Goal: Information Seeking & Learning: Learn about a topic

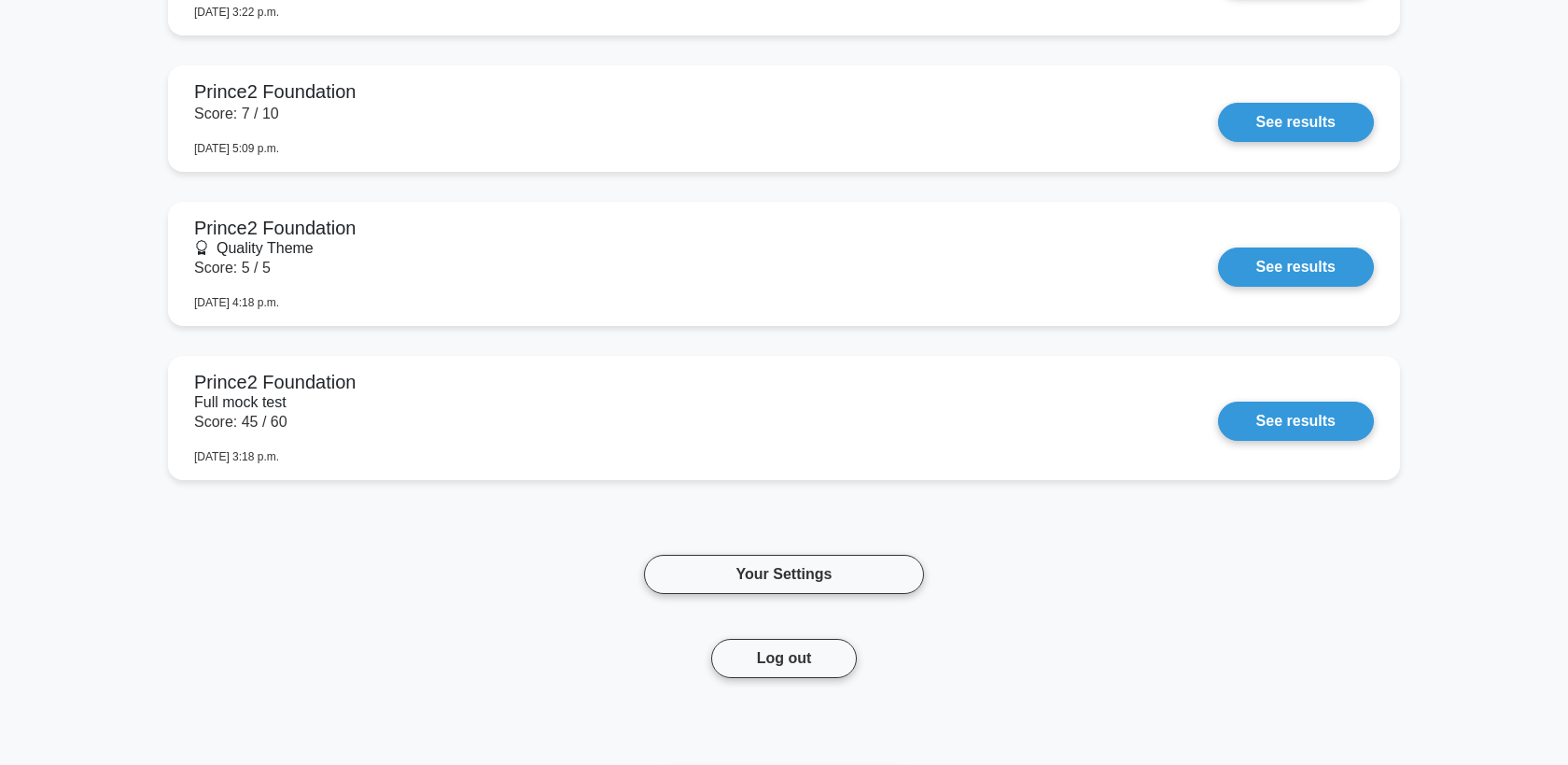
click at [1219, 287] on link "See results" at bounding box center [1296, 266] width 156 height 39
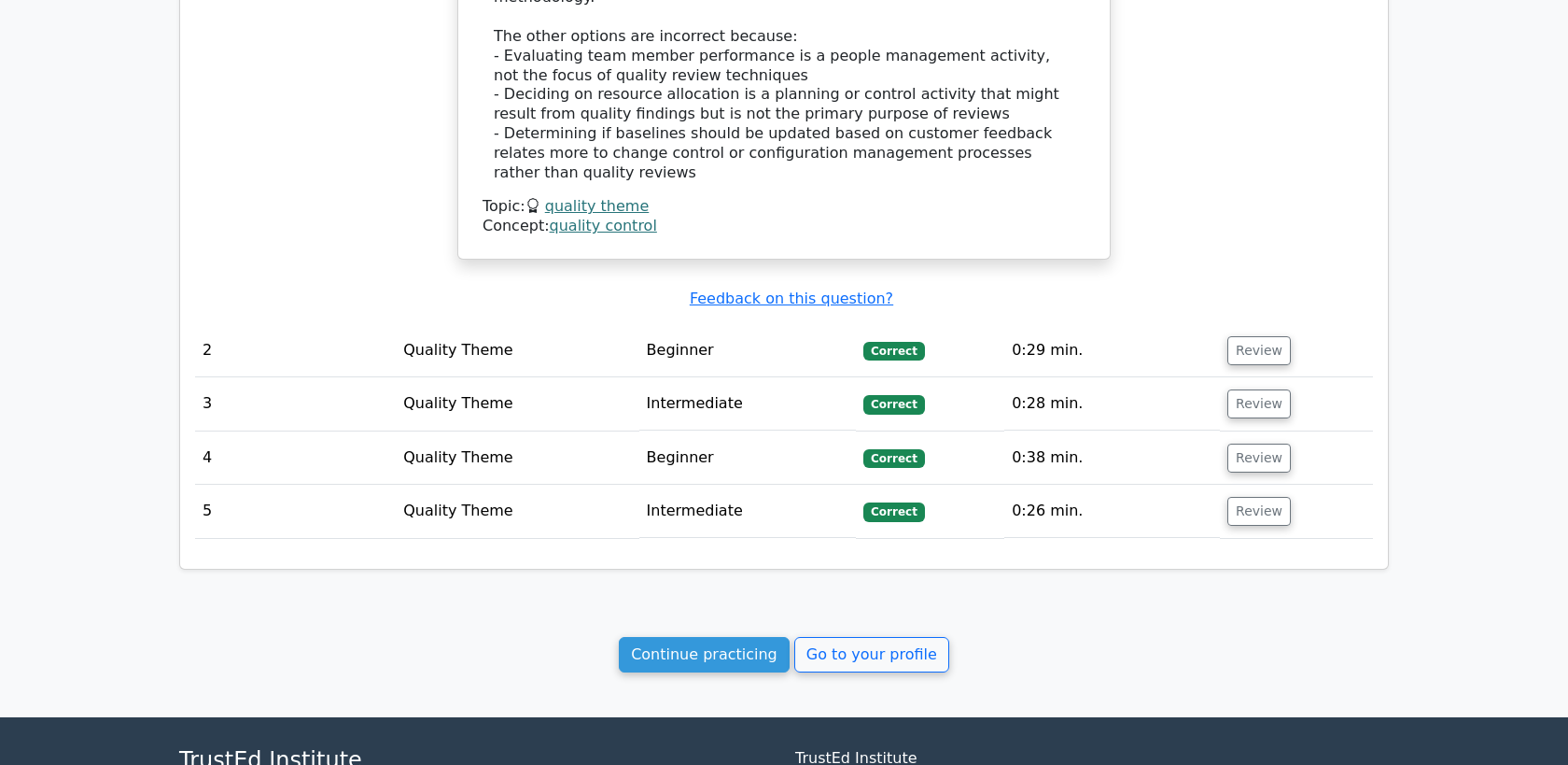
scroll to position [1548, 0]
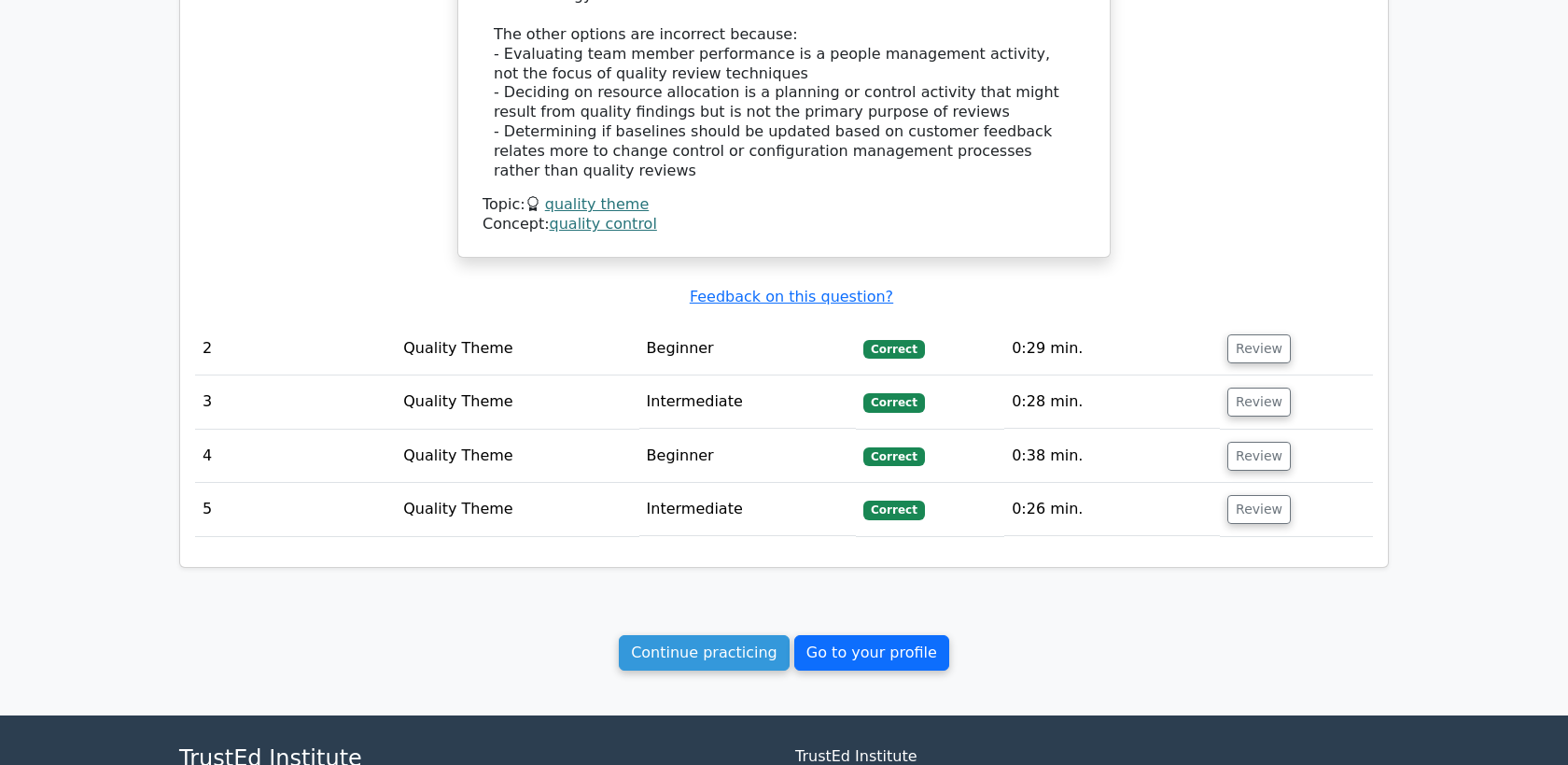
click at [832, 638] on link "Go to your profile" at bounding box center [872, 653] width 155 height 36
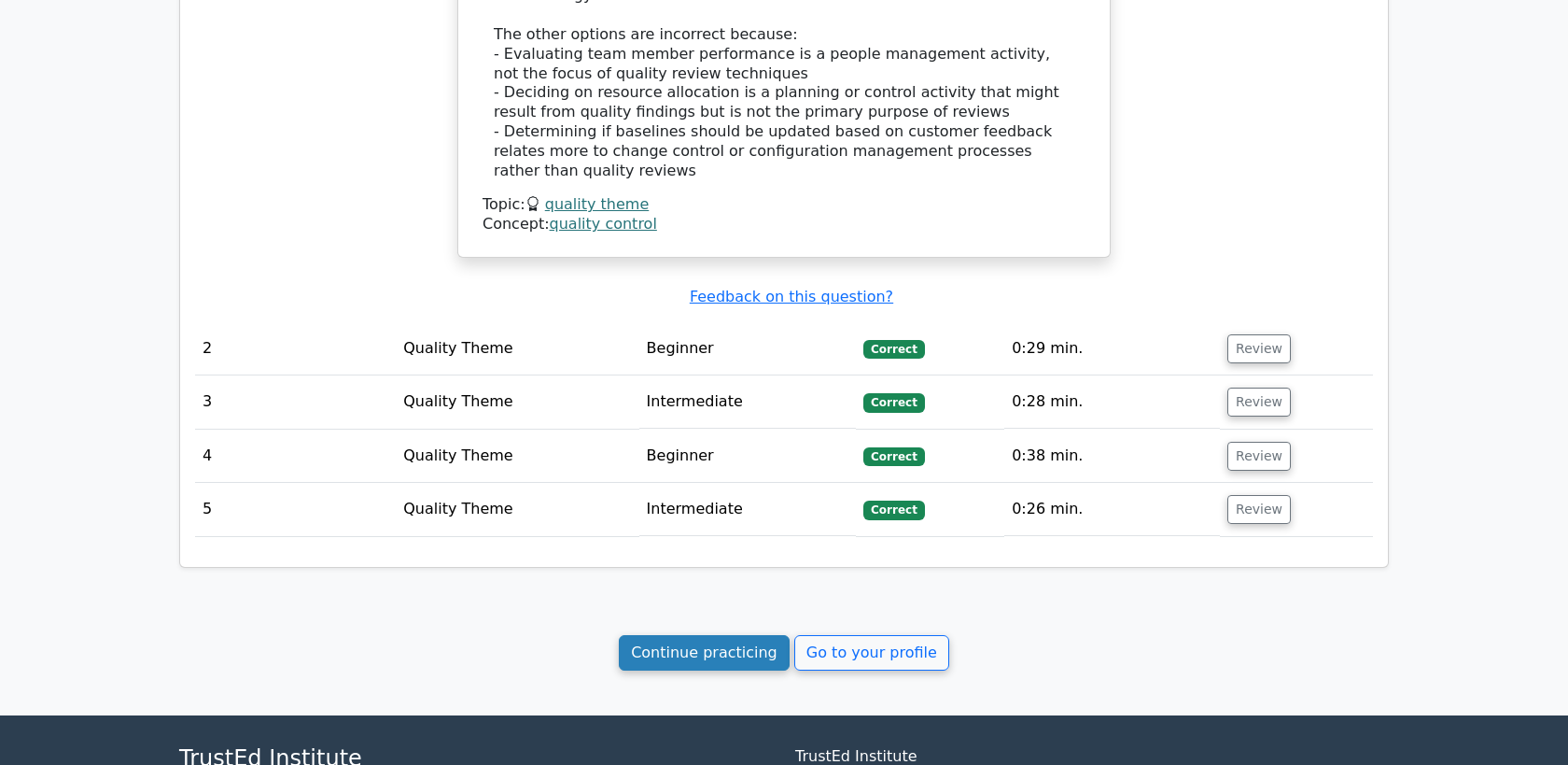
click at [655, 637] on link "Continue practicing" at bounding box center [705, 653] width 171 height 36
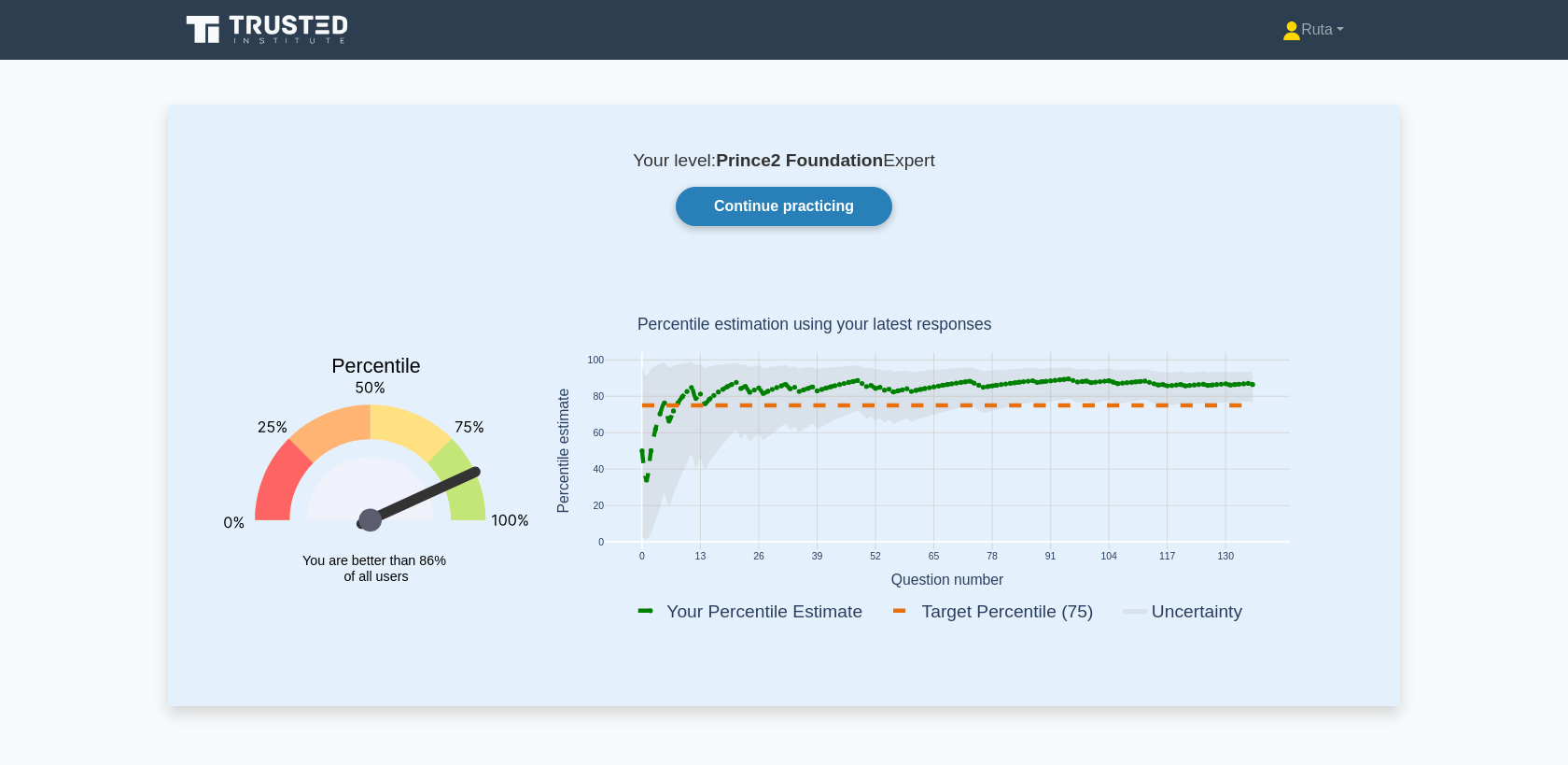
click at [816, 200] on link "Continue practicing" at bounding box center [784, 206] width 217 height 39
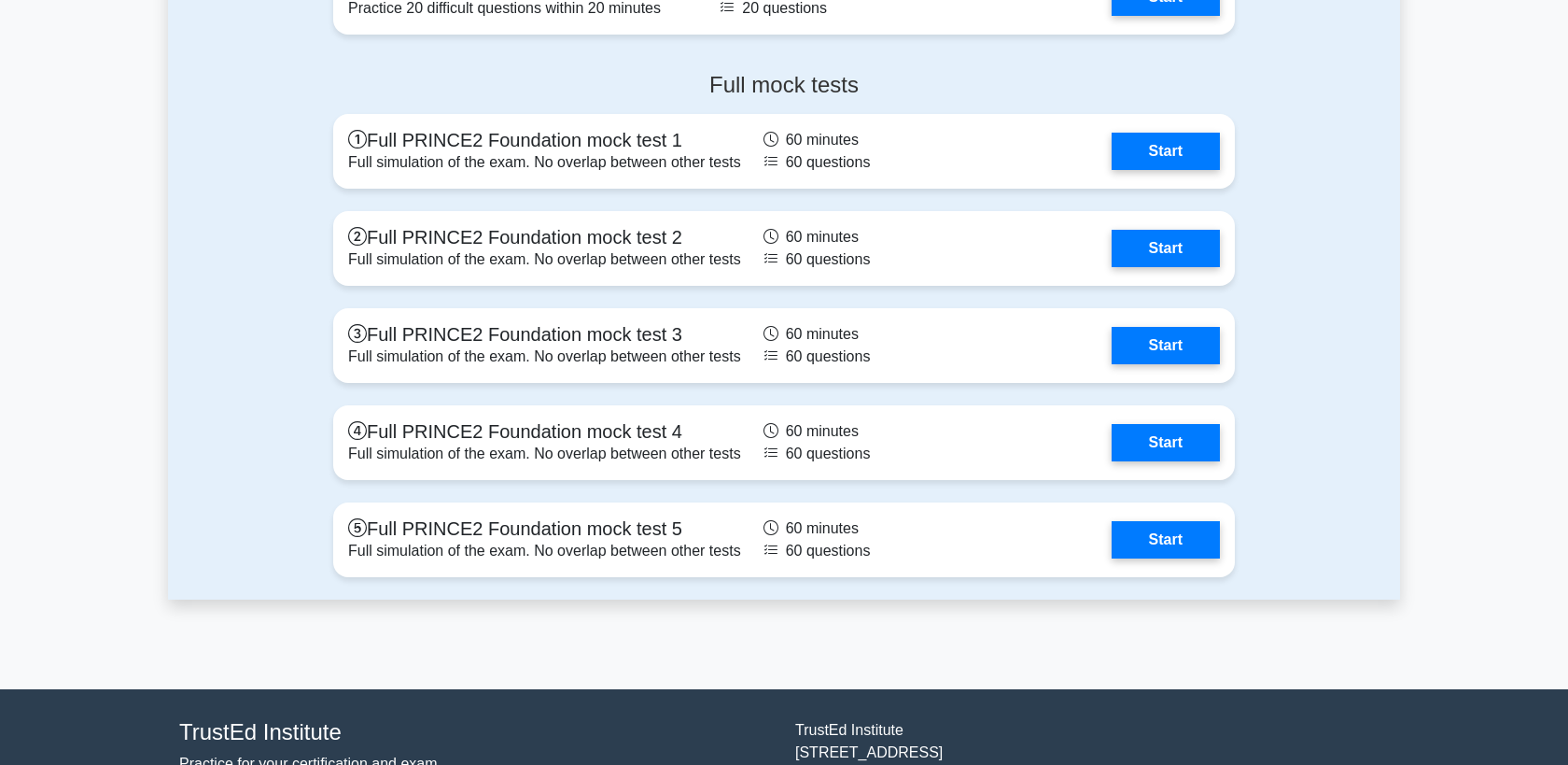
scroll to position [2456, 0]
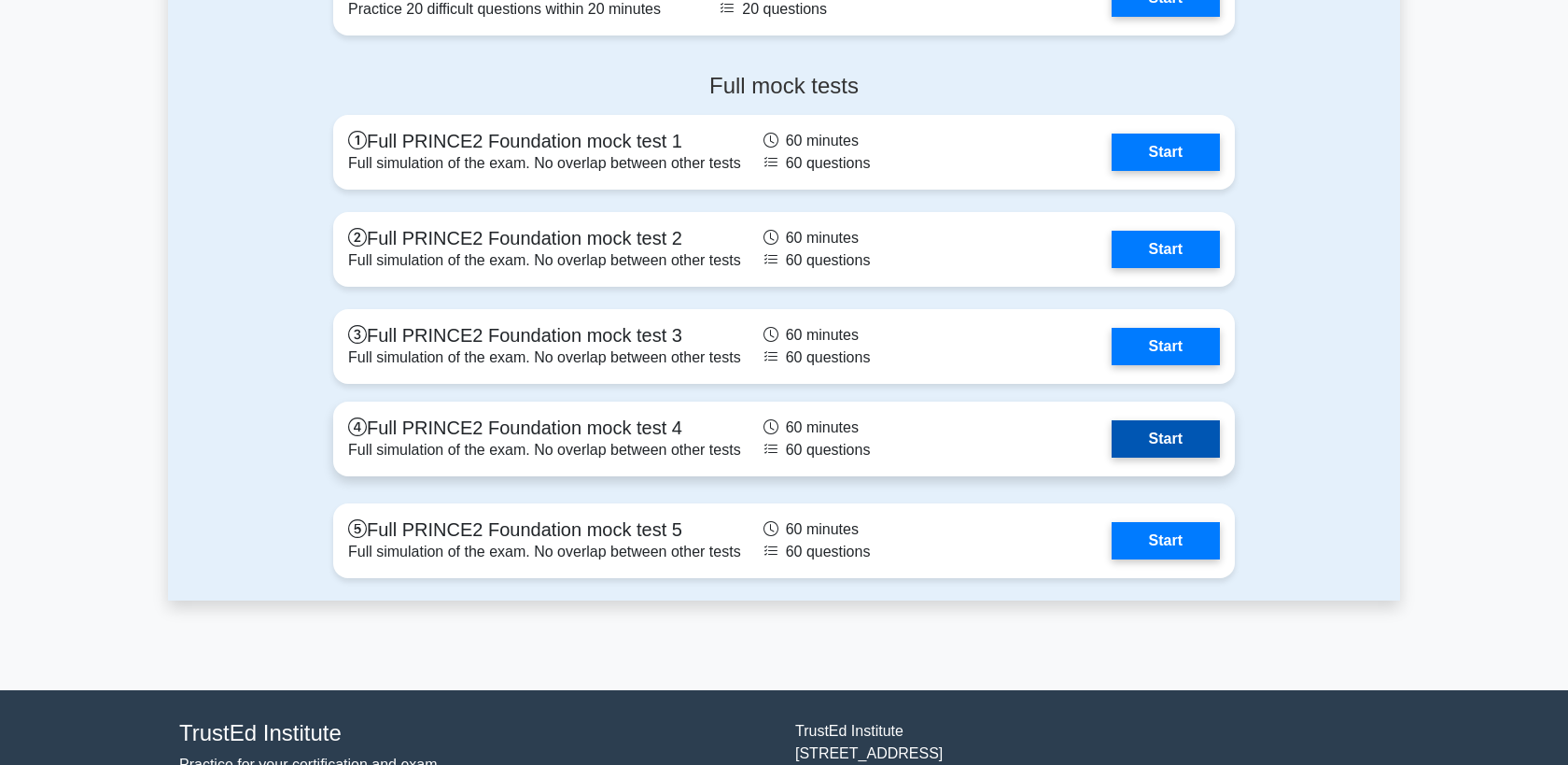
click at [1145, 429] on link "Start" at bounding box center [1166, 439] width 109 height 38
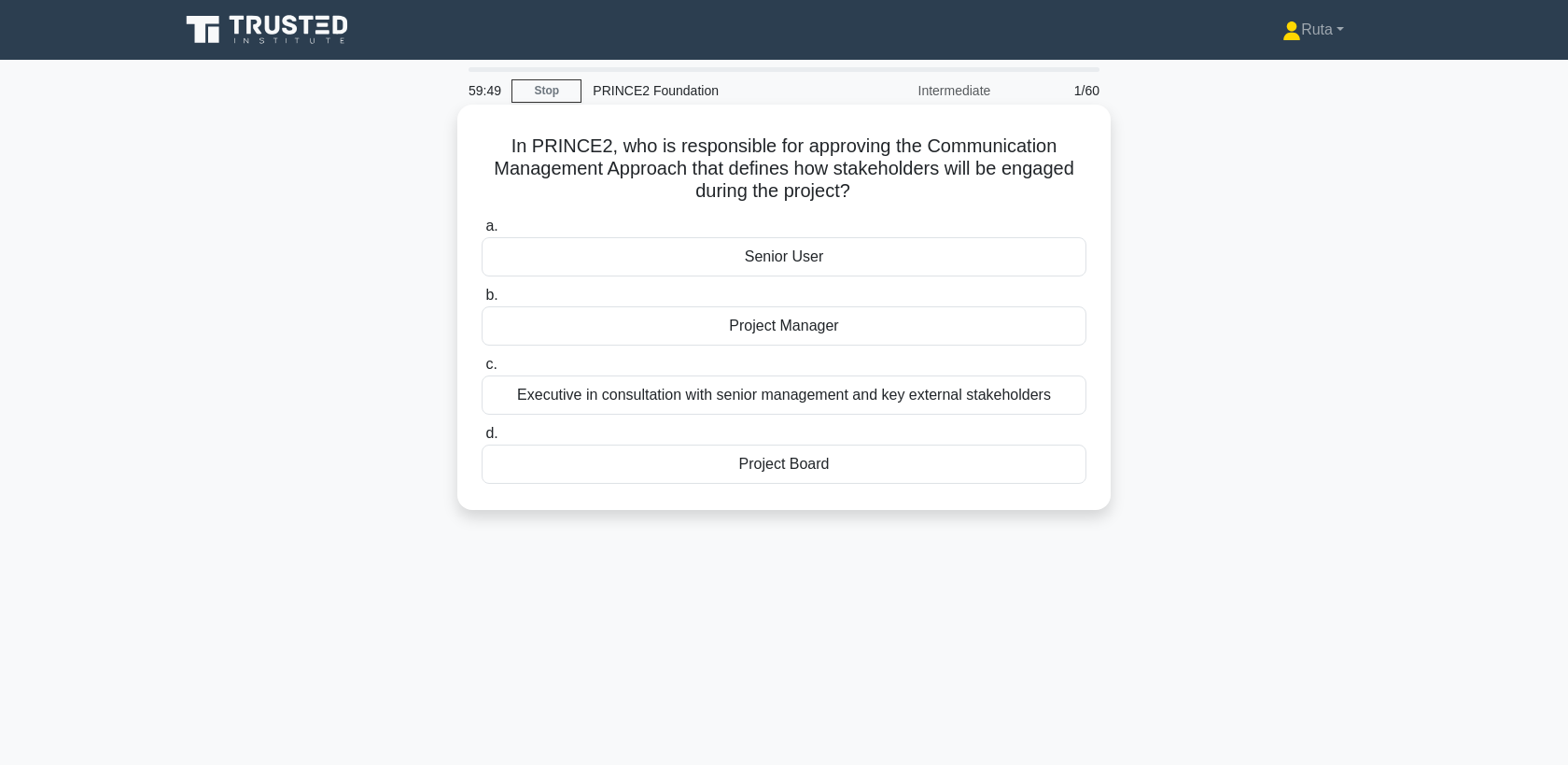
click at [779, 458] on div "Project Board" at bounding box center [784, 463] width 605 height 39
click at [482, 440] on input "d. Project Board" at bounding box center [482, 433] width 0 height 12
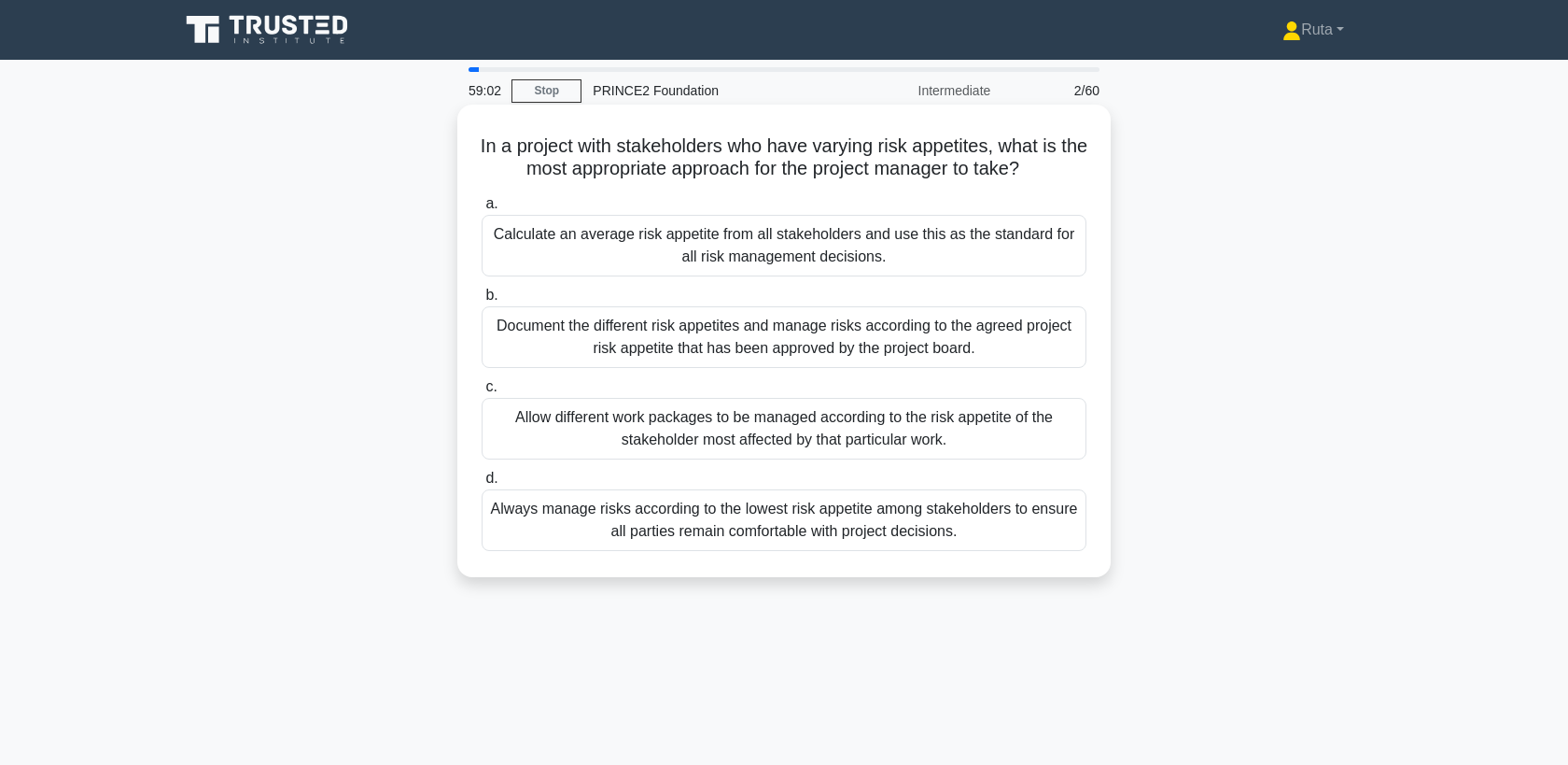
click at [767, 345] on div "Document the different risk appetites and manage risks according to the agreed …" at bounding box center [784, 338] width 605 height 62
click at [482, 302] on input "b. Document the different risk appetites and manage risks according to the agre…" at bounding box center [482, 296] width 0 height 12
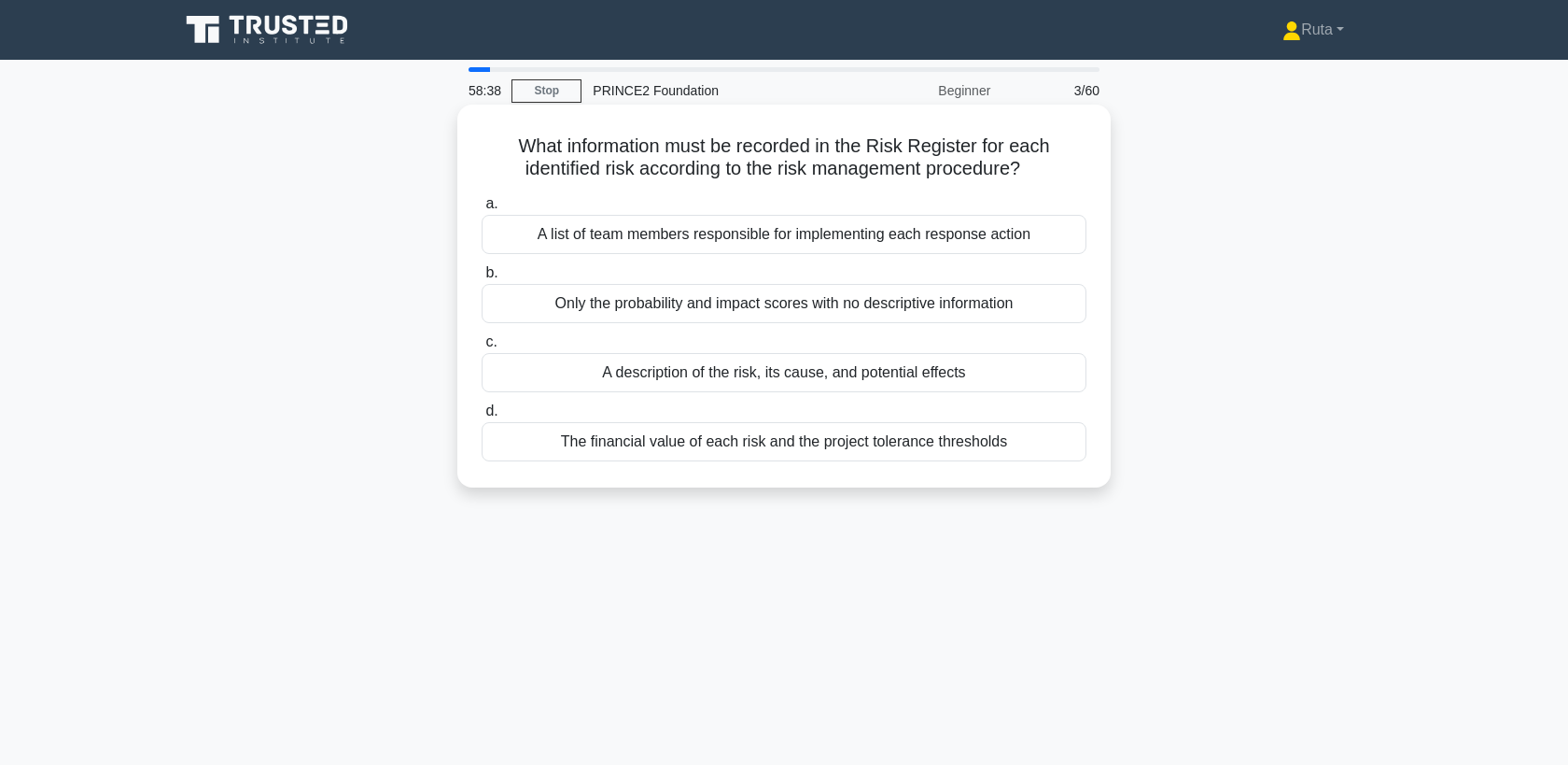
click at [743, 376] on div "A description of the risk, its cause, and potential effects" at bounding box center [784, 372] width 605 height 39
click at [482, 349] on input "c. A description of the risk, its cause, and potential effects" at bounding box center [482, 343] width 0 height 12
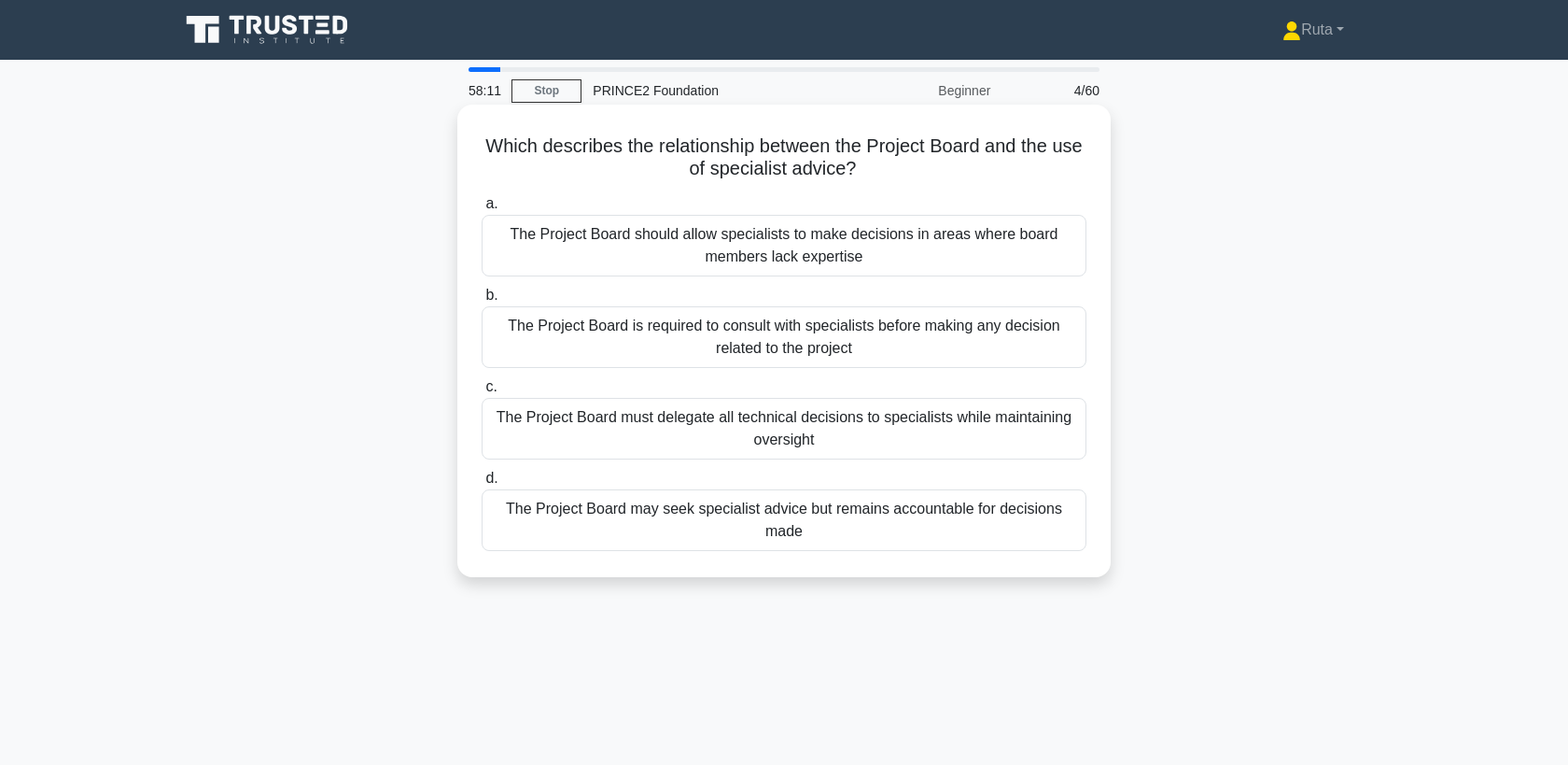
click at [699, 517] on div "The Project Board may seek specialist advice but remains accountable for decisi…" at bounding box center [784, 520] width 605 height 62
click at [482, 485] on input "d. The Project Board may seek specialist advice but remains accountable for dec…" at bounding box center [482, 478] width 0 height 12
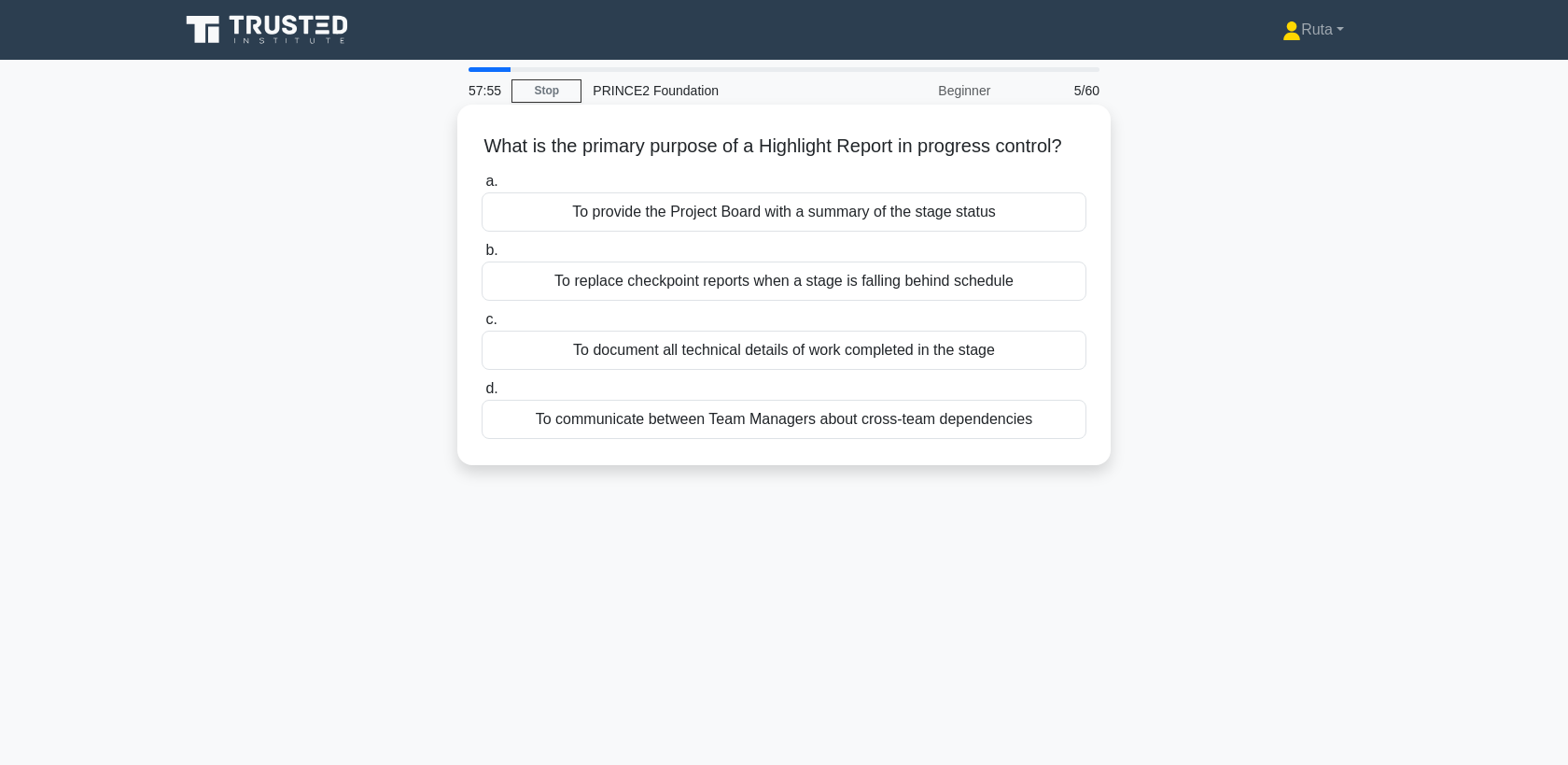
click at [752, 210] on div "To provide the Project Board with a summary of the stage status" at bounding box center [784, 211] width 605 height 39
click at [482, 187] on input "a. To provide the Project Board with a summary of the stage status" at bounding box center [482, 181] width 0 height 12
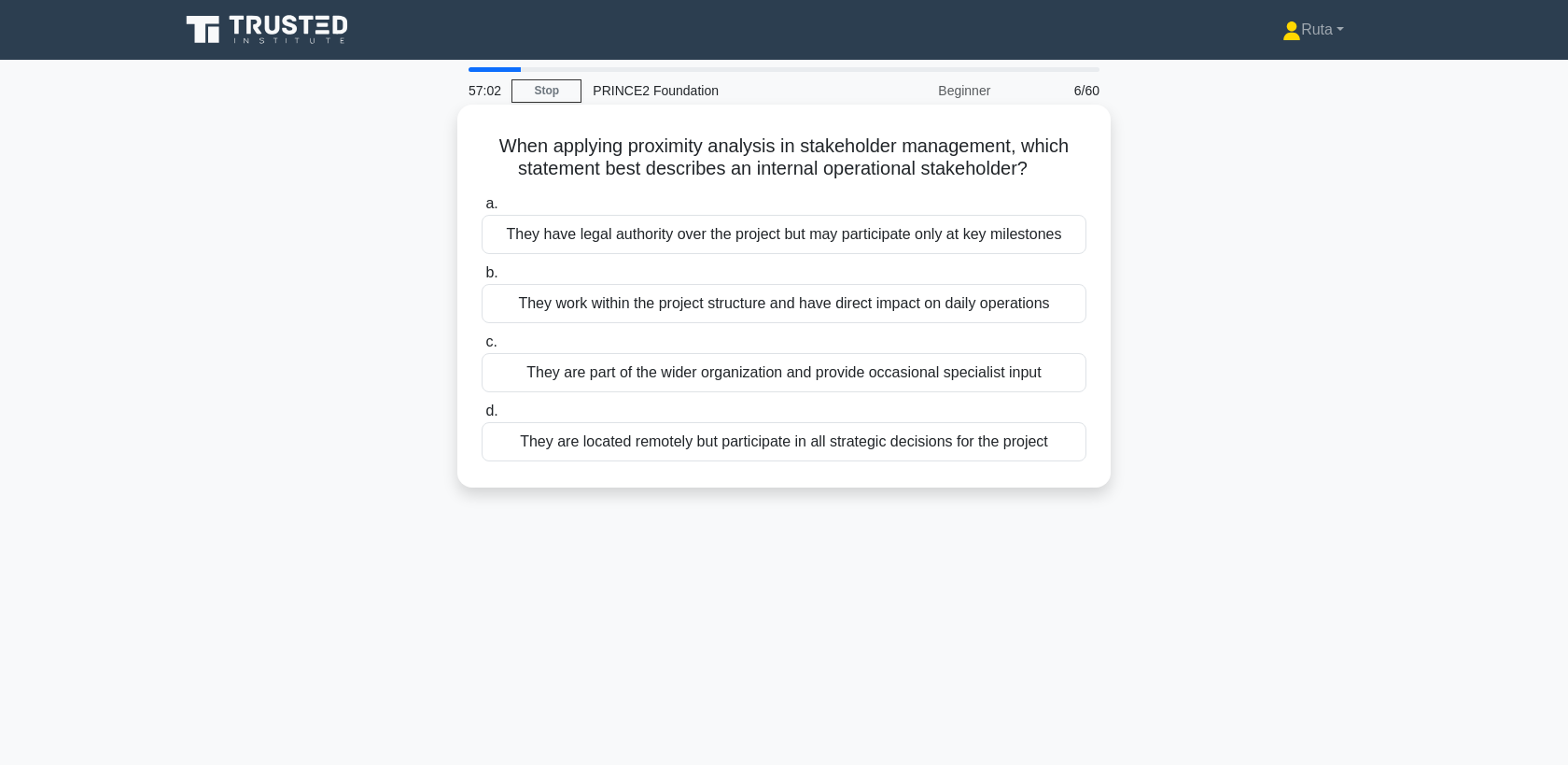
click at [714, 308] on div "They work within the project structure and have direct impact on daily operatio…" at bounding box center [784, 303] width 605 height 39
click at [482, 279] on input "b. They work within the project structure and have direct impact on daily opera…" at bounding box center [482, 273] width 0 height 12
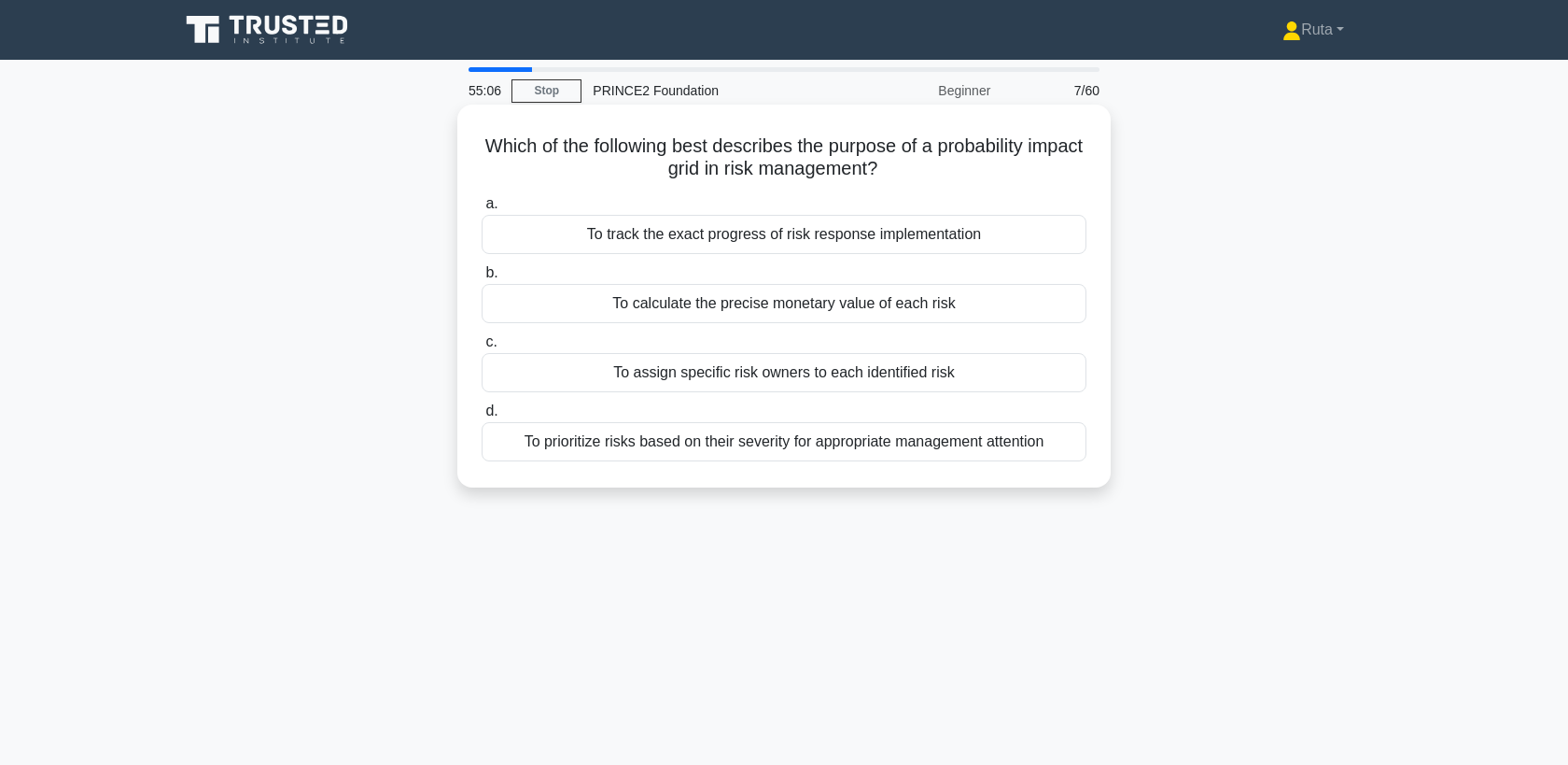
click at [760, 305] on div "To calculate the precise monetary value of each risk" at bounding box center [784, 303] width 605 height 39
click at [482, 279] on input "b. To calculate the precise monetary value of each risk" at bounding box center [482, 273] width 0 height 12
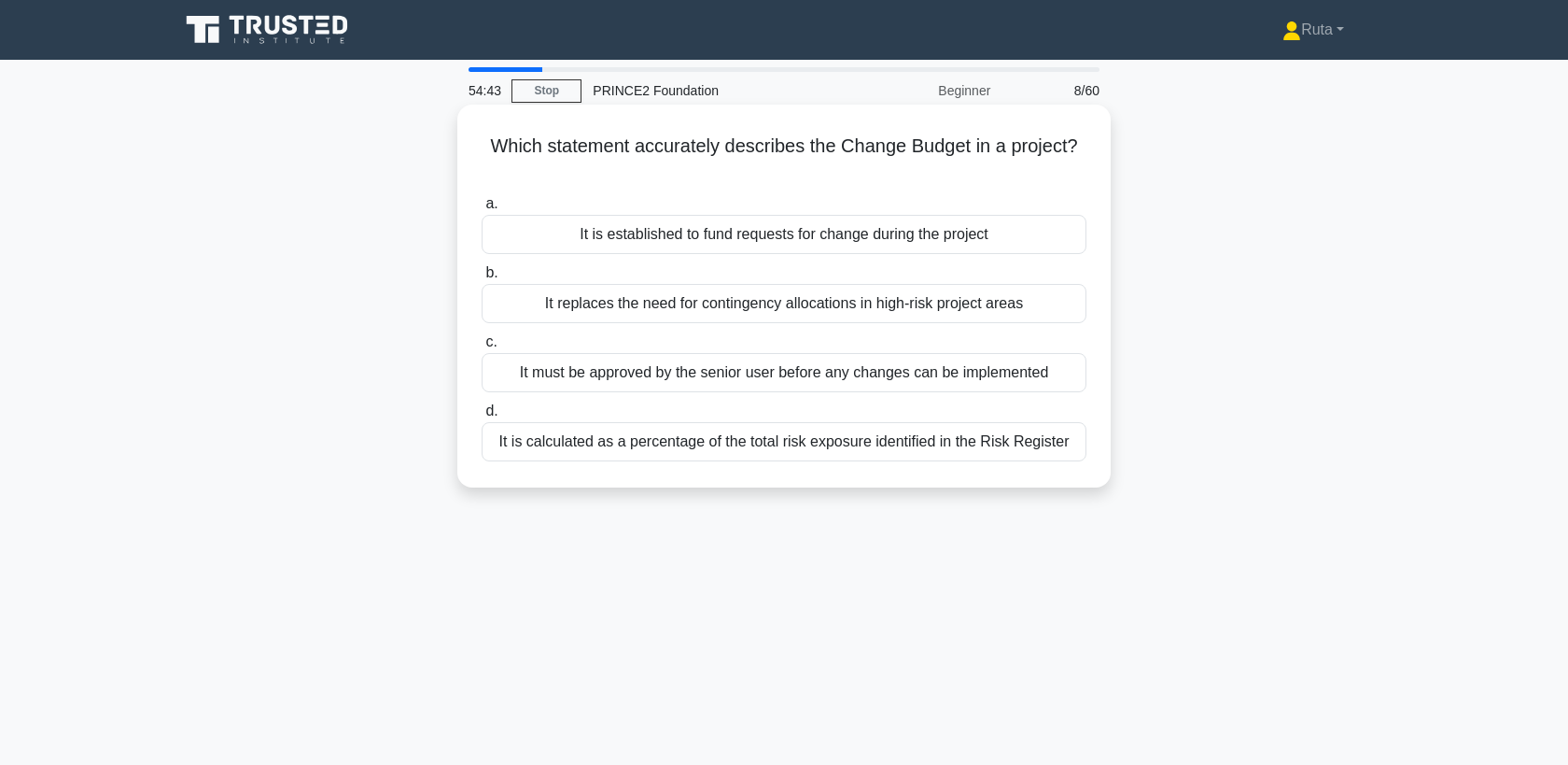
click at [794, 247] on div "It is established to fund requests for change during the project" at bounding box center [784, 234] width 605 height 39
click at [482, 210] on input "a. It is established to fund requests for change during the project" at bounding box center [482, 204] width 0 height 12
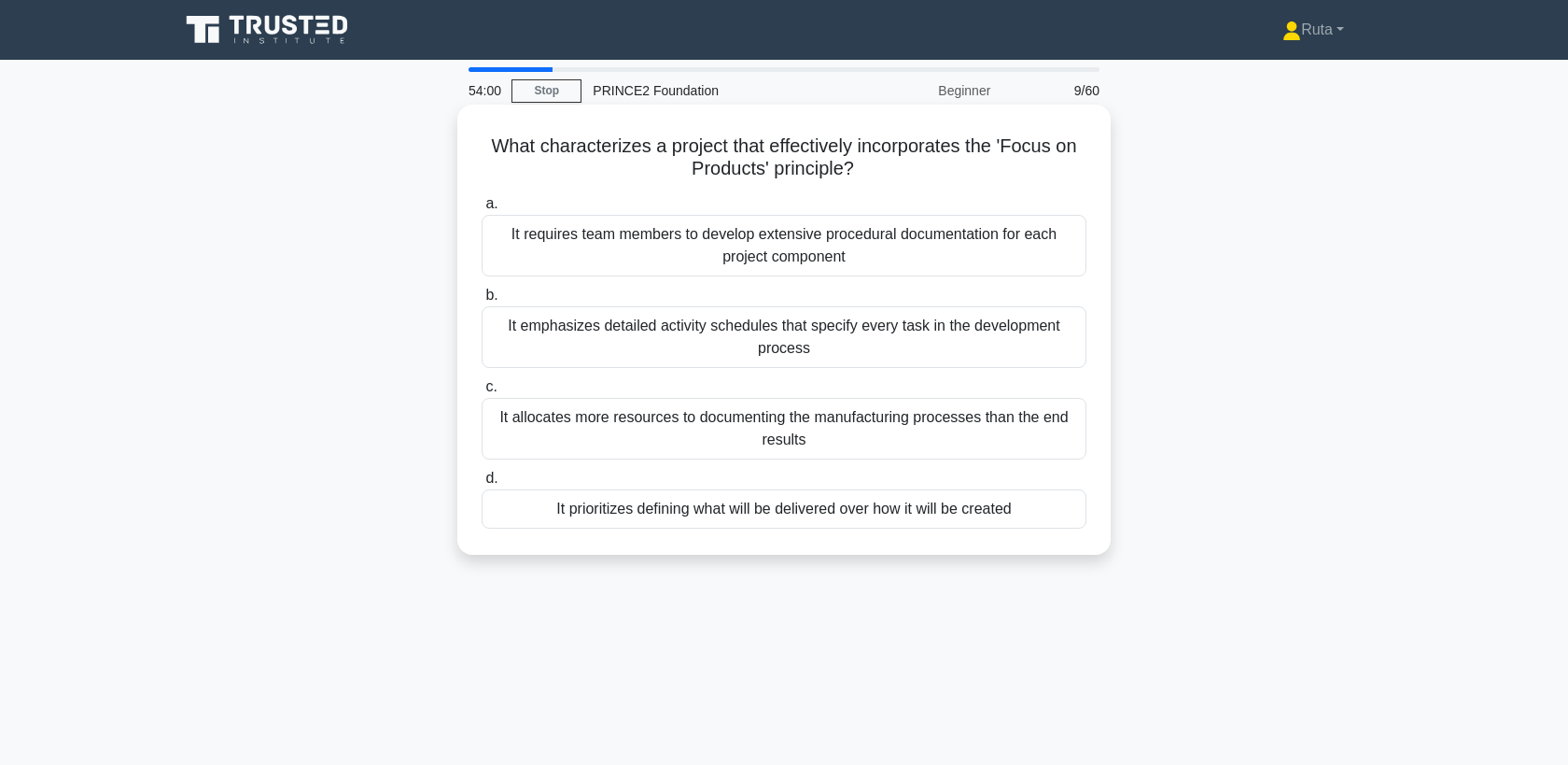
click at [682, 508] on div "It prioritizes defining what will be delivered over how it will be created" at bounding box center [784, 508] width 605 height 39
click at [482, 485] on input "d. It prioritizes defining what will be delivered over how it will be created" at bounding box center [482, 478] width 0 height 12
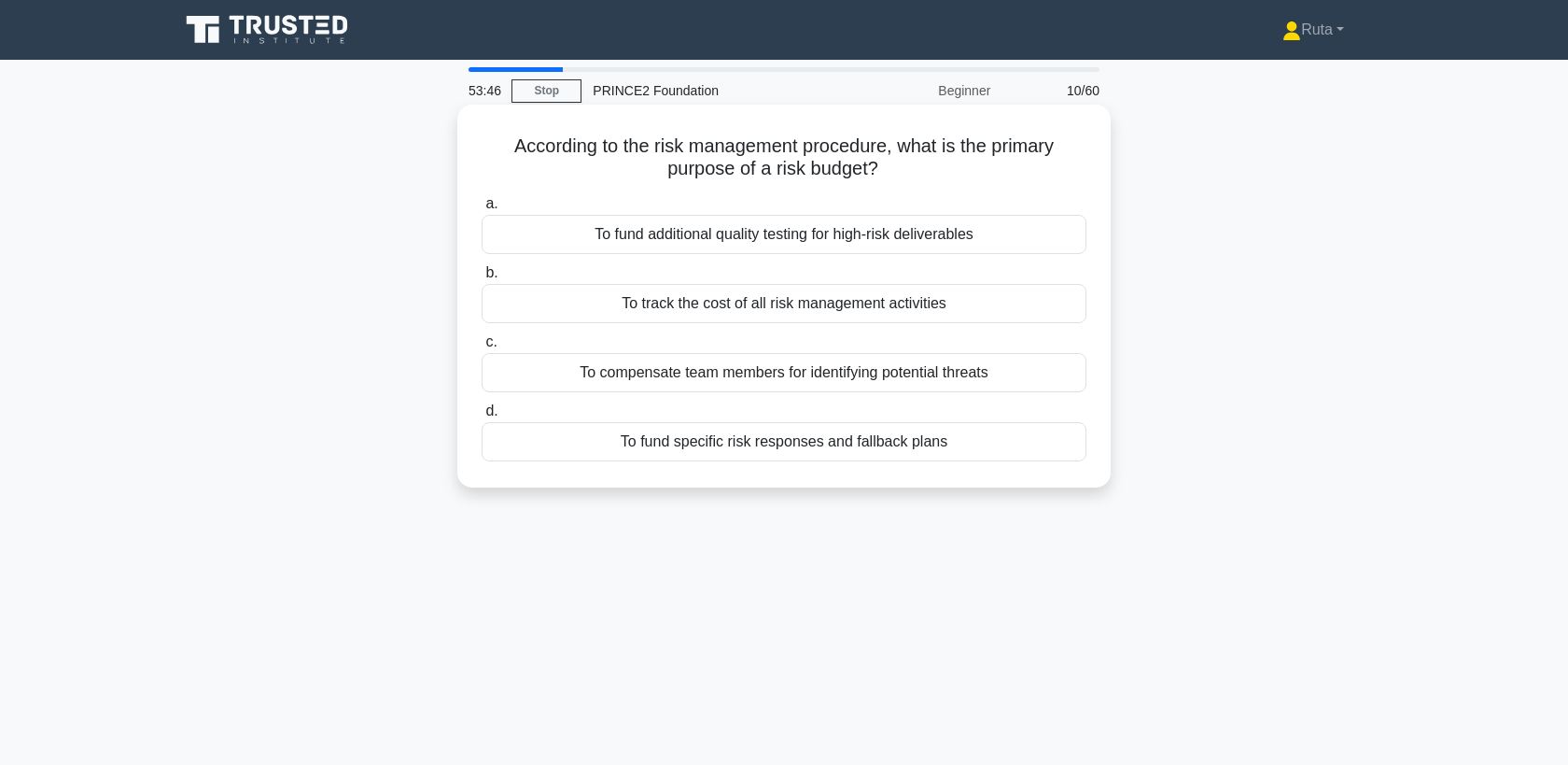
click at [684, 447] on div "To fund specific risk responses and fallback plans" at bounding box center [784, 441] width 605 height 39
click at [482, 417] on input "d. To fund specific risk responses and fallback plans" at bounding box center [482, 411] width 0 height 12
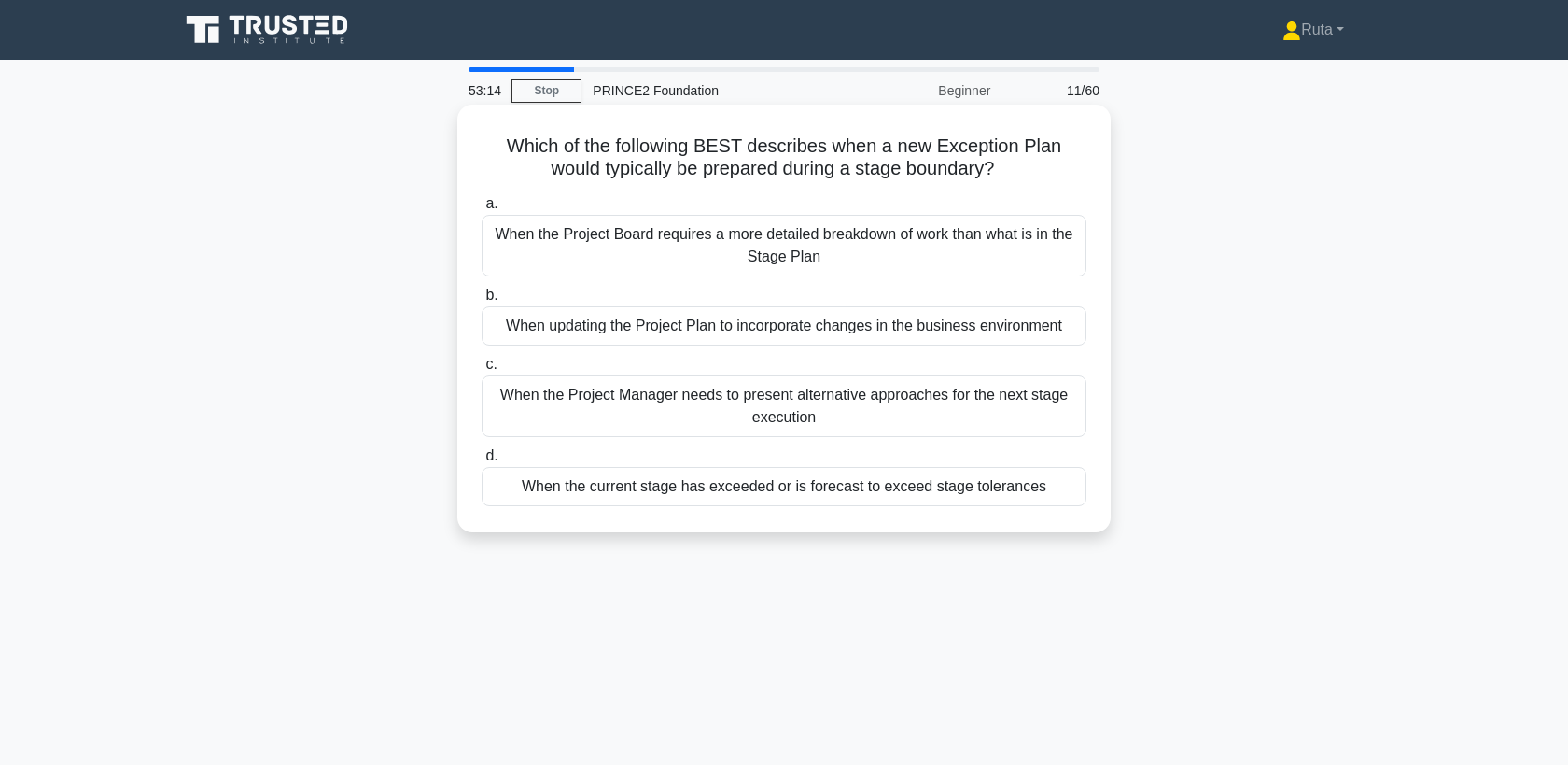
click at [690, 493] on div "When the current stage has exceeded or is forecast to exceed stage tolerances" at bounding box center [784, 486] width 605 height 39
click at [482, 462] on input "d. When the current stage has exceeded or is forecast to exceed stage tolerances" at bounding box center [482, 456] width 0 height 12
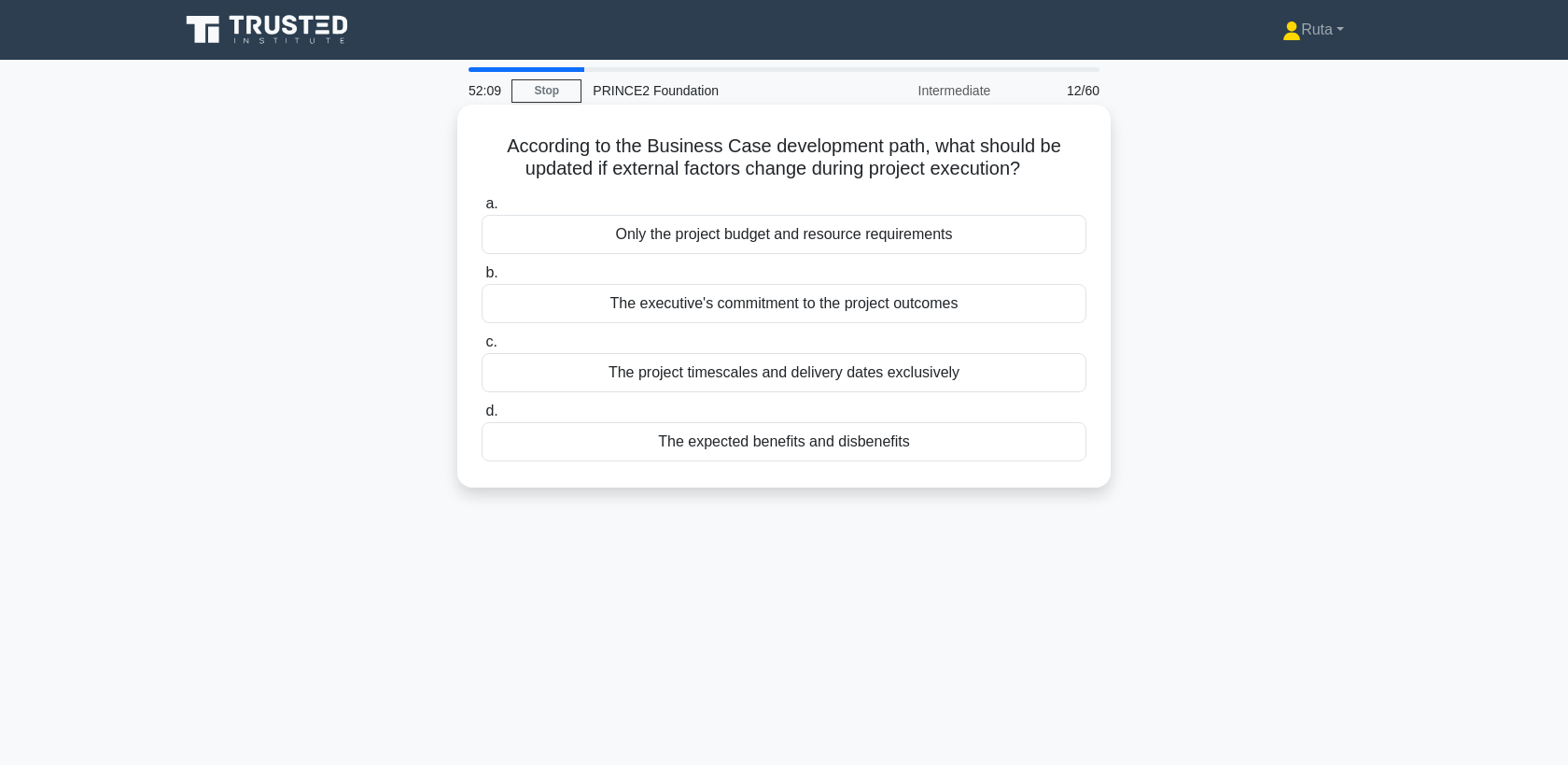
click at [698, 455] on div "The expected benefits and disbenefits" at bounding box center [784, 441] width 605 height 39
click at [482, 417] on input "d. The expected benefits and disbenefits" at bounding box center [482, 411] width 0 height 12
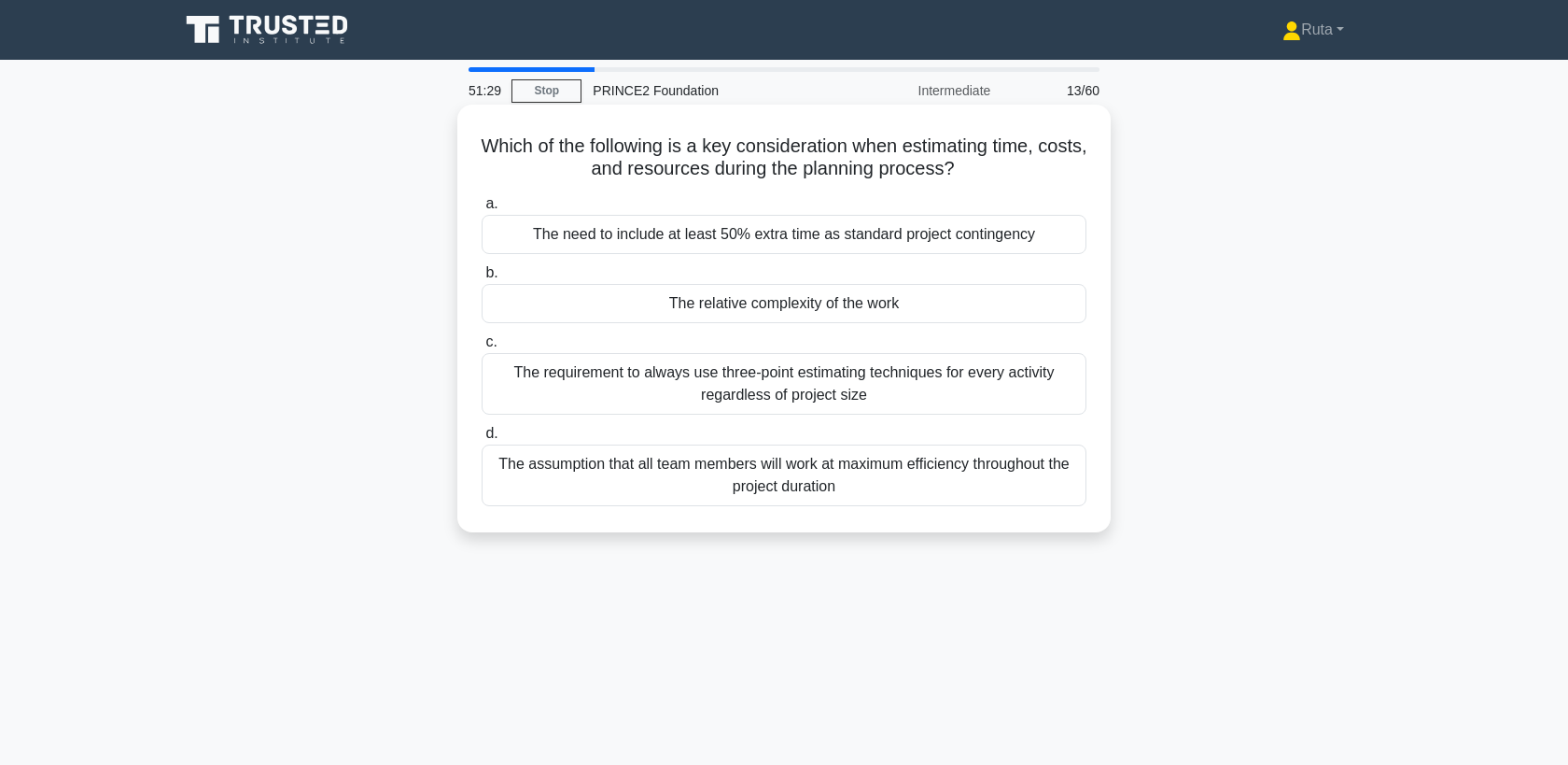
click at [754, 316] on div "The relative complexity of the work" at bounding box center [784, 303] width 605 height 39
click at [482, 279] on input "b. The relative complexity of the work" at bounding box center [482, 273] width 0 height 12
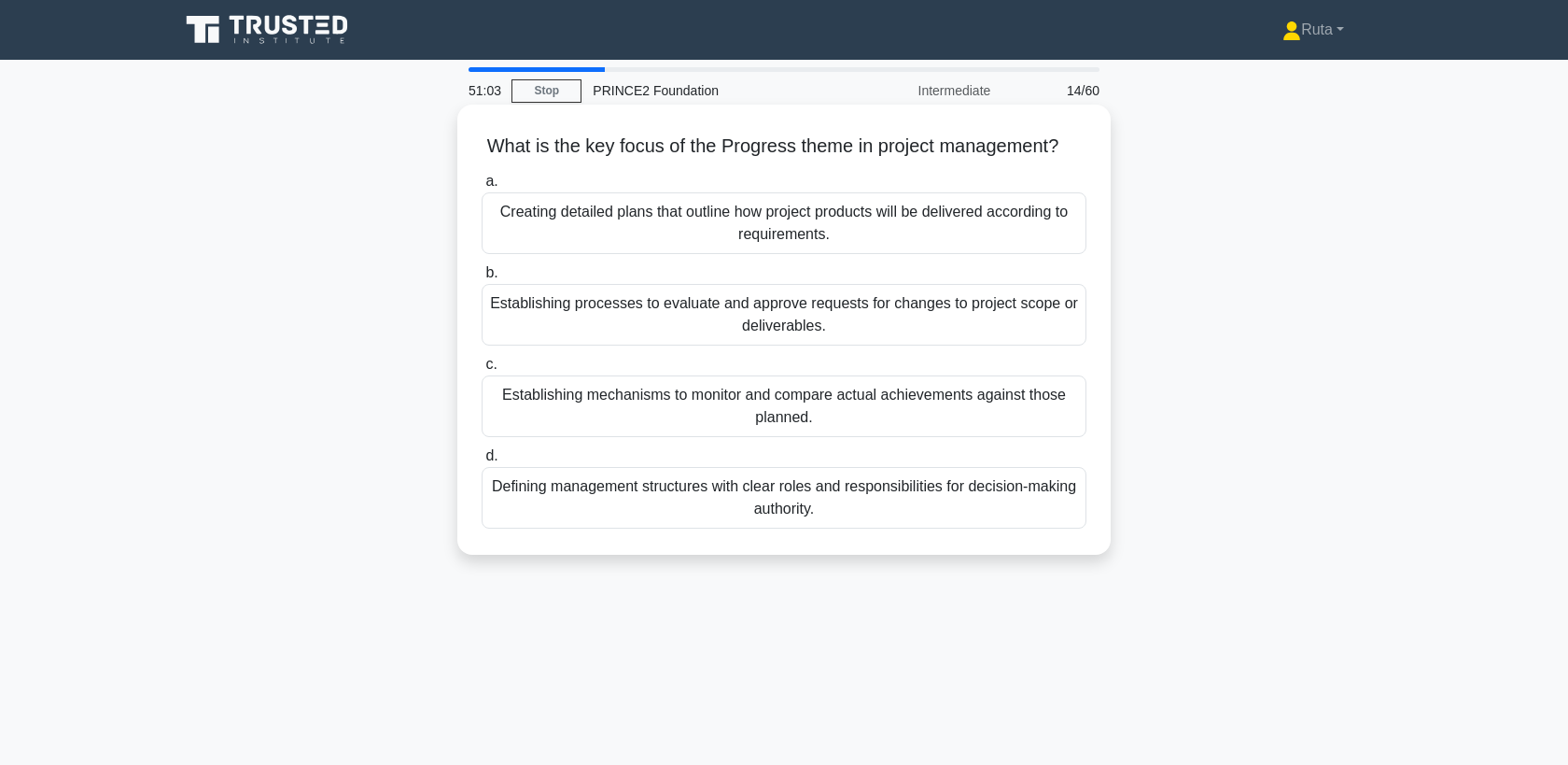
click at [717, 422] on div "Establishing mechanisms to monitor and compare actual achievements against thos…" at bounding box center [784, 406] width 605 height 62
click at [482, 371] on input "c. Establishing mechanisms to monitor and compare actual achievements against t…" at bounding box center [482, 365] width 0 height 12
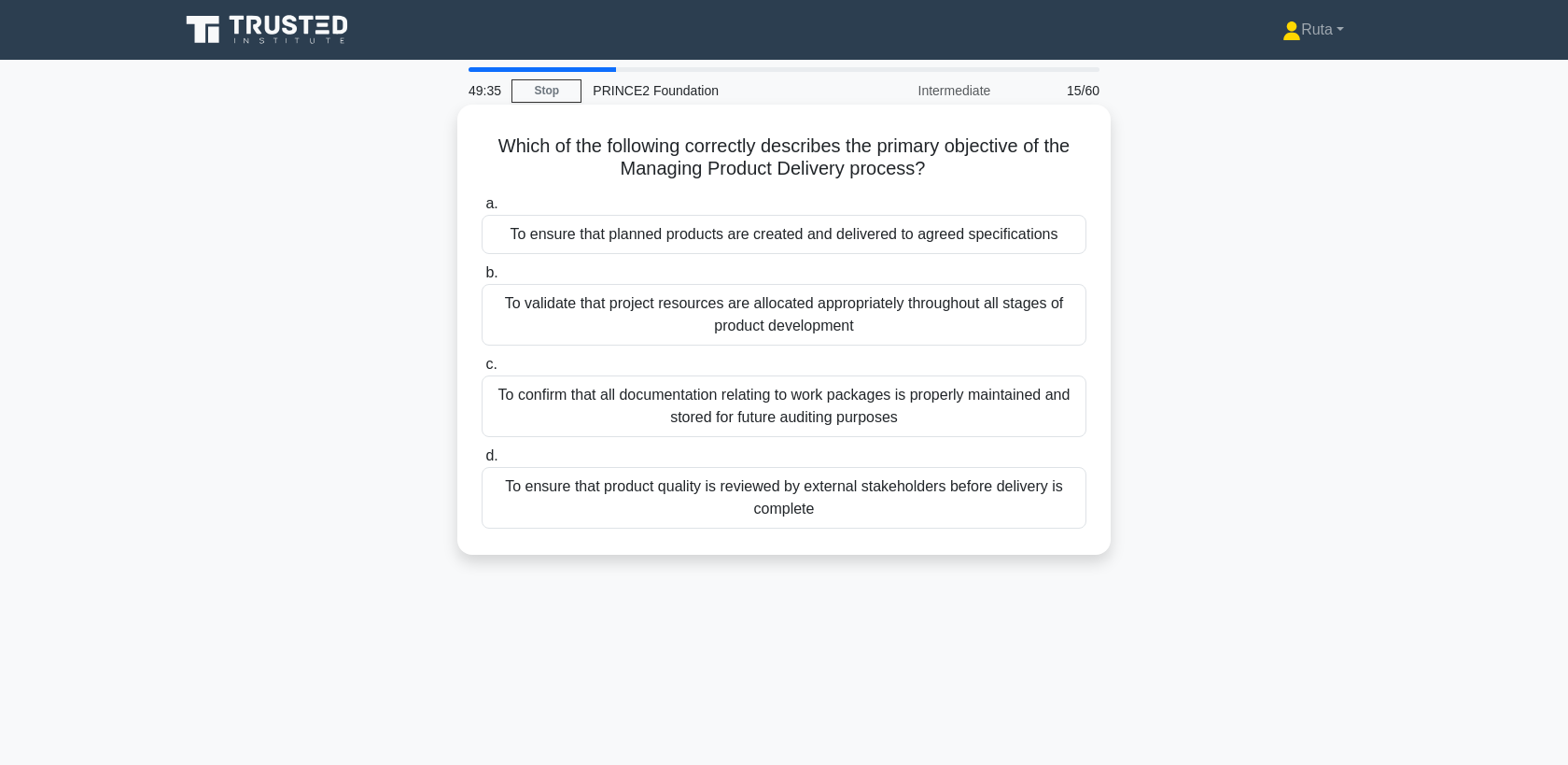
click at [783, 227] on div "To ensure that planned products are created and delivered to agreed specificati…" at bounding box center [784, 234] width 605 height 39
click at [482, 210] on input "a. To ensure that planned products are created and delivered to agreed specific…" at bounding box center [482, 204] width 0 height 12
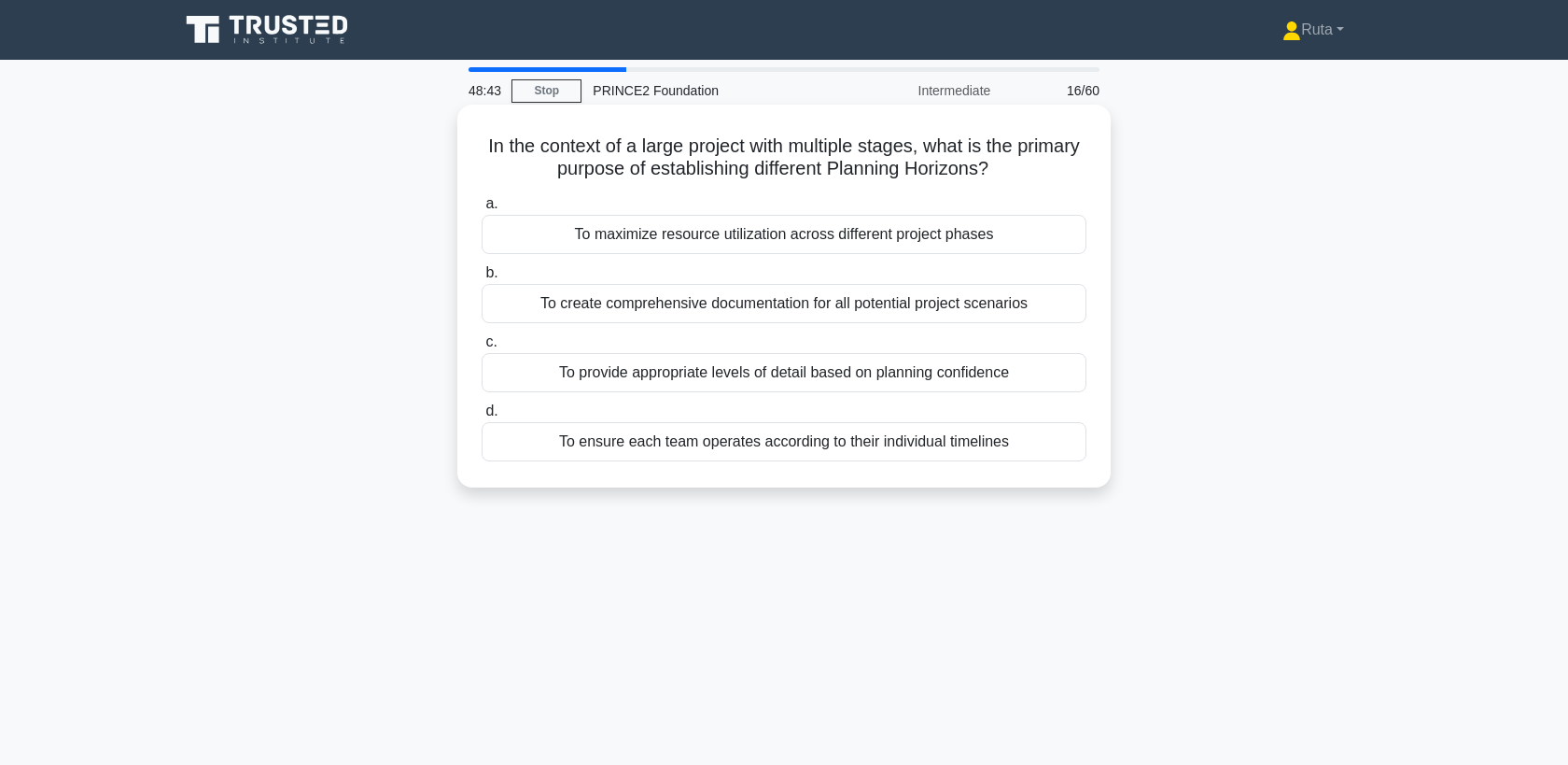
click at [713, 378] on div "To provide appropriate levels of detail based on planning confidence" at bounding box center [784, 372] width 605 height 39
click at [482, 349] on input "c. To provide appropriate levels of detail based on planning confidence" at bounding box center [482, 343] width 0 height 12
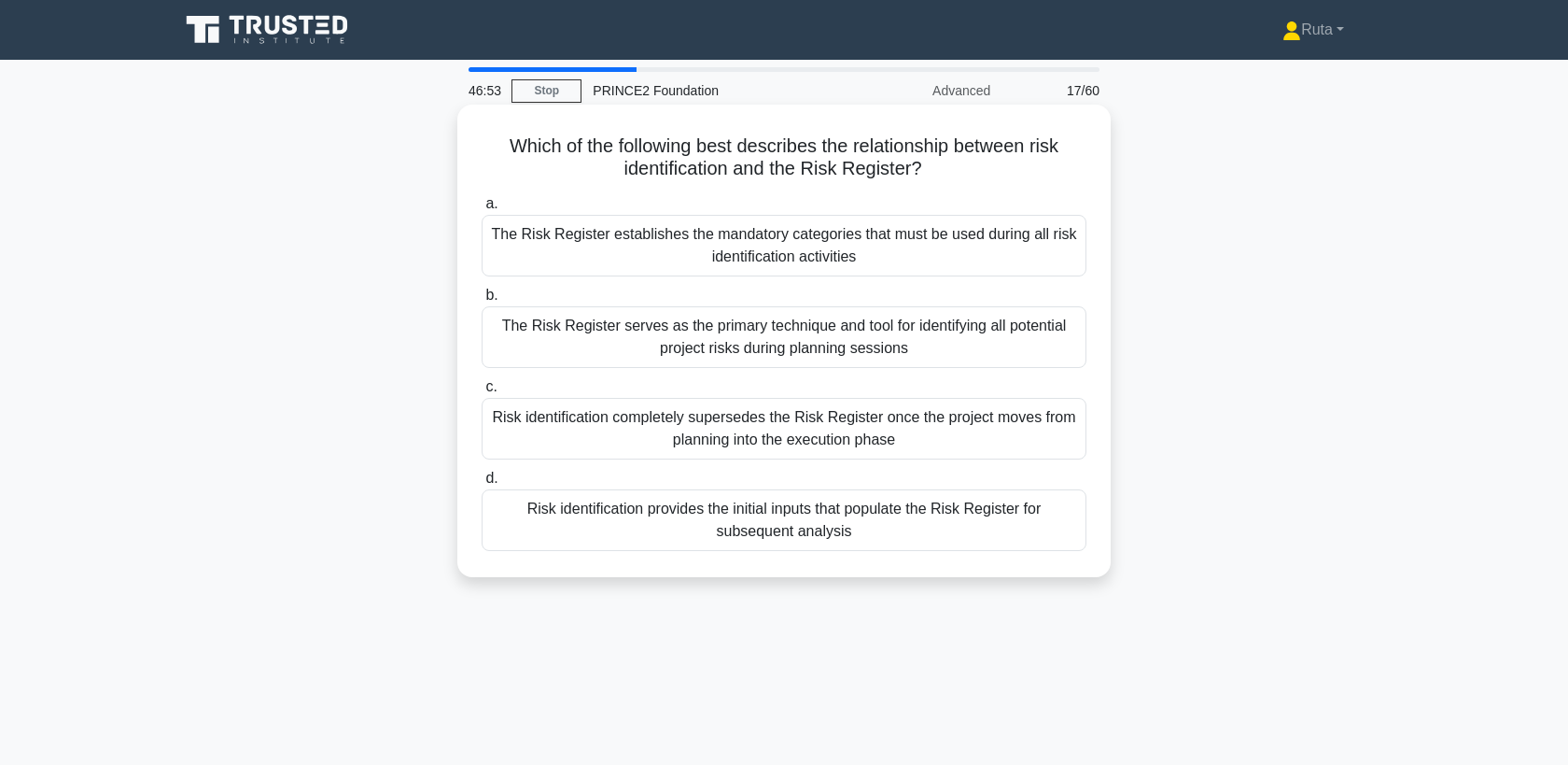
click at [699, 531] on div "Risk identification provides the initial inputs that populate the Risk Register…" at bounding box center [784, 520] width 605 height 62
click at [482, 485] on input "d. Risk identification provides the initial inputs that populate the Risk Regis…" at bounding box center [482, 478] width 0 height 12
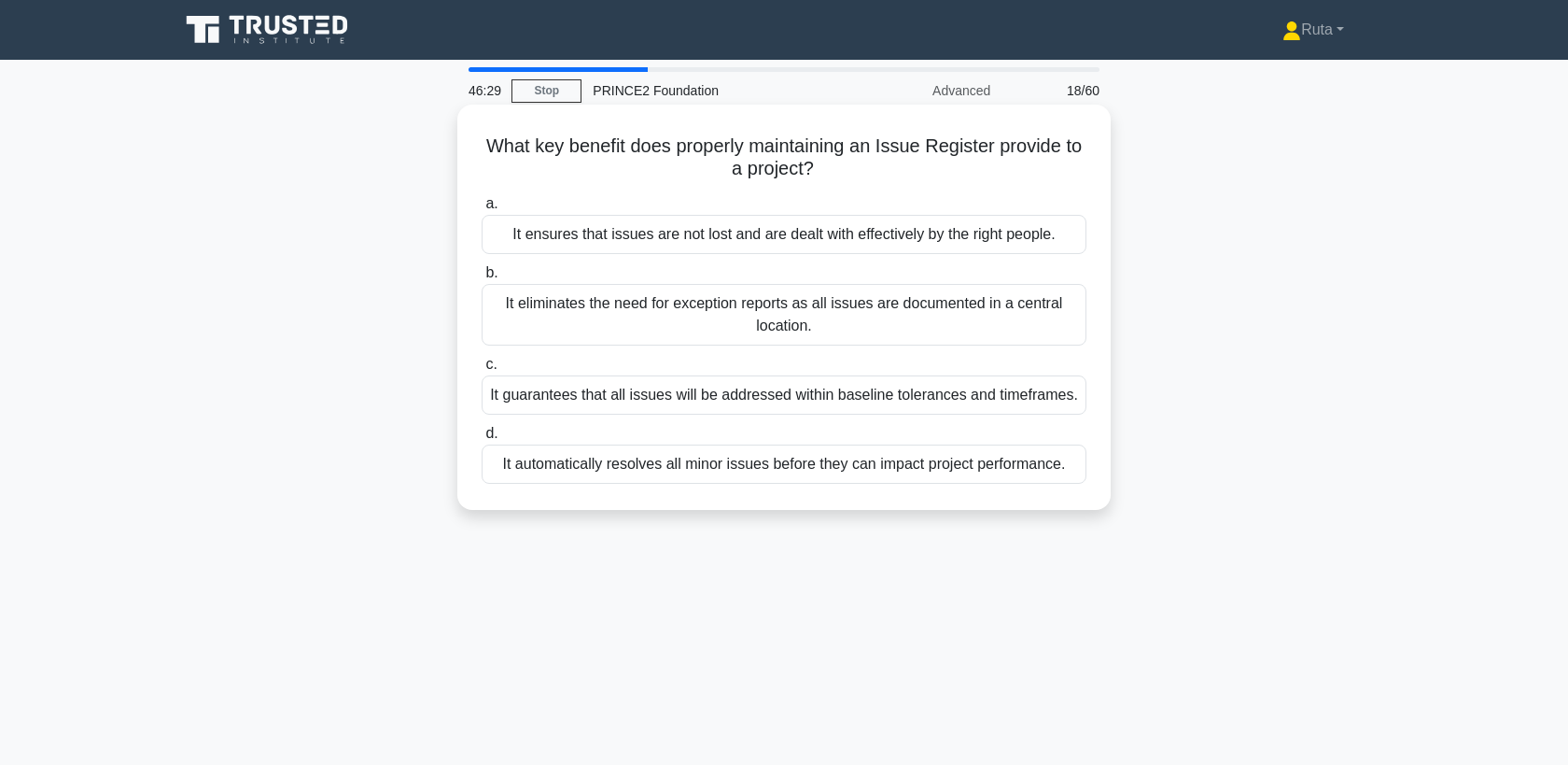
click at [873, 229] on div "It ensures that issues are not lost and are dealt with effectively by the right…" at bounding box center [784, 234] width 605 height 39
click at [482, 210] on input "a. It ensures that issues are not lost and are dealt with effectively by the ri…" at bounding box center [482, 204] width 0 height 12
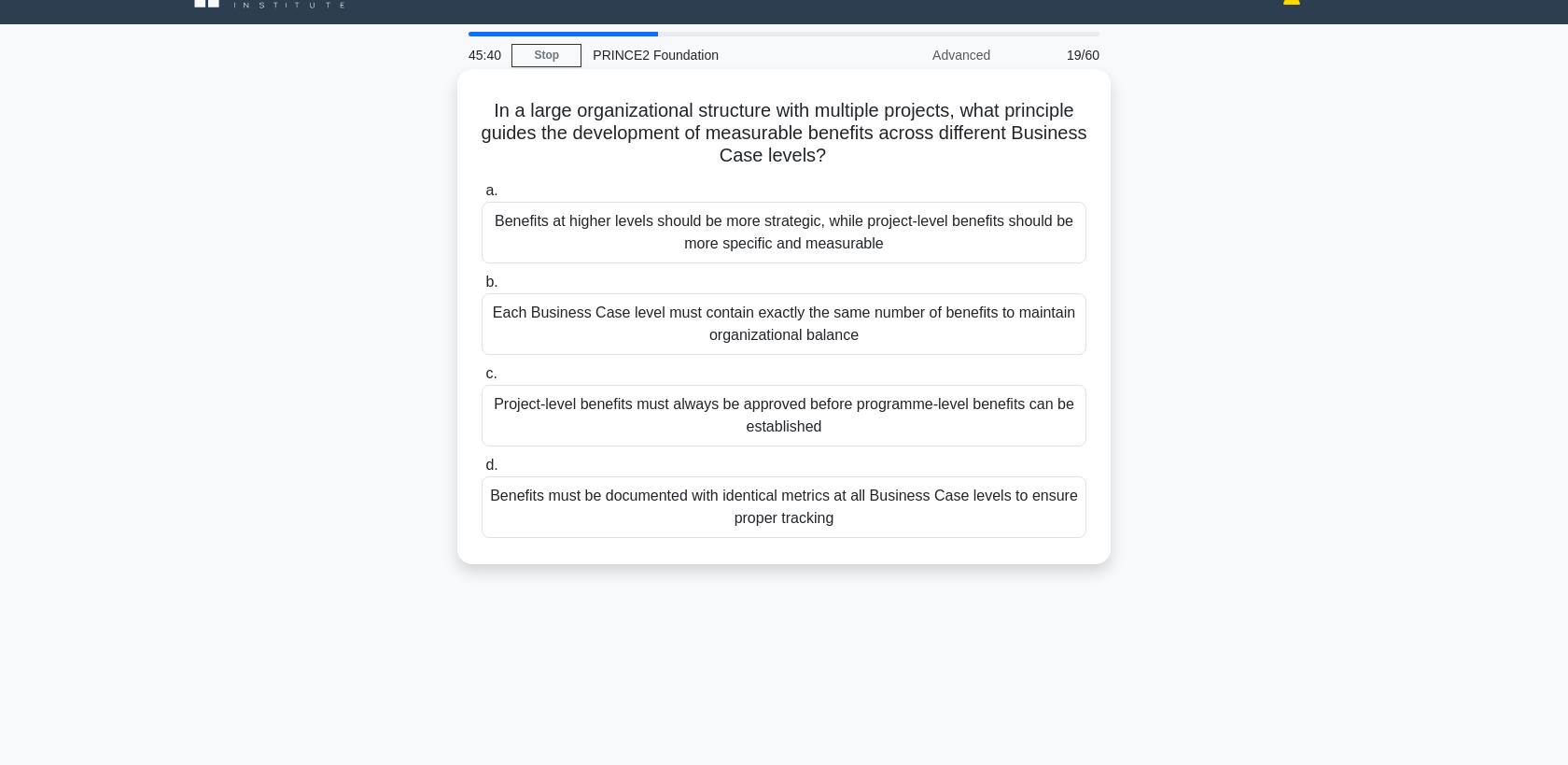
scroll to position [38, 0]
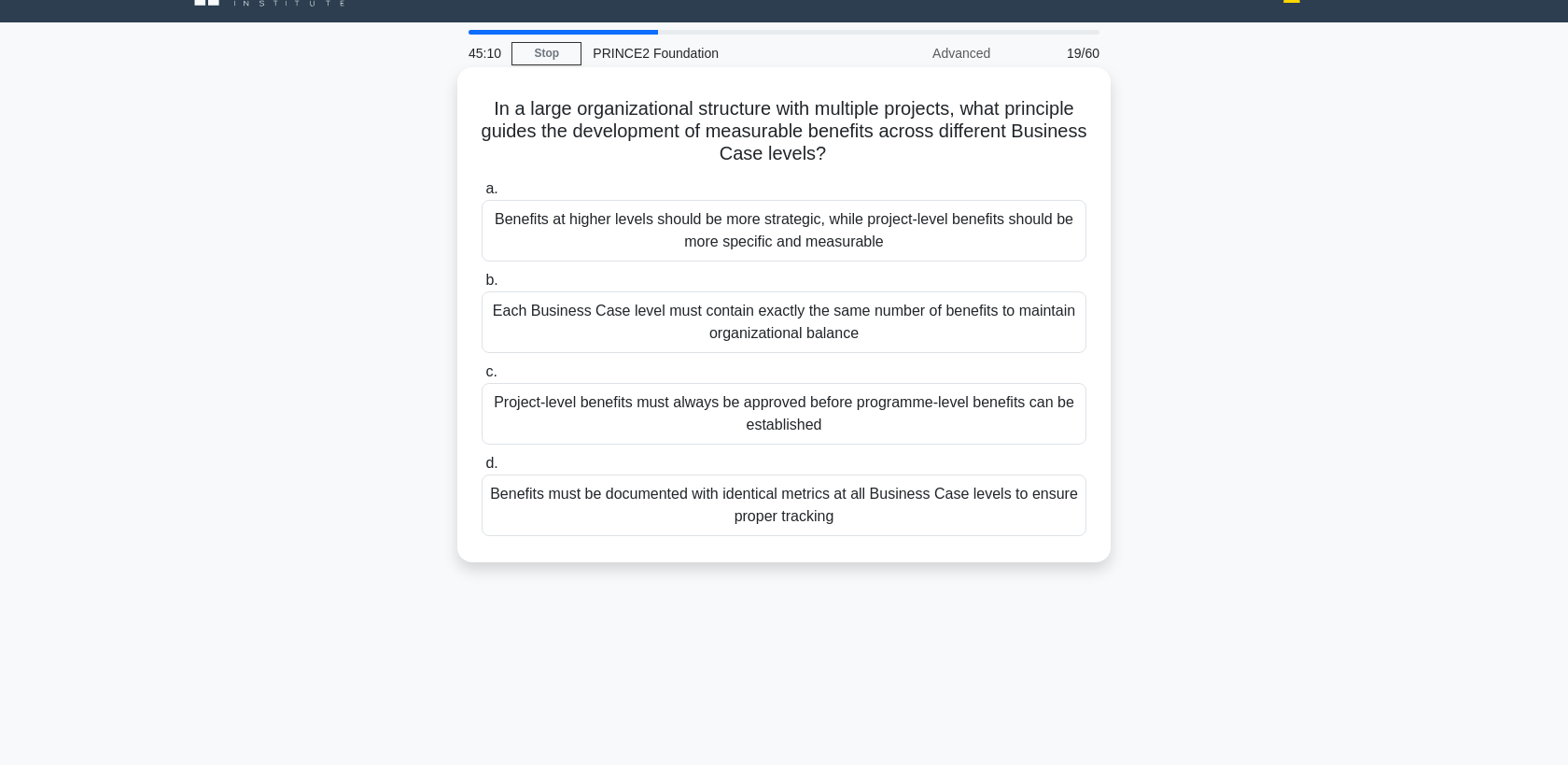
click at [839, 222] on div "Benefits at higher levels should be more strategic, while project-level benefit…" at bounding box center [784, 231] width 605 height 62
click at [482, 195] on input "a. Benefits at higher levels should be more strategic, while project-level bene…" at bounding box center [482, 189] width 0 height 12
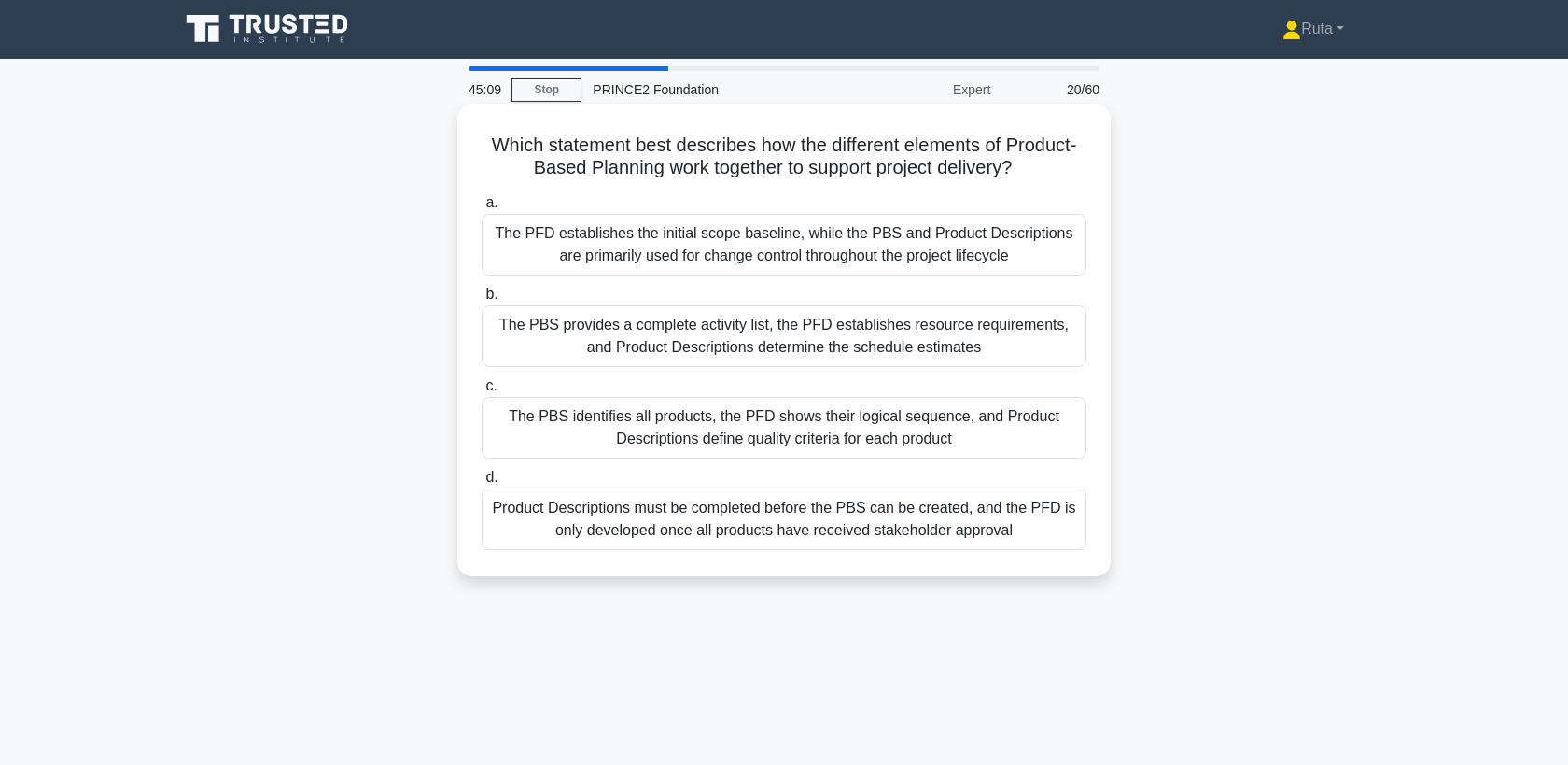
scroll to position [0, 0]
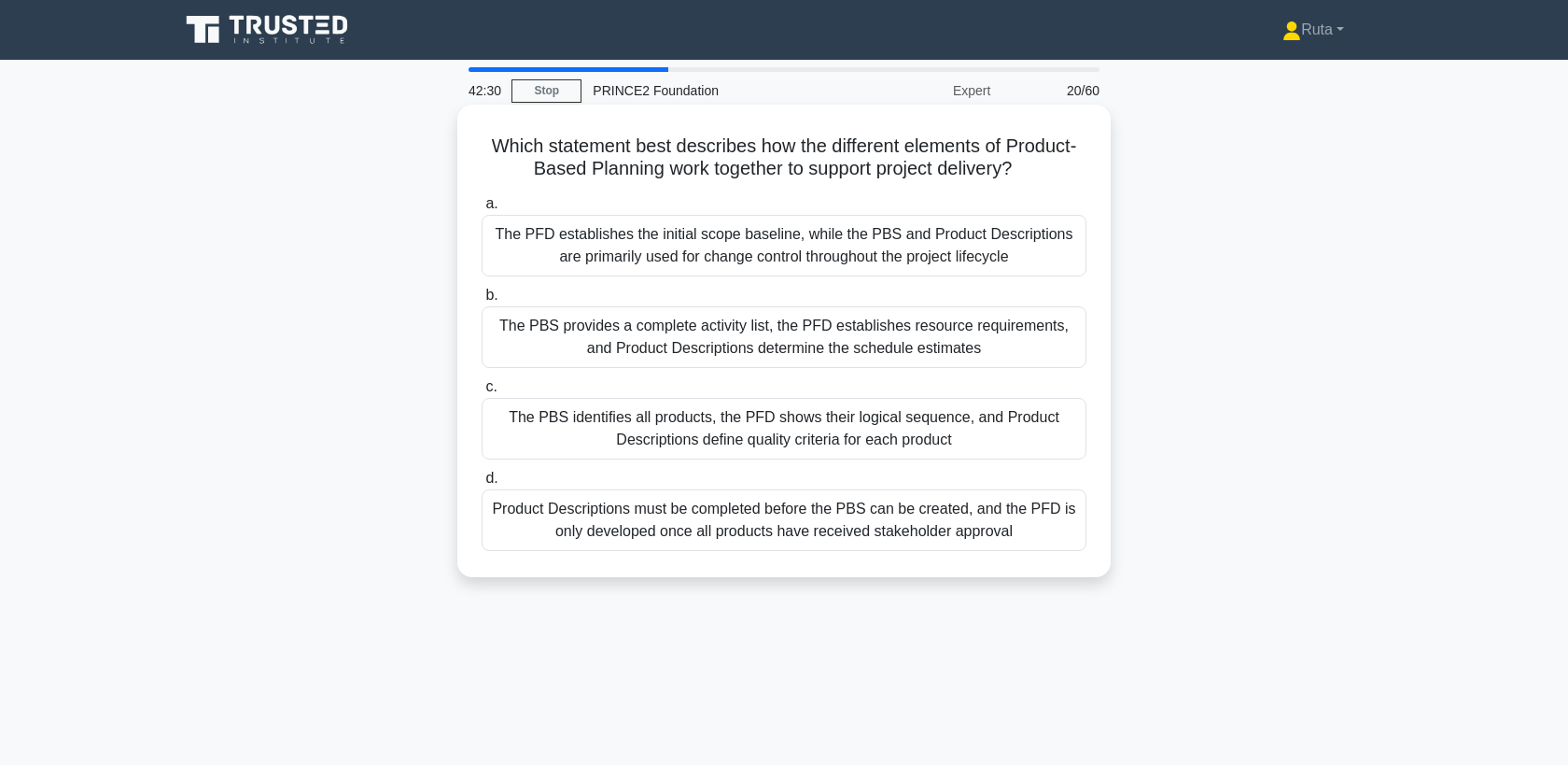
click at [648, 443] on div "The PBS identifies all products, the PFD shows their logical sequence, and Prod…" at bounding box center [784, 428] width 605 height 62
click at [482, 393] on input "c. The PBS identifies all products, the PFD shows their logical sequence, and P…" at bounding box center [482, 387] width 0 height 12
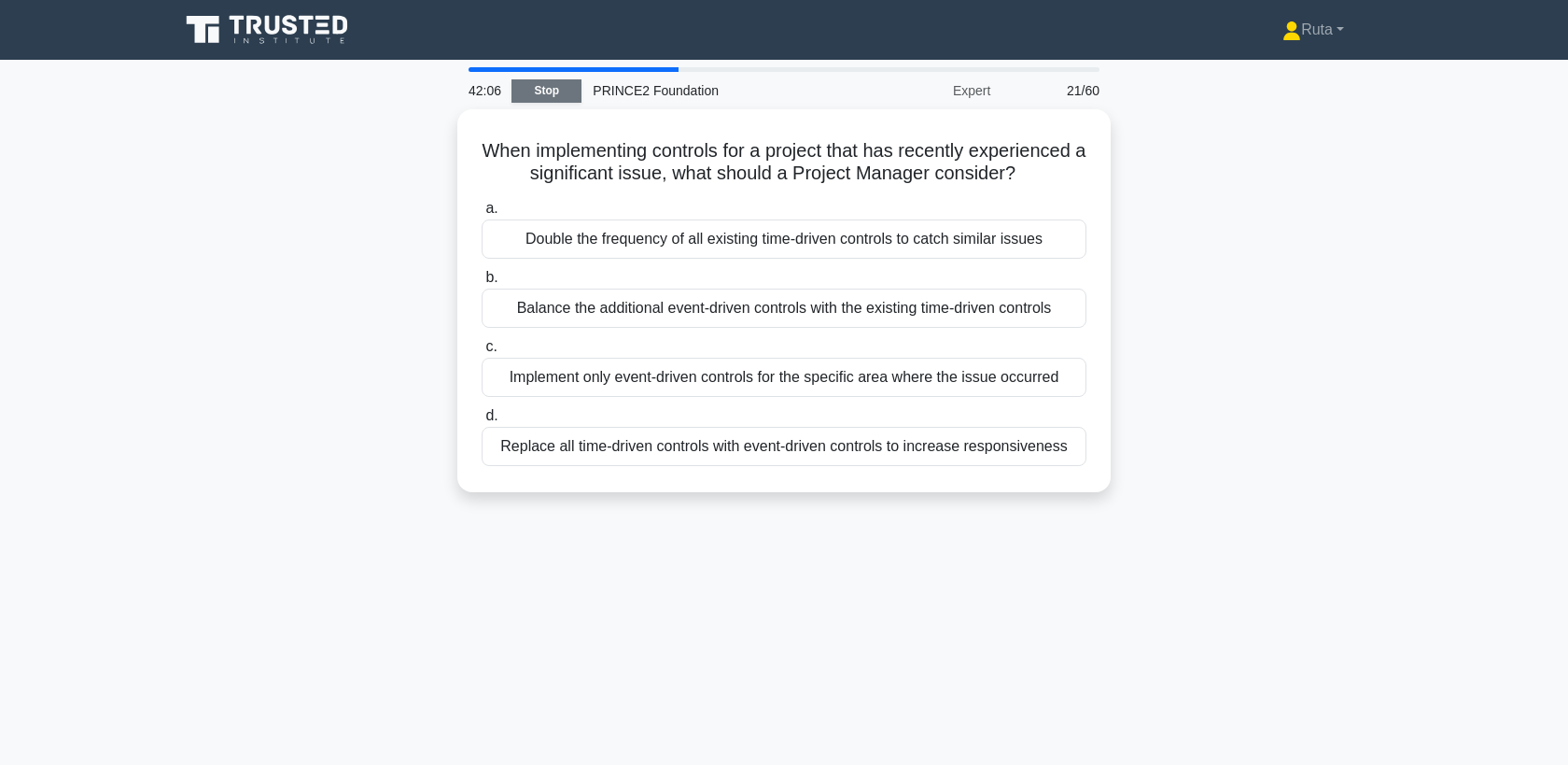
click at [577, 88] on link "Stop" at bounding box center [547, 91] width 70 height 23
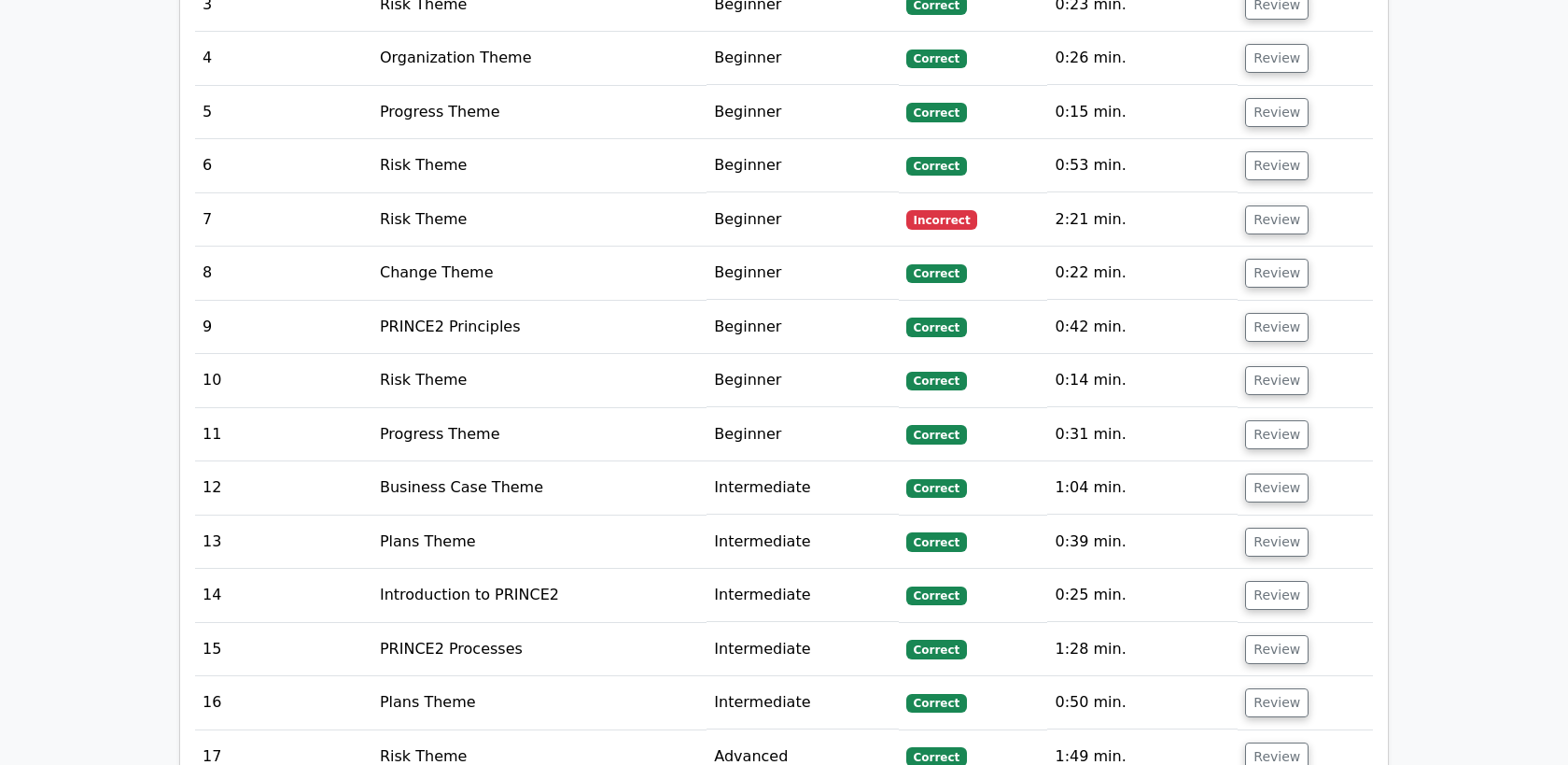
scroll to position [2152, 0]
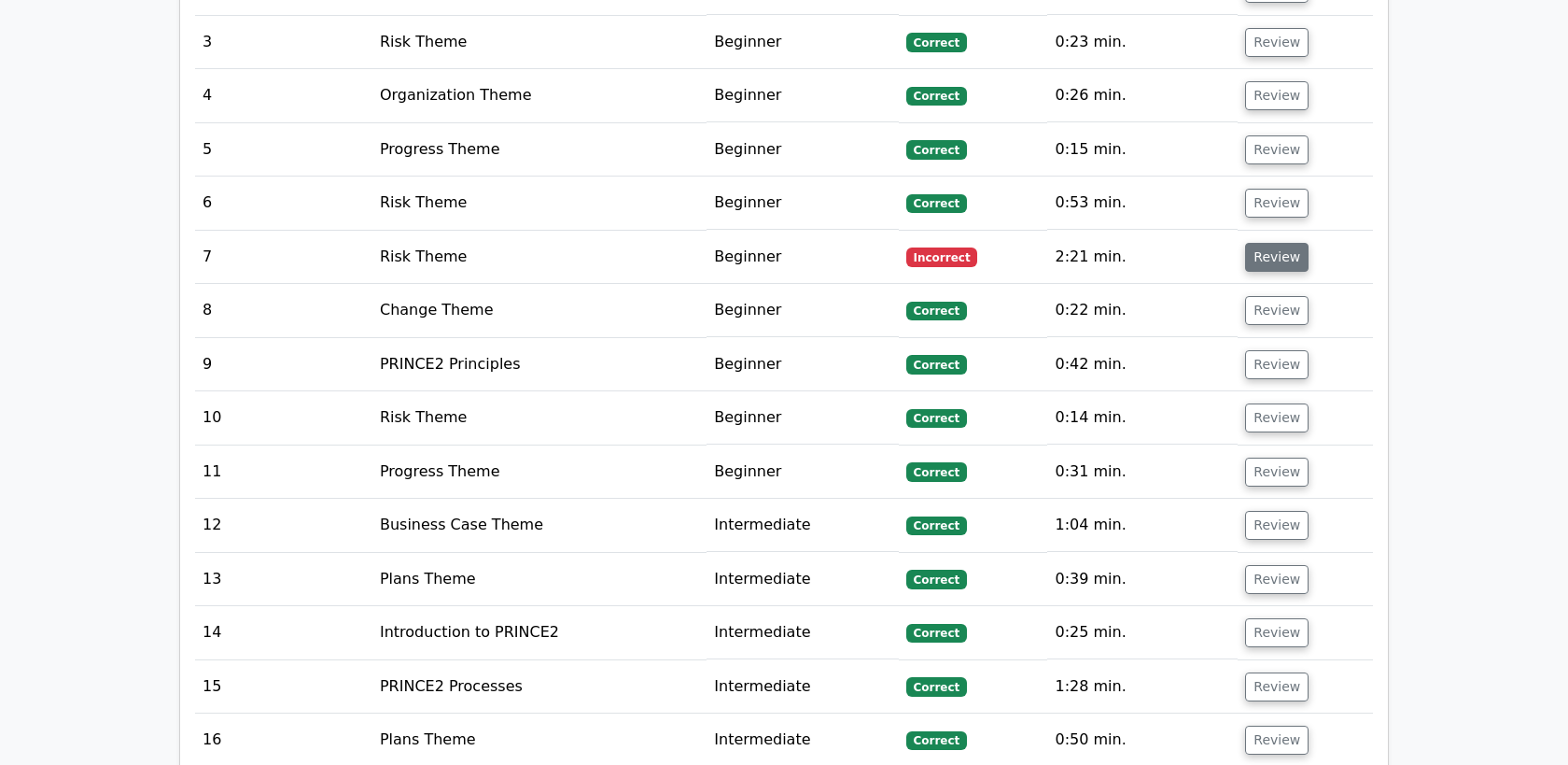
click at [1264, 243] on button "Review" at bounding box center [1277, 257] width 64 height 29
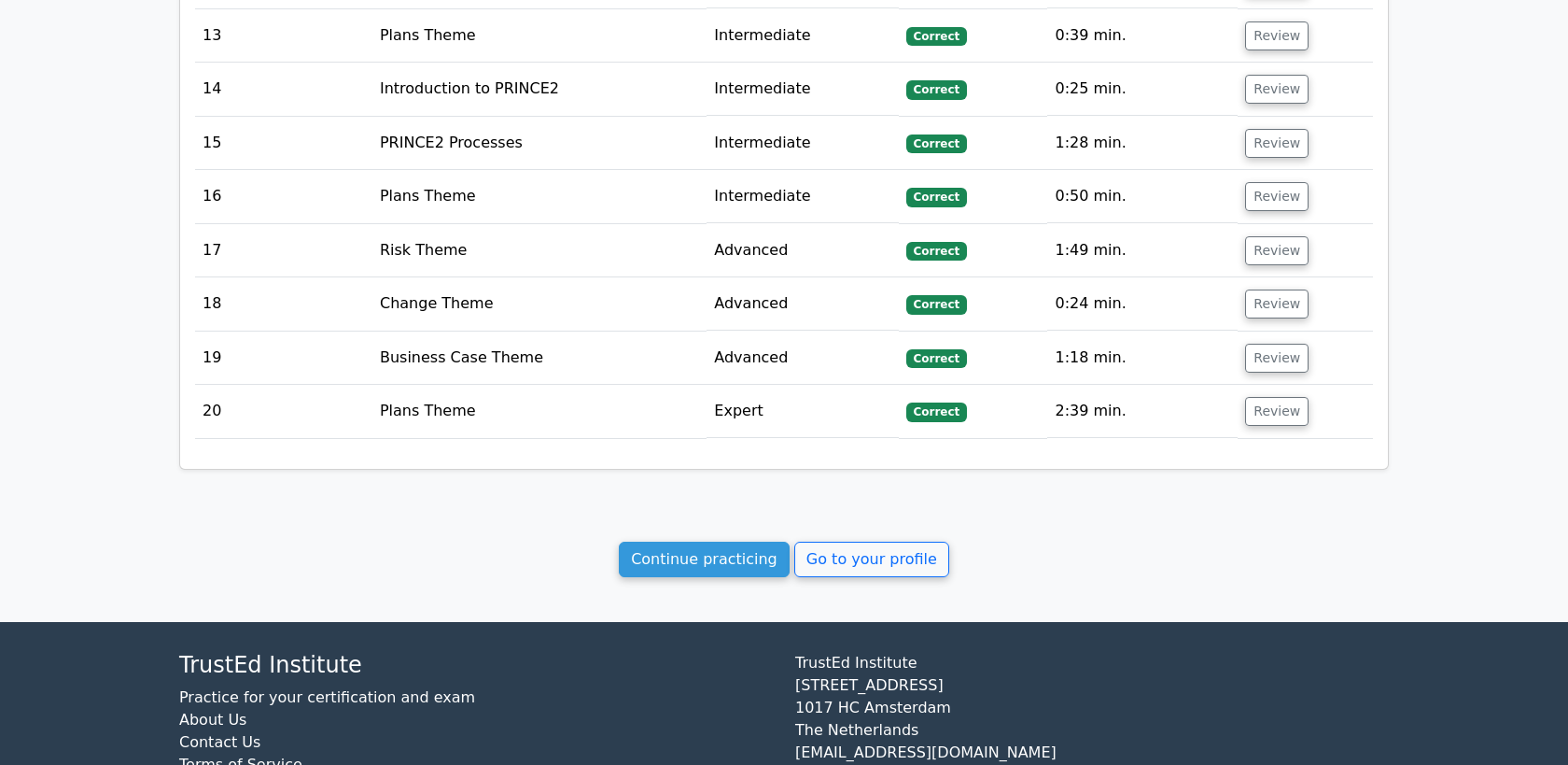
scroll to position [3532, 0]
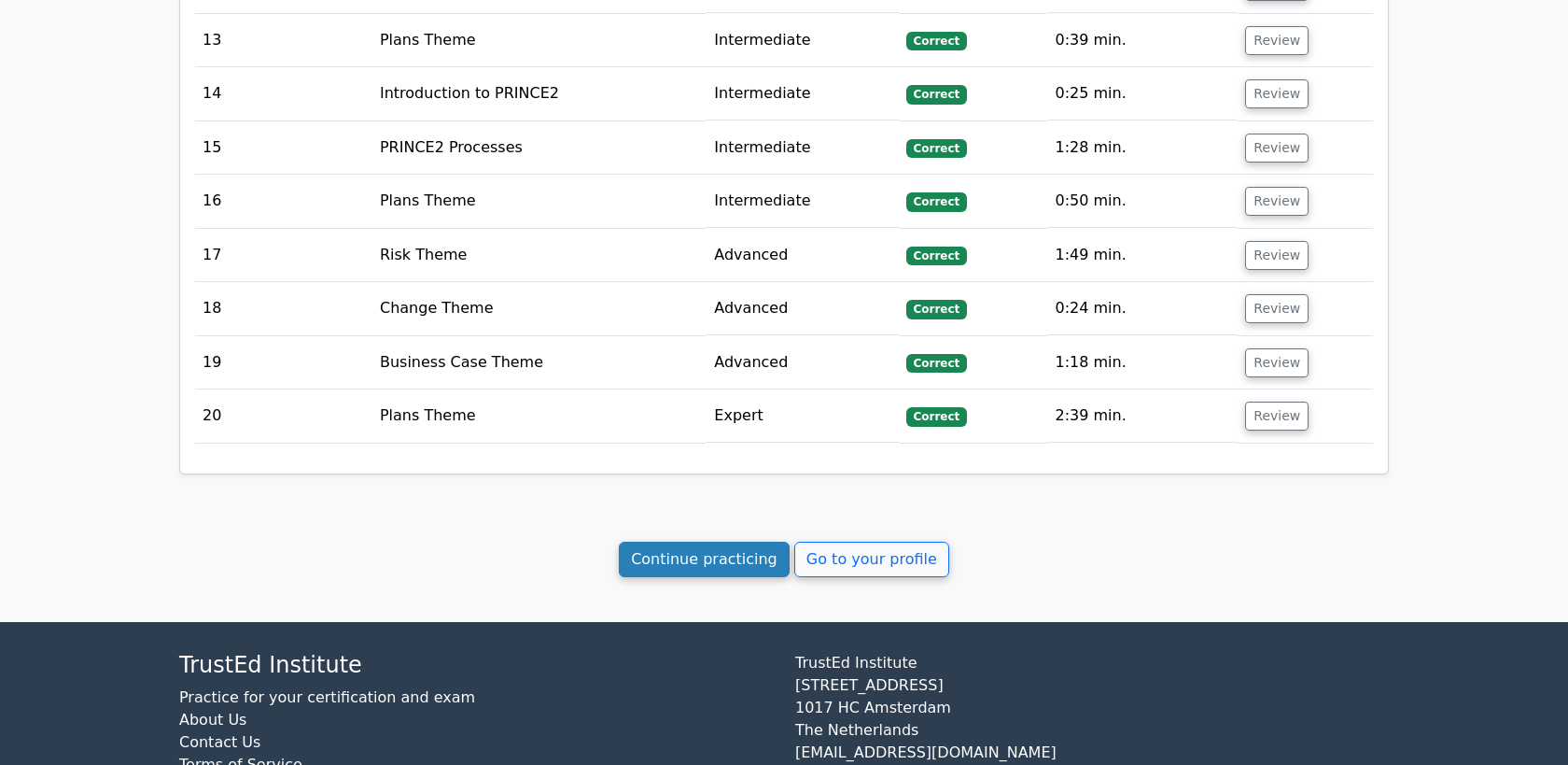
click at [717, 542] on link "Continue practicing" at bounding box center [705, 560] width 171 height 36
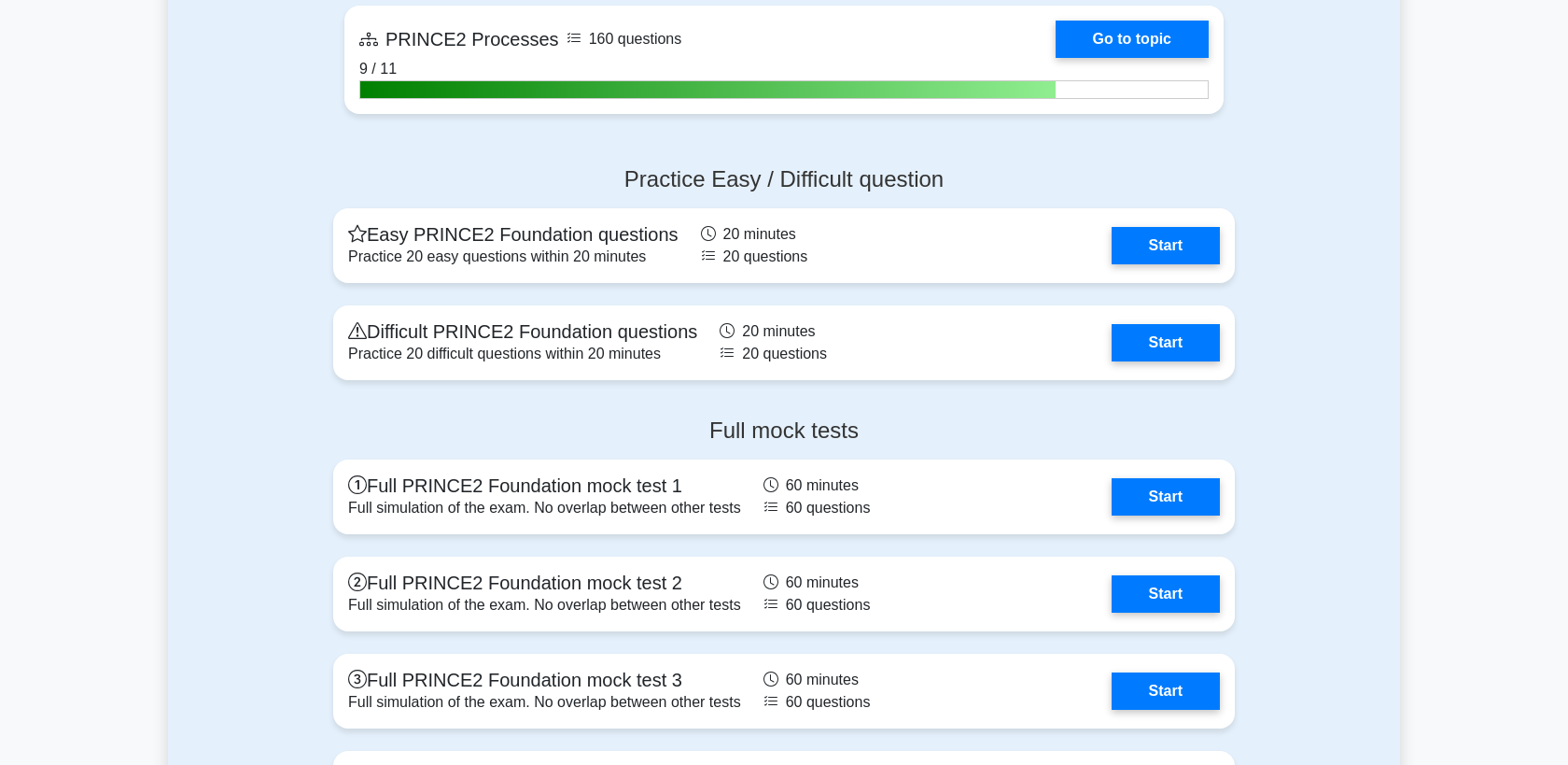
scroll to position [2108, 0]
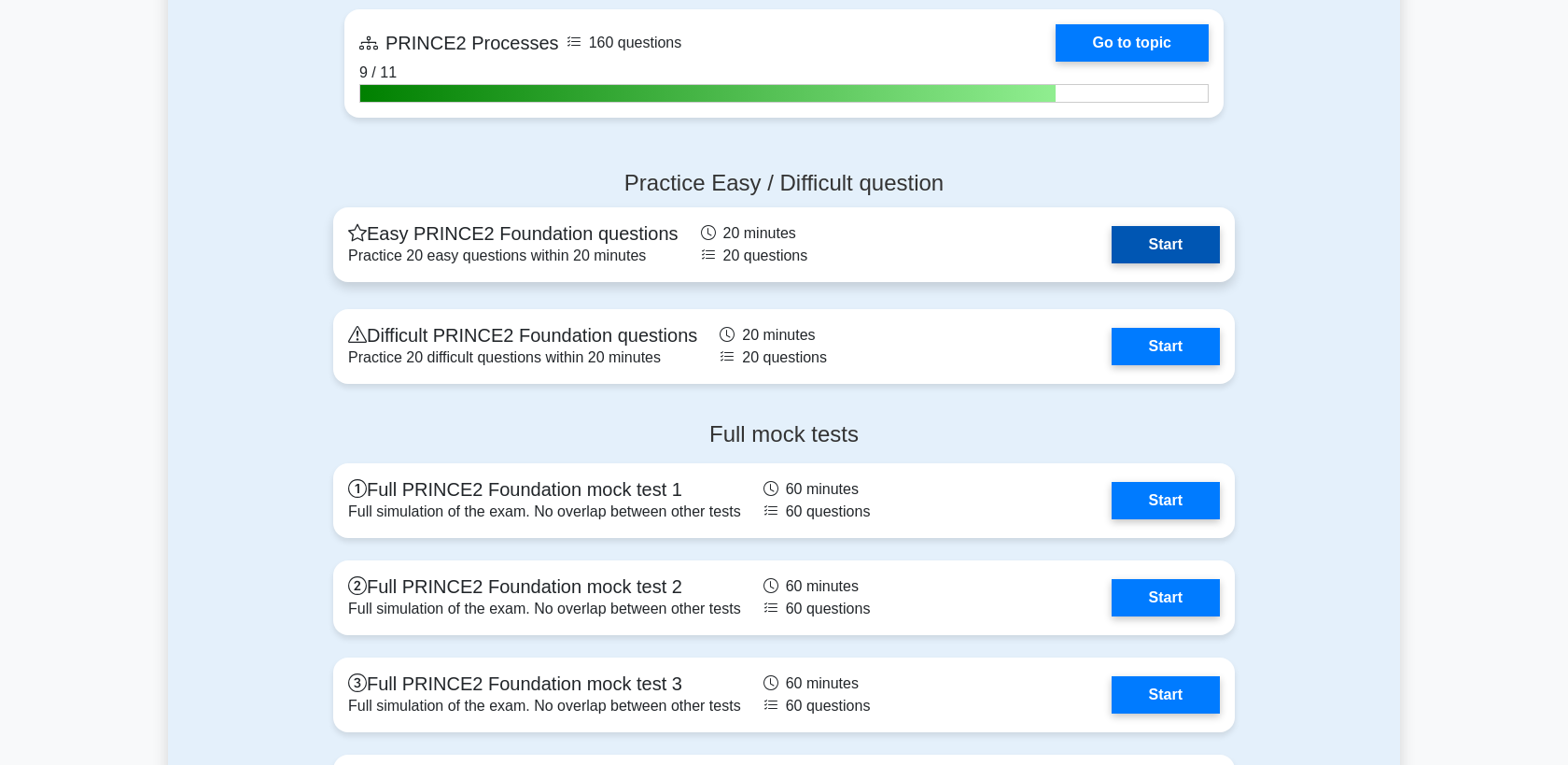
click at [1144, 241] on link "Start" at bounding box center [1166, 245] width 109 height 38
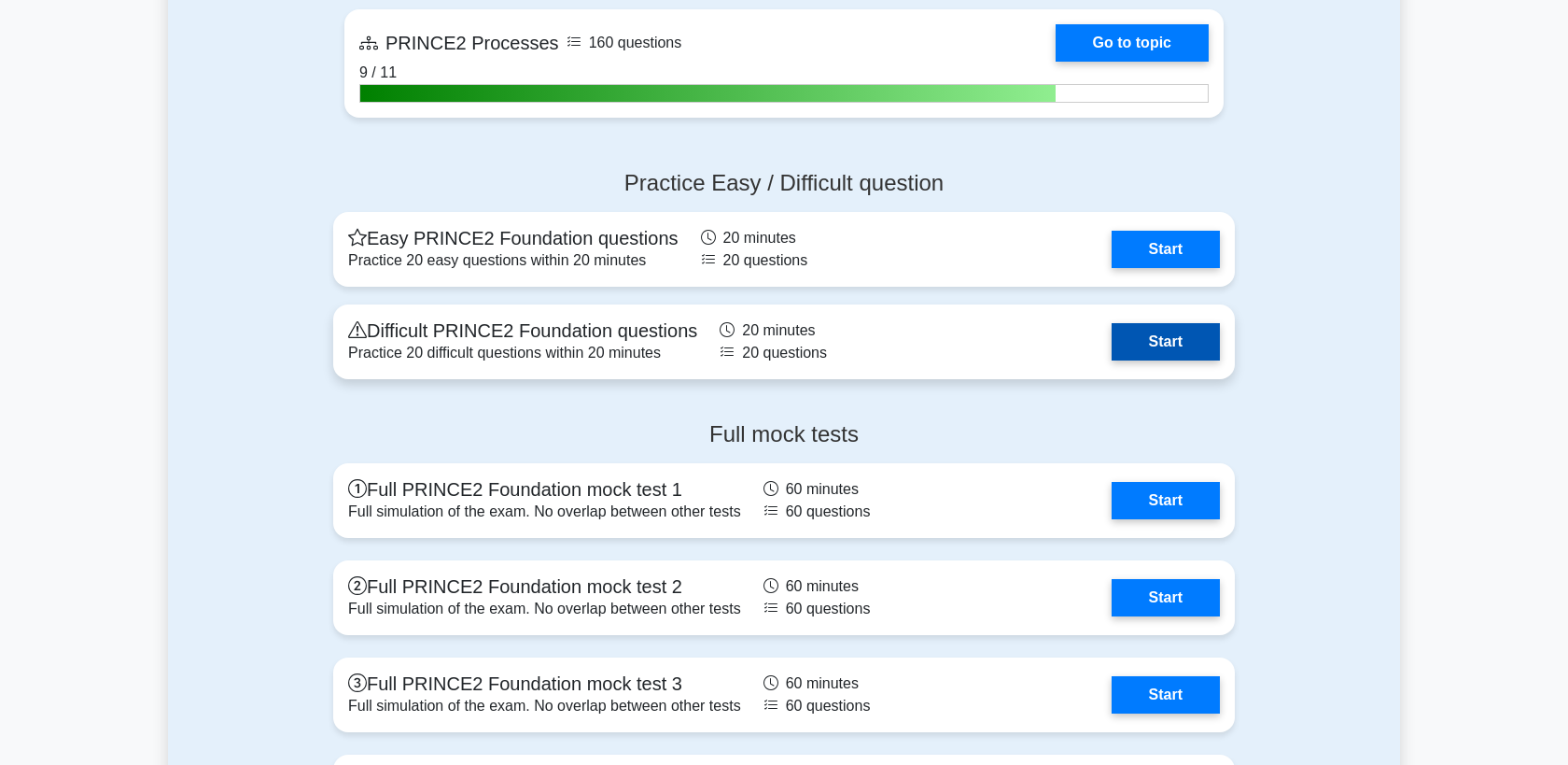
click at [1140, 331] on link "Start" at bounding box center [1166, 342] width 109 height 38
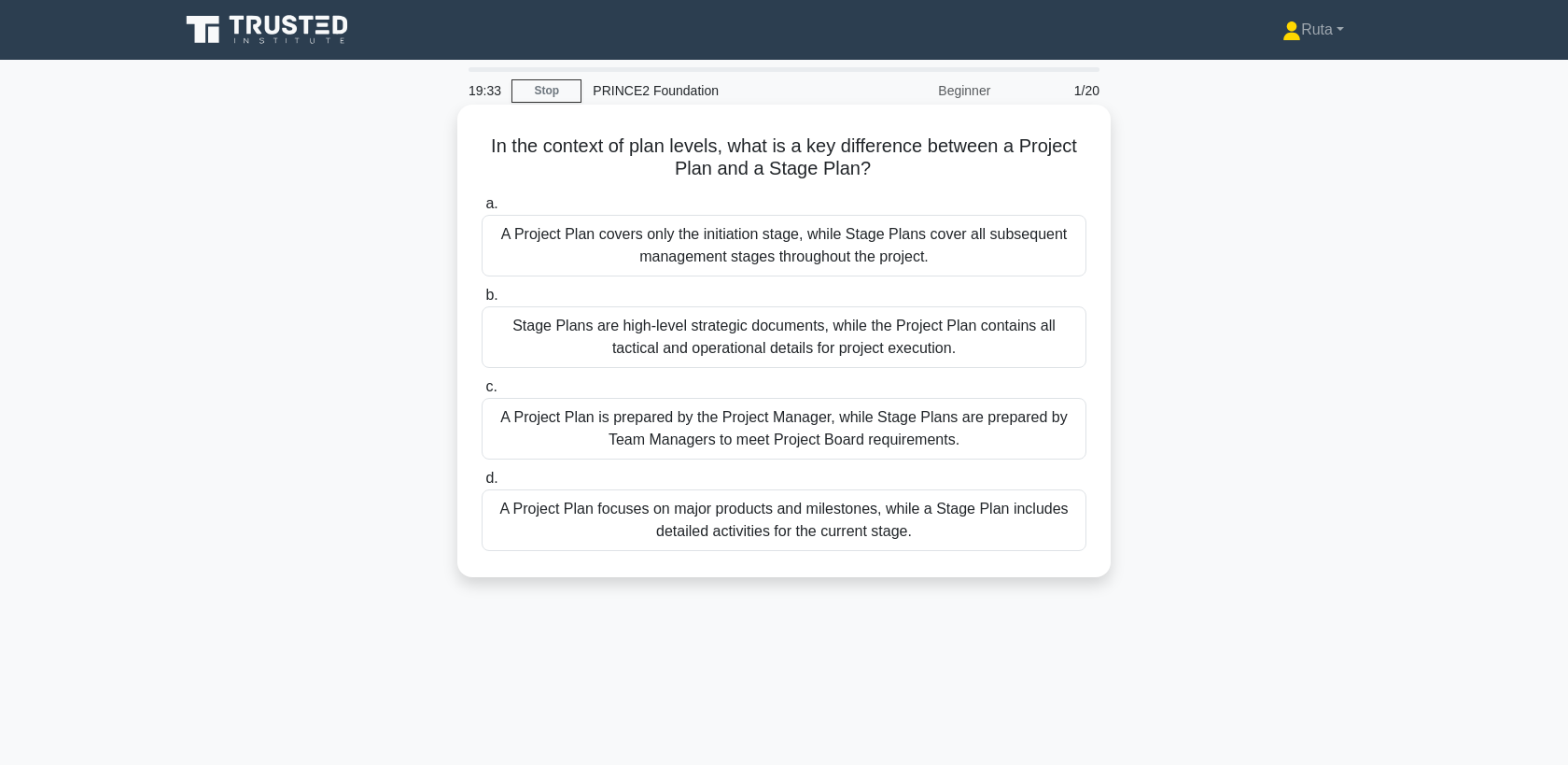
click at [779, 511] on div "A Project Plan focuses on major products and milestones, while a Stage Plan inc…" at bounding box center [784, 520] width 605 height 62
click at [482, 485] on input "d. A Project Plan focuses on major products and milestones, while a Stage Plan …" at bounding box center [482, 478] width 0 height 12
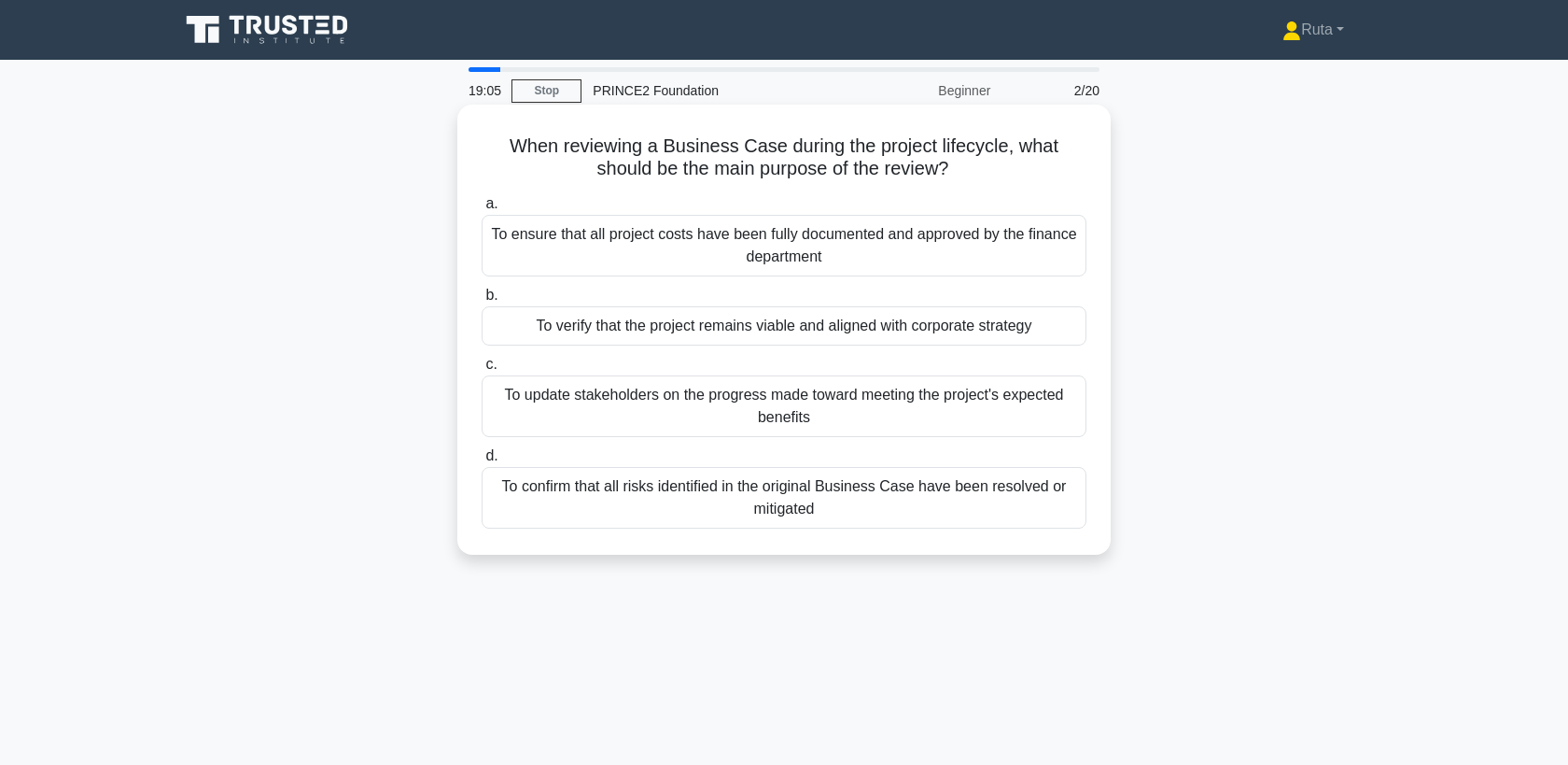
click at [830, 333] on div "To verify that the project remains viable and aligned with corporate strategy" at bounding box center [784, 326] width 605 height 39
click at [482, 302] on input "b. To verify that the project remains viable and aligned with corporate strategy" at bounding box center [482, 296] width 0 height 12
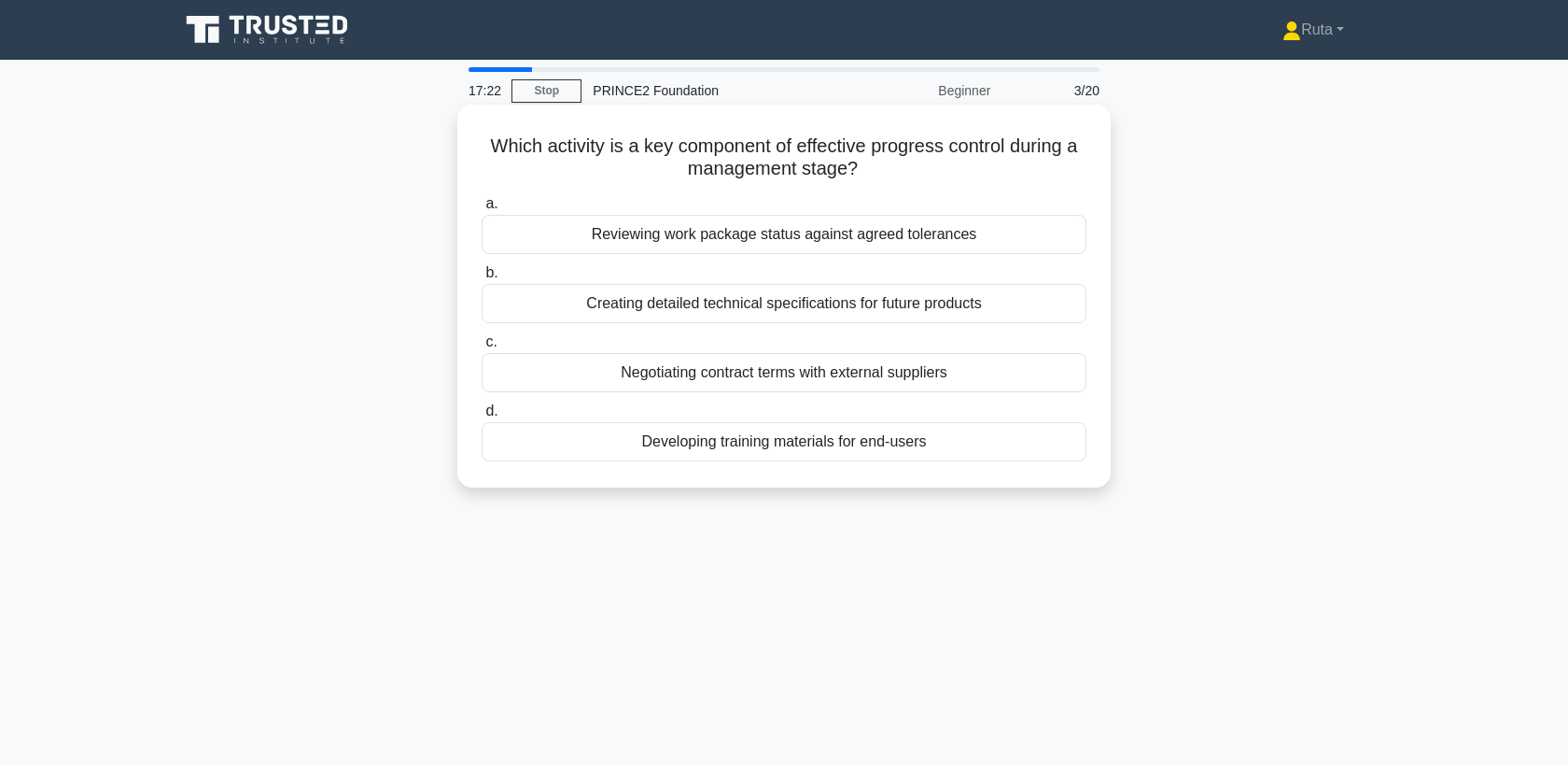
click at [751, 230] on div "Reviewing work package status against agreed tolerances" at bounding box center [784, 234] width 605 height 39
click at [482, 210] on input "a. Reviewing work package status against agreed tolerances" at bounding box center [482, 204] width 0 height 12
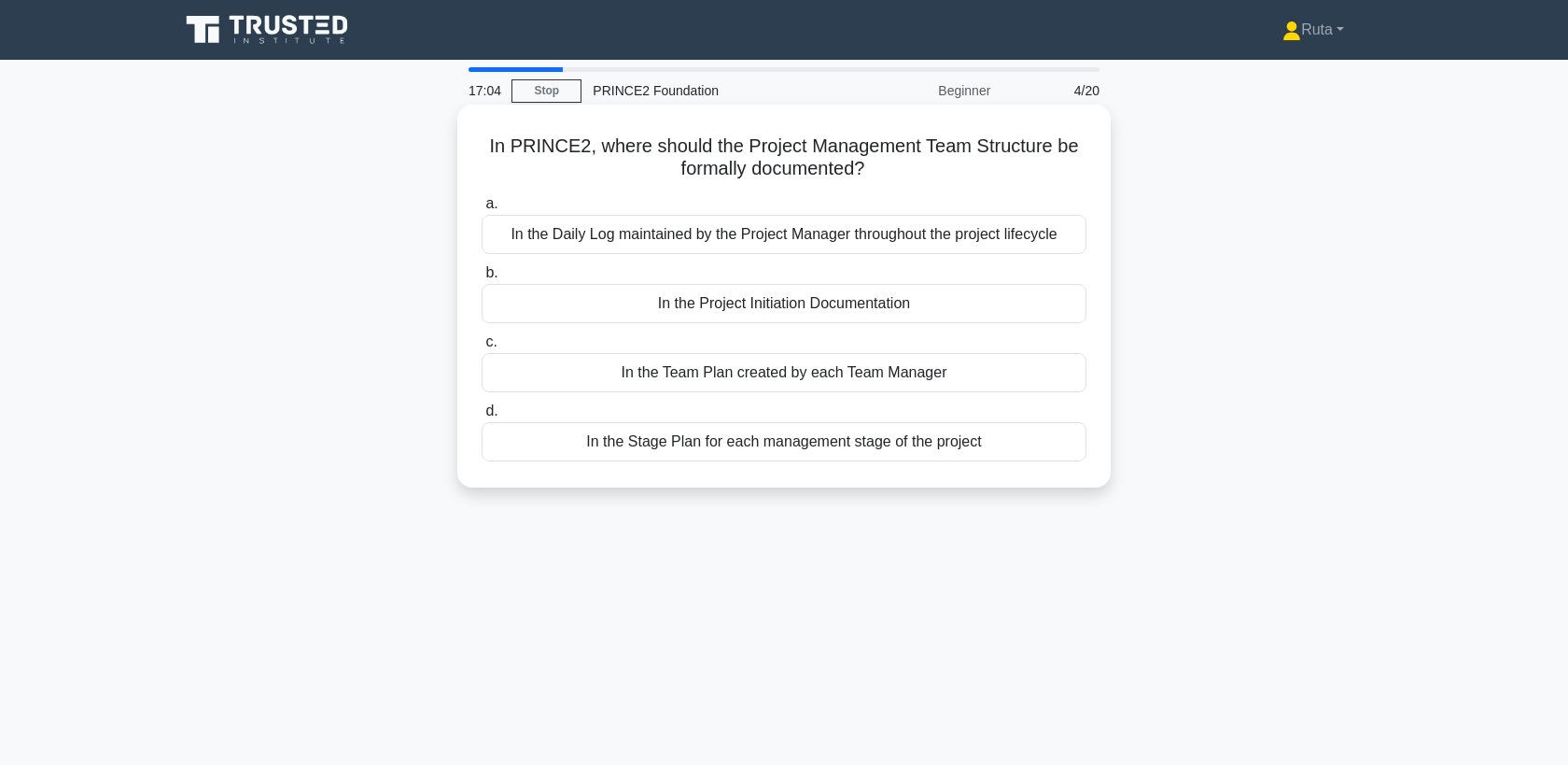
click at [731, 294] on div "In the Project Initiation Documentation" at bounding box center [784, 303] width 605 height 39
click at [482, 279] on input "b. In the Project Initiation Documentation" at bounding box center [482, 273] width 0 height 12
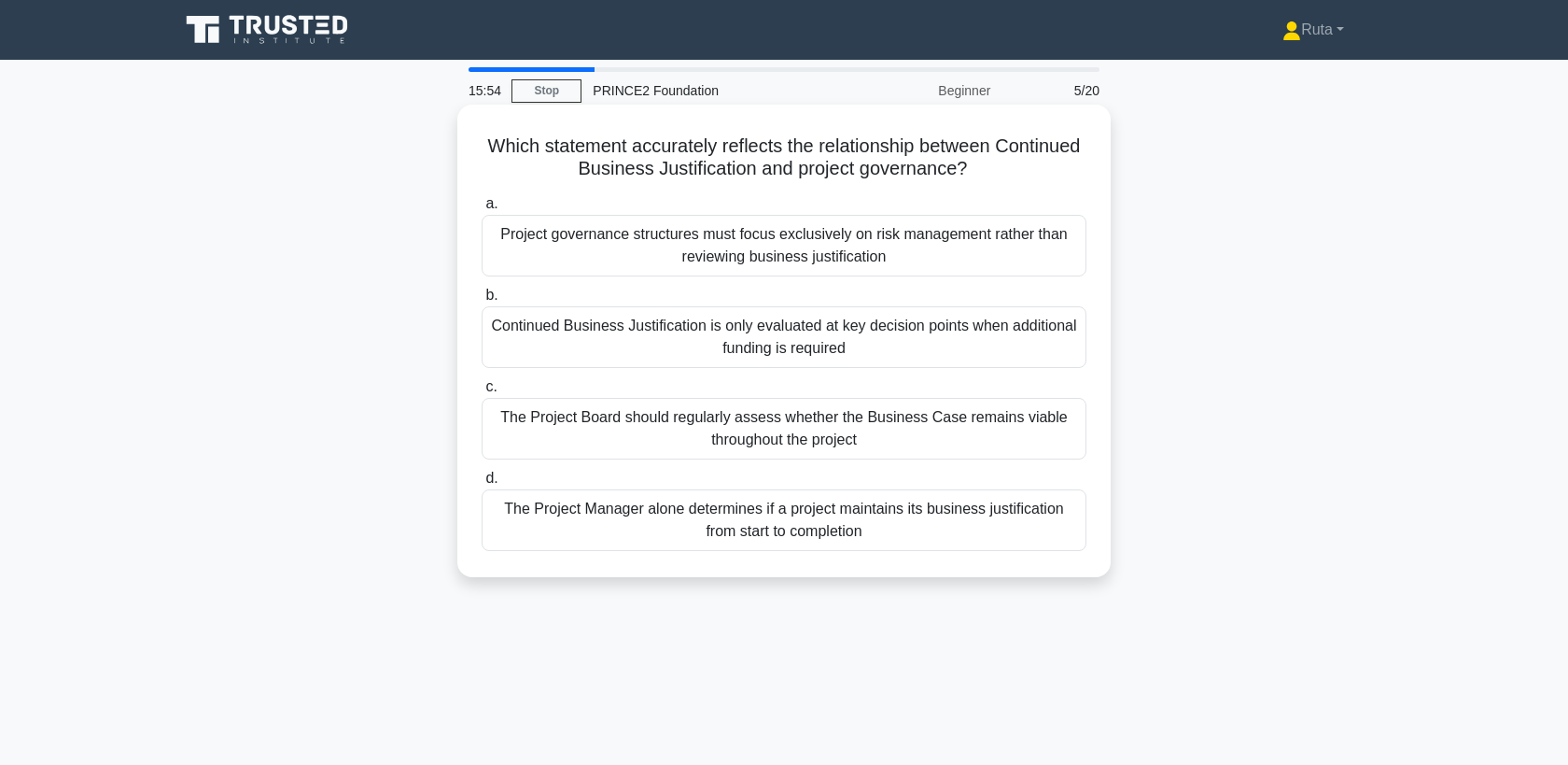
click at [682, 414] on div "The Project Board should regularly assess whether the Business Case remains via…" at bounding box center [784, 428] width 605 height 62
click at [482, 393] on input "c. The Project Board should regularly assess whether the Business Case remains …" at bounding box center [482, 387] width 0 height 12
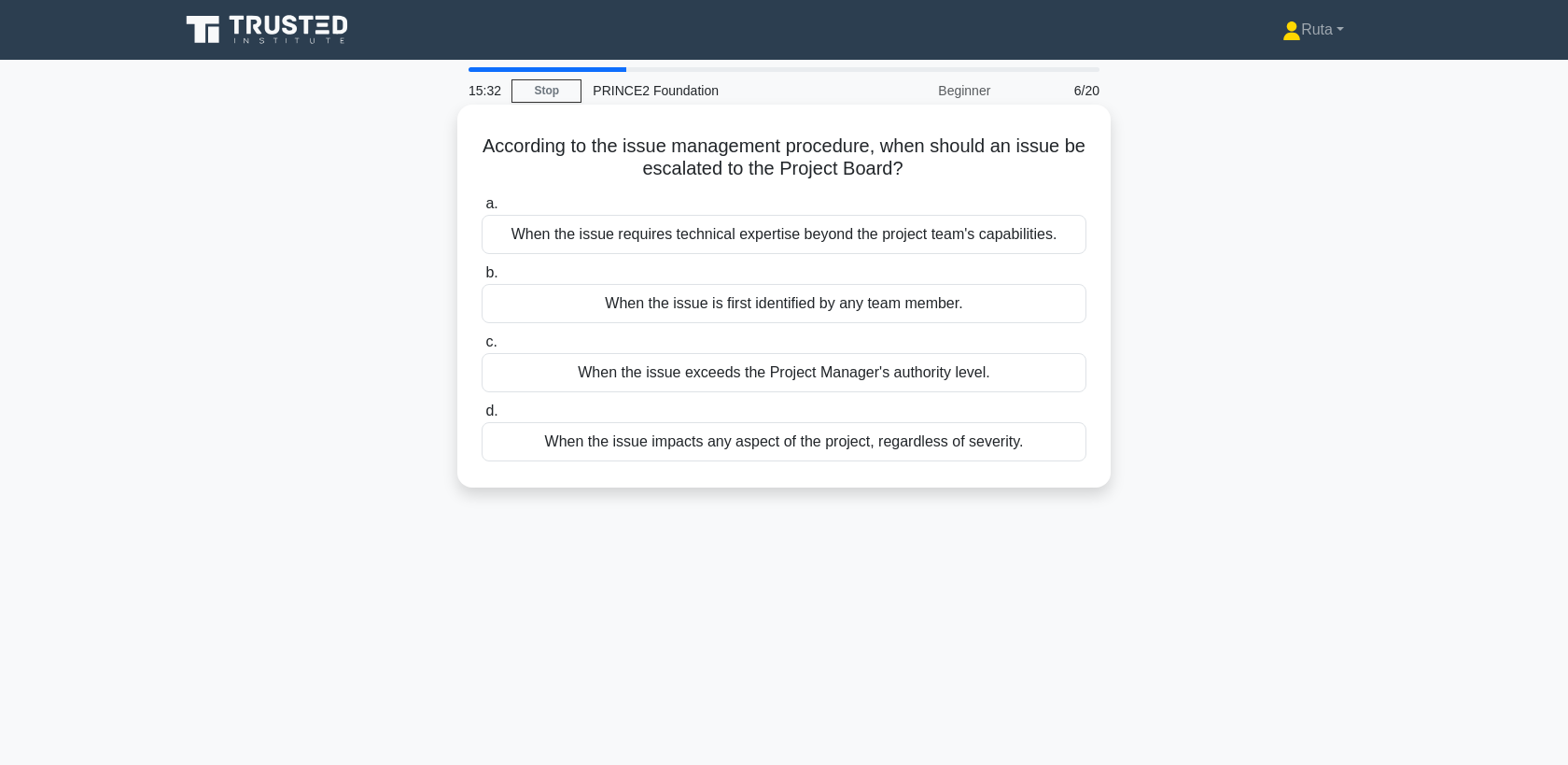
click at [684, 370] on div "When the issue exceeds the Project Manager's authority level." at bounding box center [784, 372] width 605 height 39
click at [482, 349] on input "c. When the issue exceeds the Project Manager's authority level." at bounding box center [482, 343] width 0 height 12
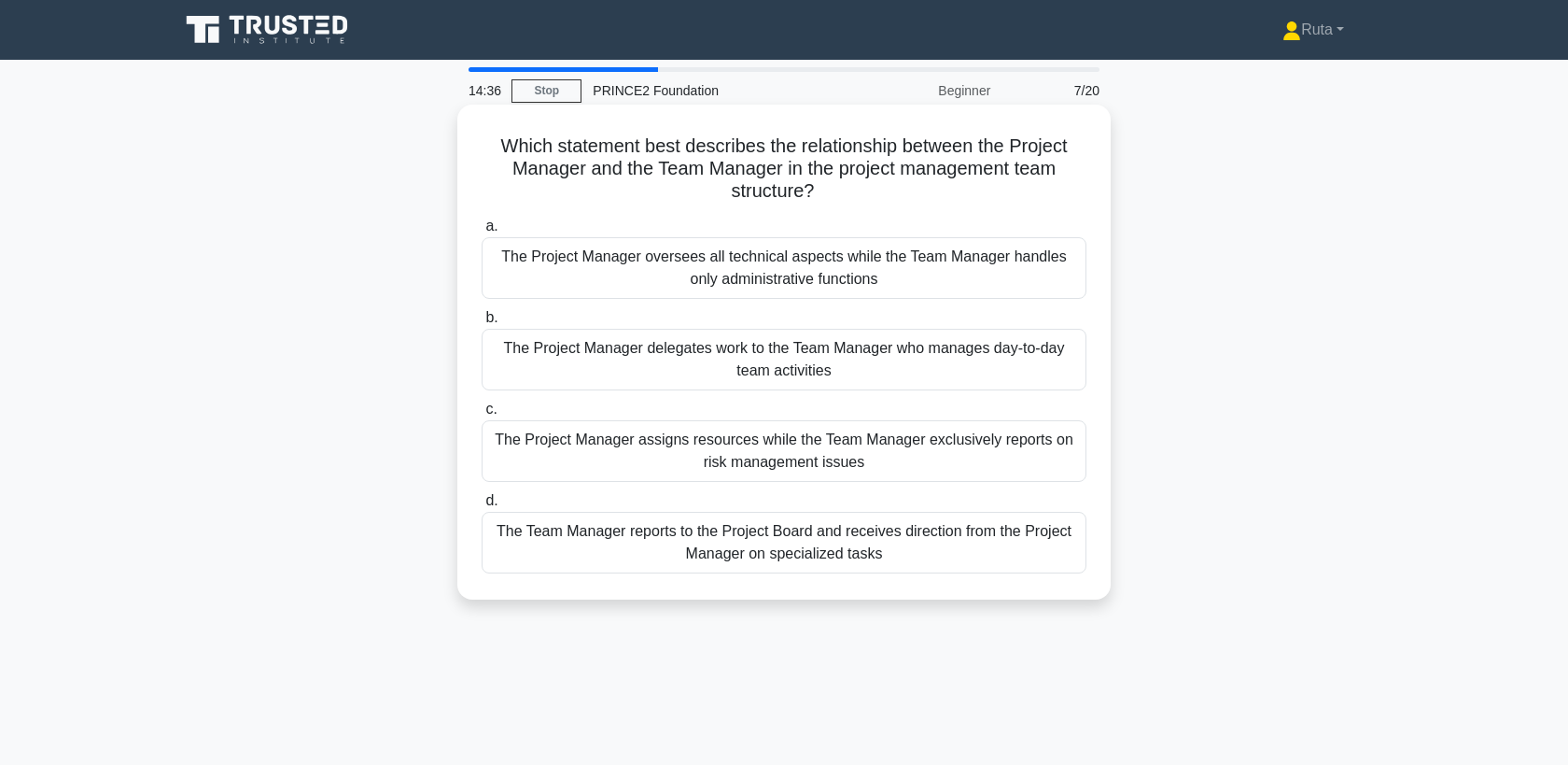
click at [770, 353] on div "The Project Manager delegates work to the Team Manager who manages day-to-day t…" at bounding box center [784, 360] width 605 height 62
click at [482, 324] on input "b. The Project Manager delegates work to the Team Manager who manages day-to-da…" at bounding box center [482, 318] width 0 height 12
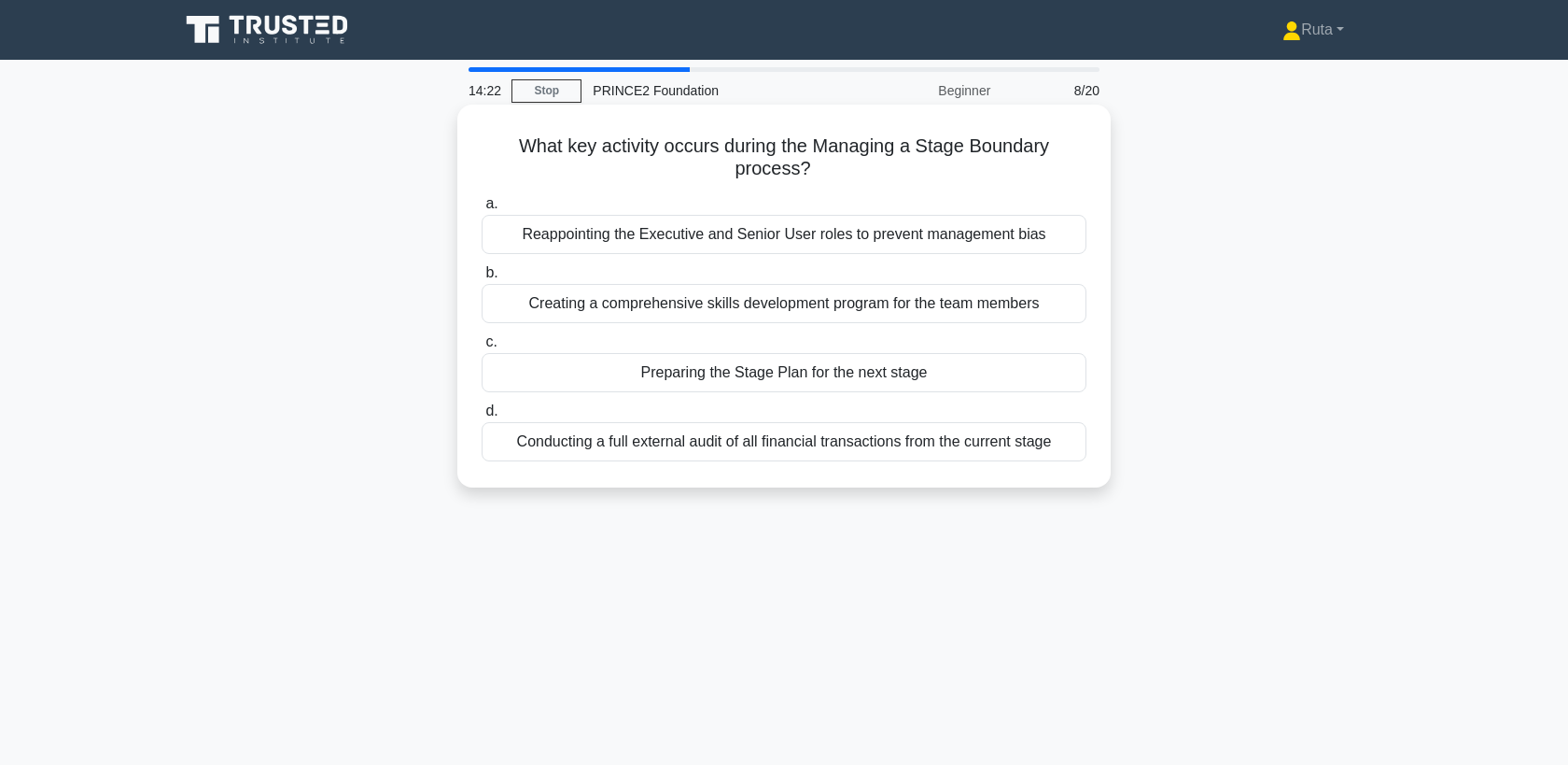
click at [753, 379] on div "Preparing the Stage Plan for the next stage" at bounding box center [784, 372] width 605 height 39
click at [482, 349] on input "c. Preparing the Stage Plan for the next stage" at bounding box center [482, 343] width 0 height 12
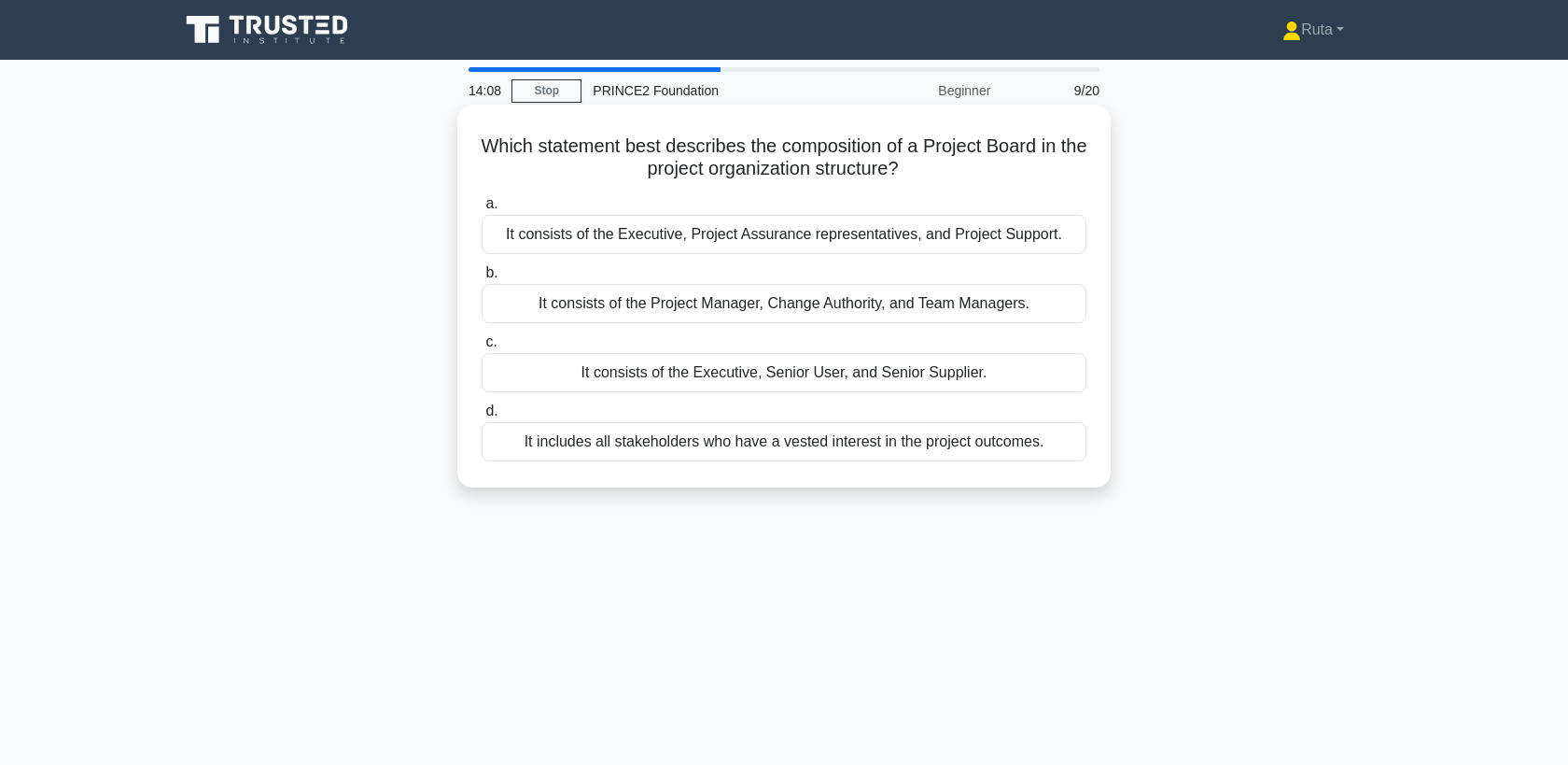
click at [712, 377] on div "It consists of the Executive, Senior User, and Senior Supplier." at bounding box center [784, 372] width 605 height 39
click at [482, 349] on input "c. It consists of the Executive, Senior User, and Senior Supplier." at bounding box center [482, 343] width 0 height 12
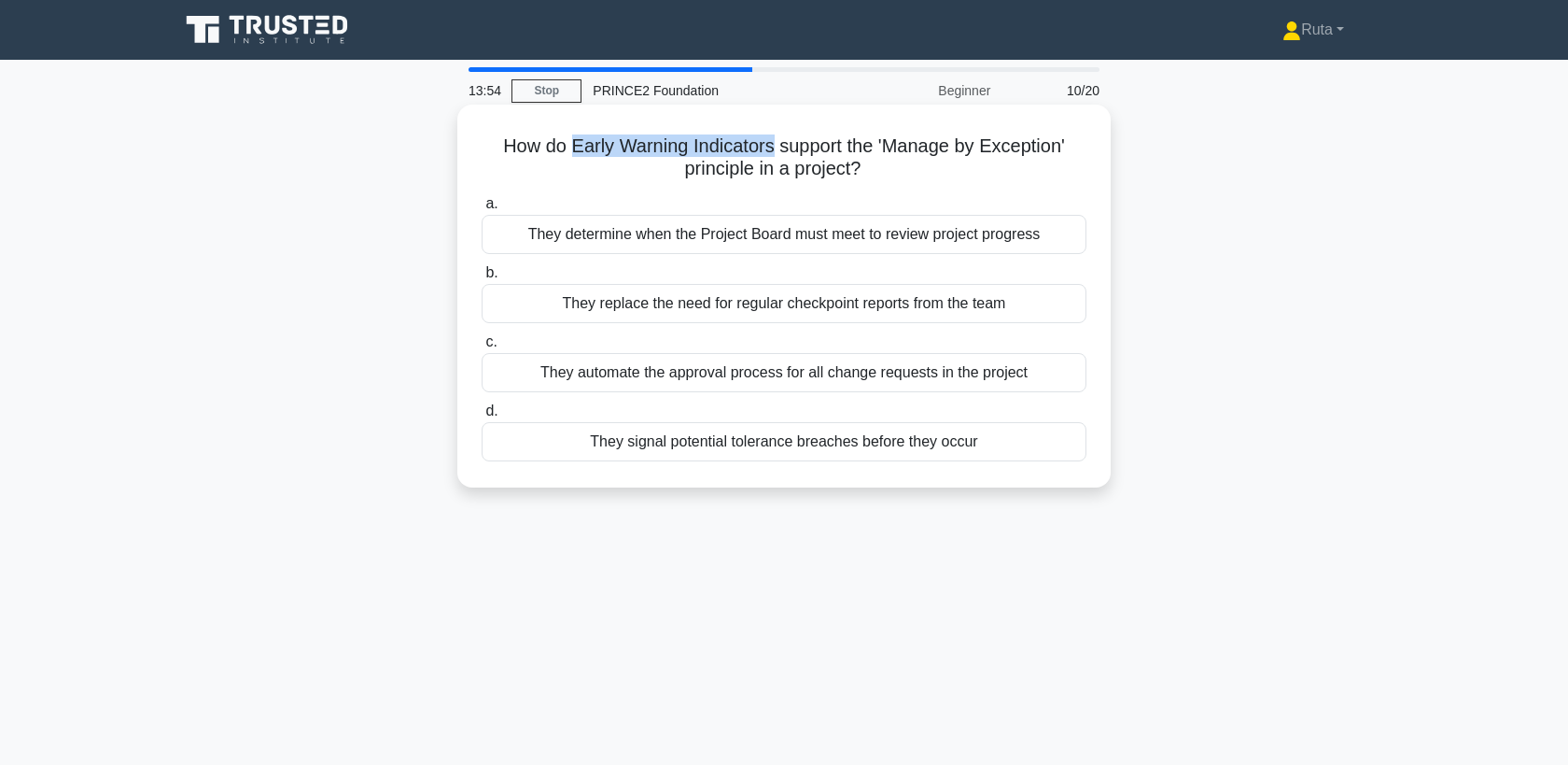
drag, startPoint x: 572, startPoint y: 150, endPoint x: 772, endPoint y: 150, distance: 200.0
click at [772, 150] on h5 "How do Early Warning Indicators support the 'Manage by Exception' principle in …" at bounding box center [784, 157] width 608 height 47
copy h5 "Early Warning Indicators"
click at [617, 447] on div "They signal potential tolerance breaches before they occur" at bounding box center [784, 441] width 605 height 39
click at [482, 417] on input "d. They signal potential tolerance breaches before they occur" at bounding box center [482, 411] width 0 height 12
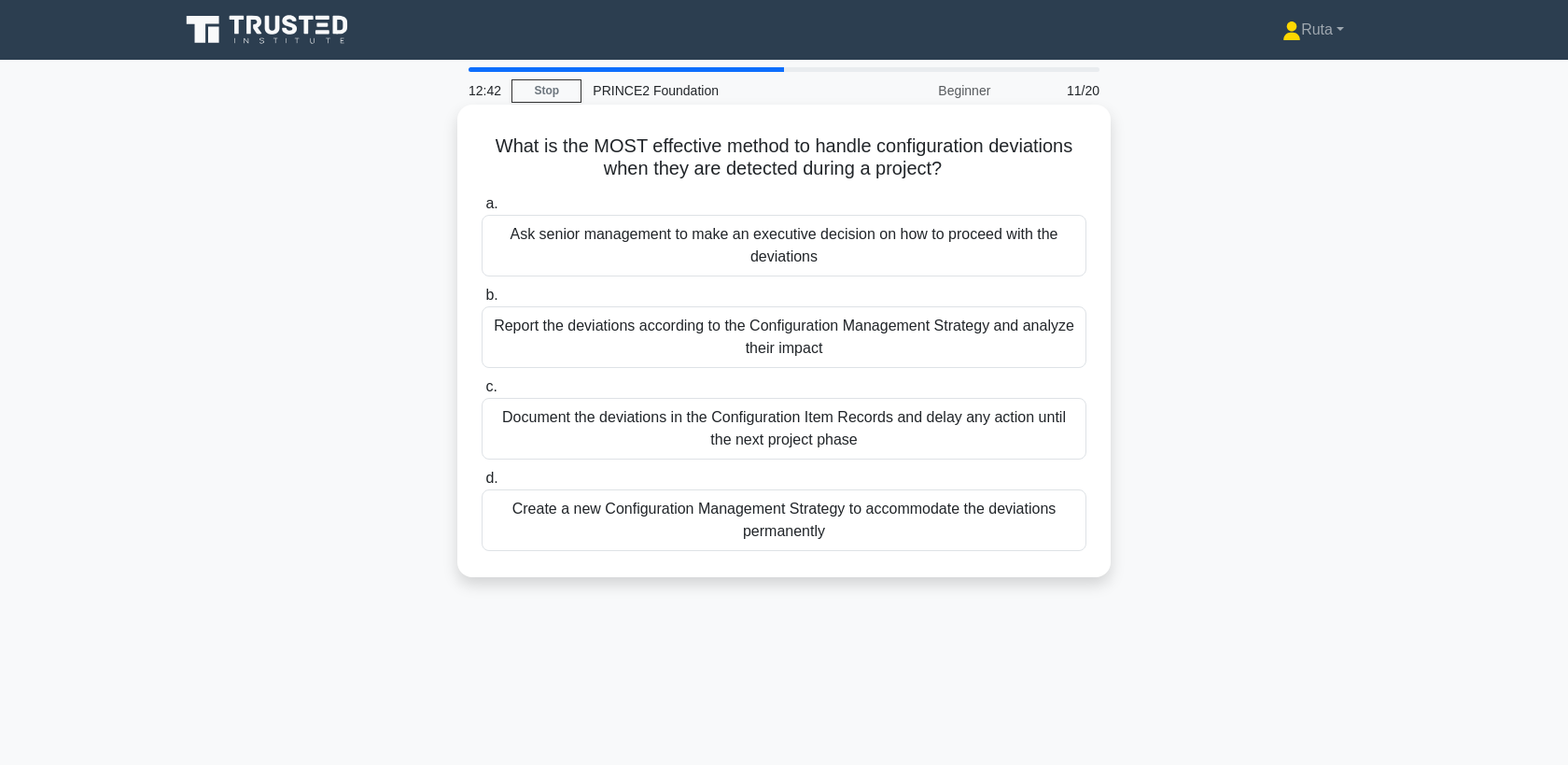
click at [618, 516] on div "Create a new Configuration Management Strategy to accommodate the deviations pe…" at bounding box center [784, 520] width 605 height 62
click at [482, 485] on input "d. Create a new Configuration Management Strategy to accommodate the deviations…" at bounding box center [482, 478] width 0 height 12
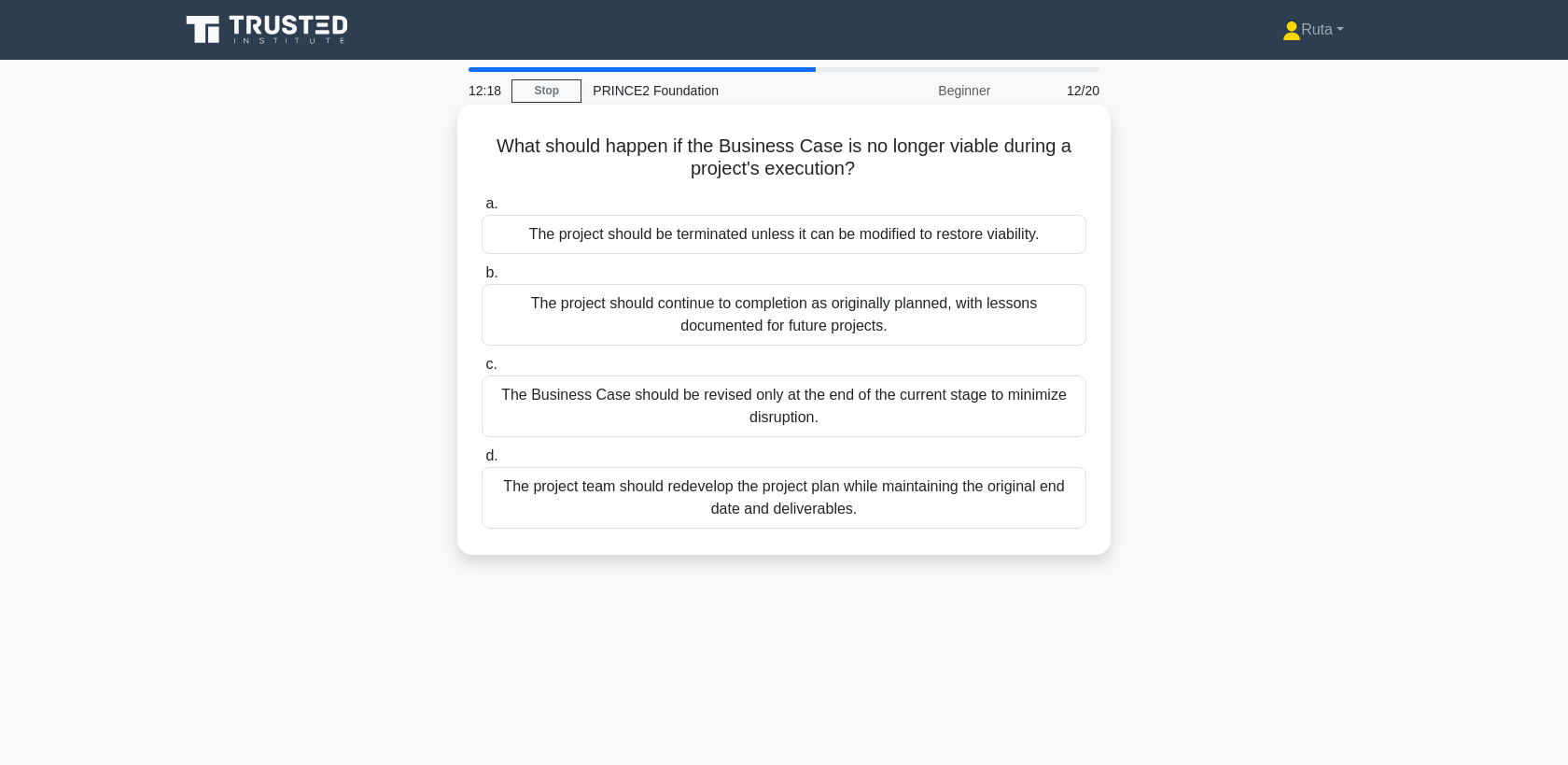
click at [764, 233] on div "The project should be terminated unless it can be modified to restore viability." at bounding box center [784, 234] width 605 height 39
click at [482, 210] on input "a. The project should be terminated unless it can be modified to restore viabil…" at bounding box center [482, 204] width 0 height 12
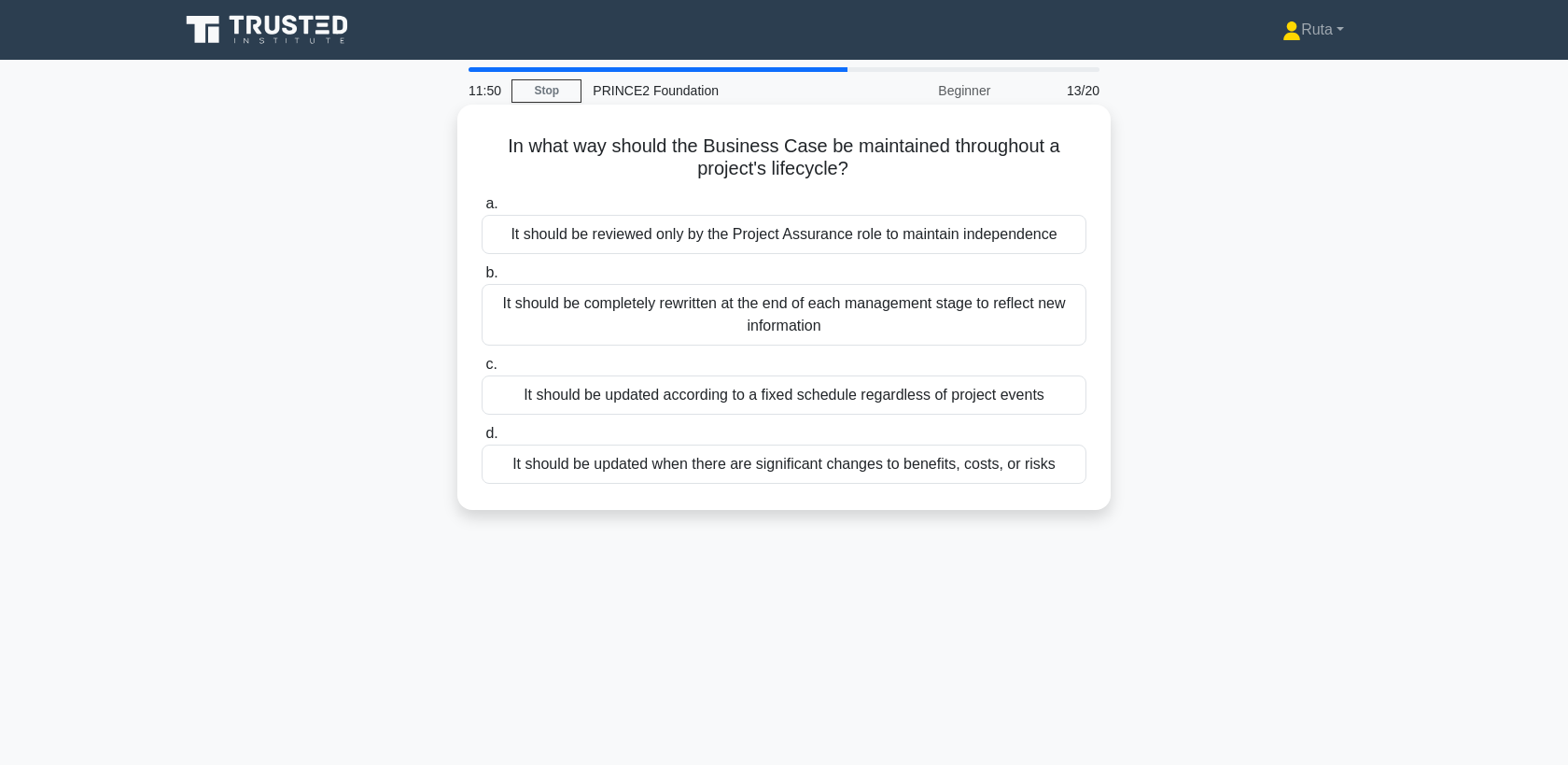
click at [697, 462] on div "It should be updated when there are significant changes to benefits, costs, or …" at bounding box center [784, 463] width 605 height 39
click at [482, 440] on input "d. It should be updated when there are significant changes to benefits, costs, …" at bounding box center [482, 433] width 0 height 12
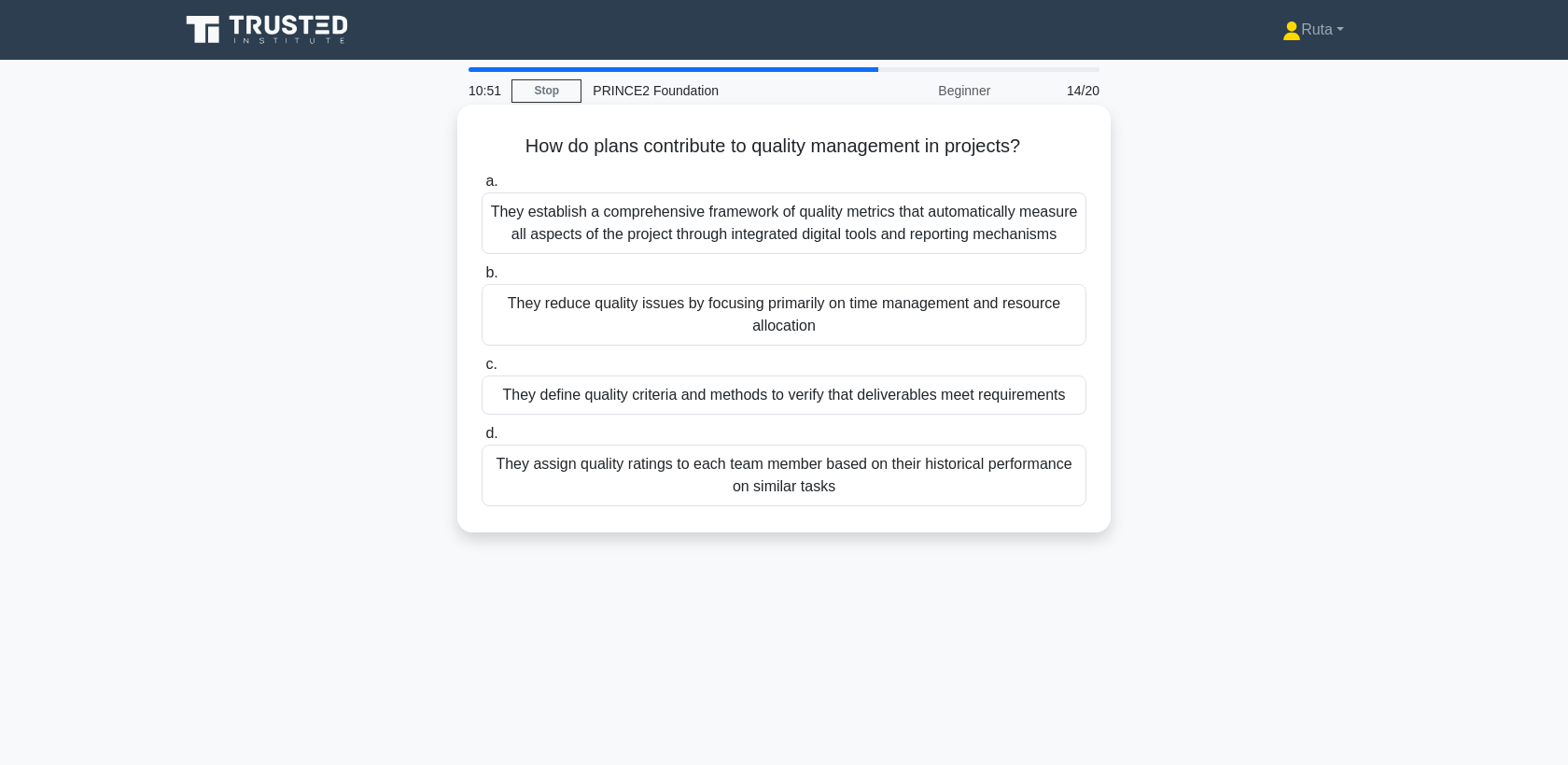
click at [743, 237] on div "They establish a comprehensive framework of quality metrics that automatically …" at bounding box center [784, 223] width 605 height 62
click at [482, 187] on input "a. They establish a comprehensive framework of quality metrics that automatical…" at bounding box center [482, 181] width 0 height 12
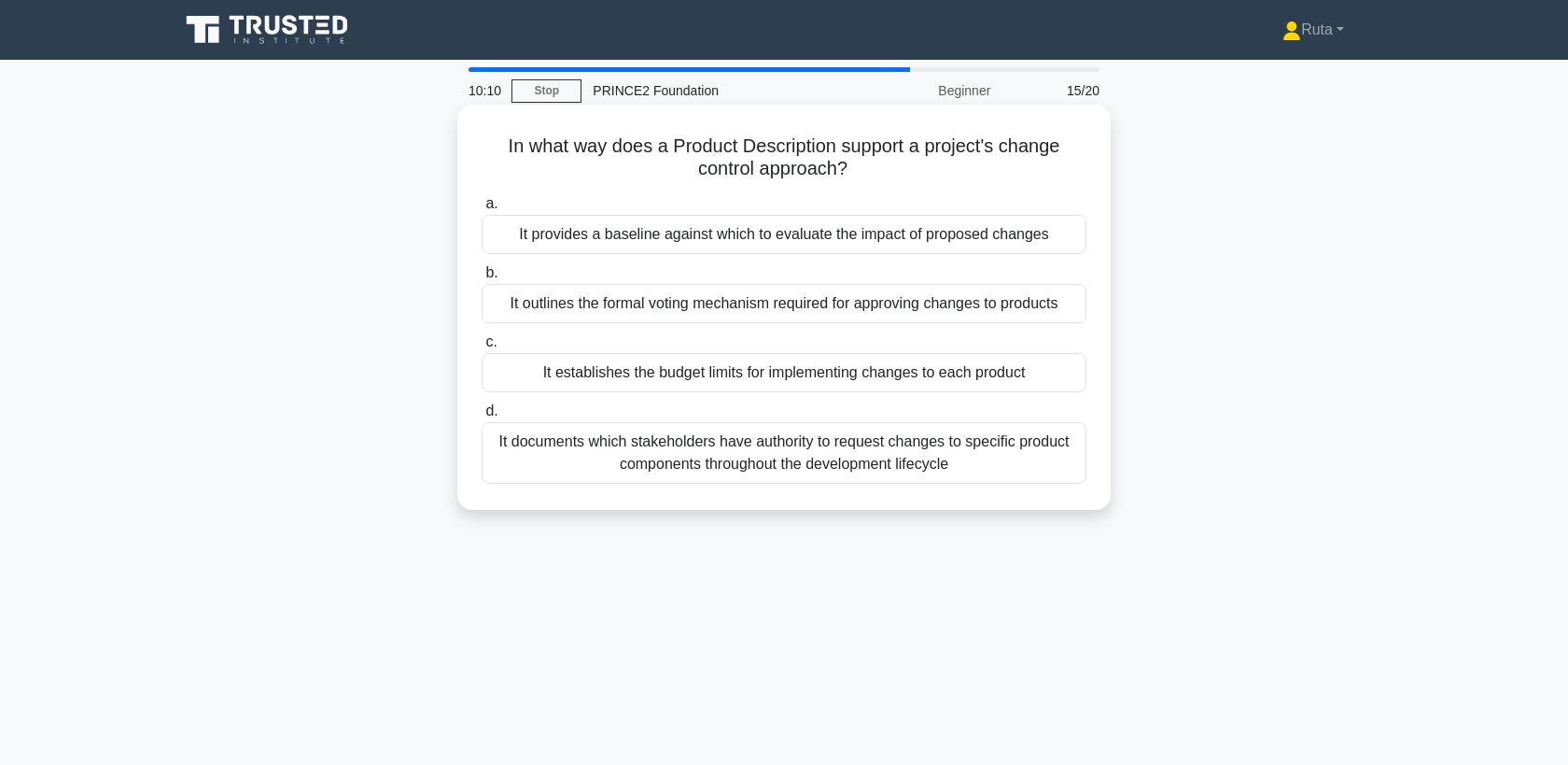
click at [772, 235] on div "It provides a baseline against which to evaluate the impact of proposed changes" at bounding box center [784, 234] width 605 height 39
click at [482, 210] on input "a. It provides a baseline against which to evaluate the impact of proposed chan…" at bounding box center [482, 204] width 0 height 12
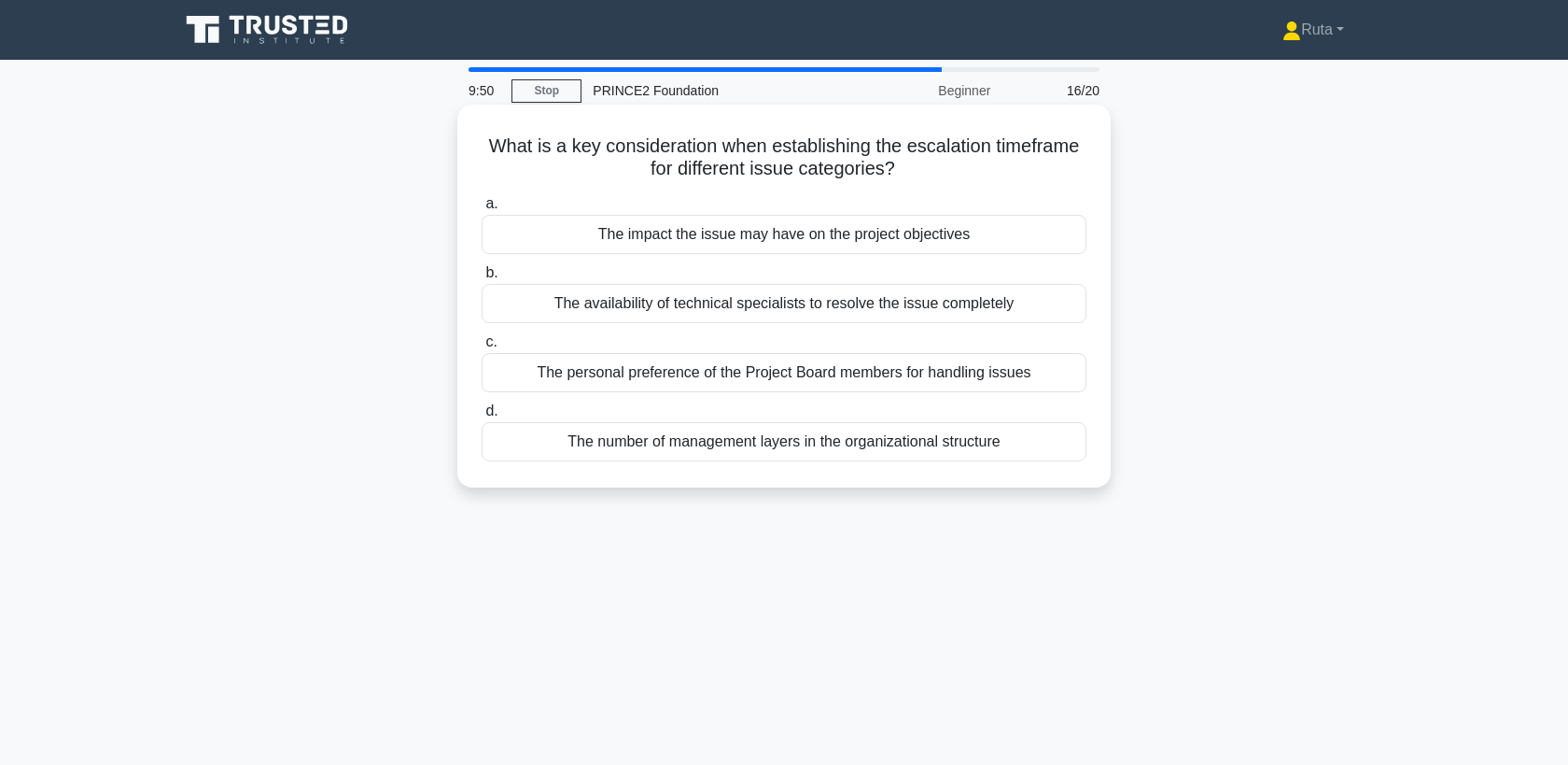
click at [788, 229] on div "The impact the issue may have on the project objectives" at bounding box center [784, 234] width 605 height 39
click at [482, 210] on input "a. The impact the issue may have on the project objectives" at bounding box center [482, 204] width 0 height 12
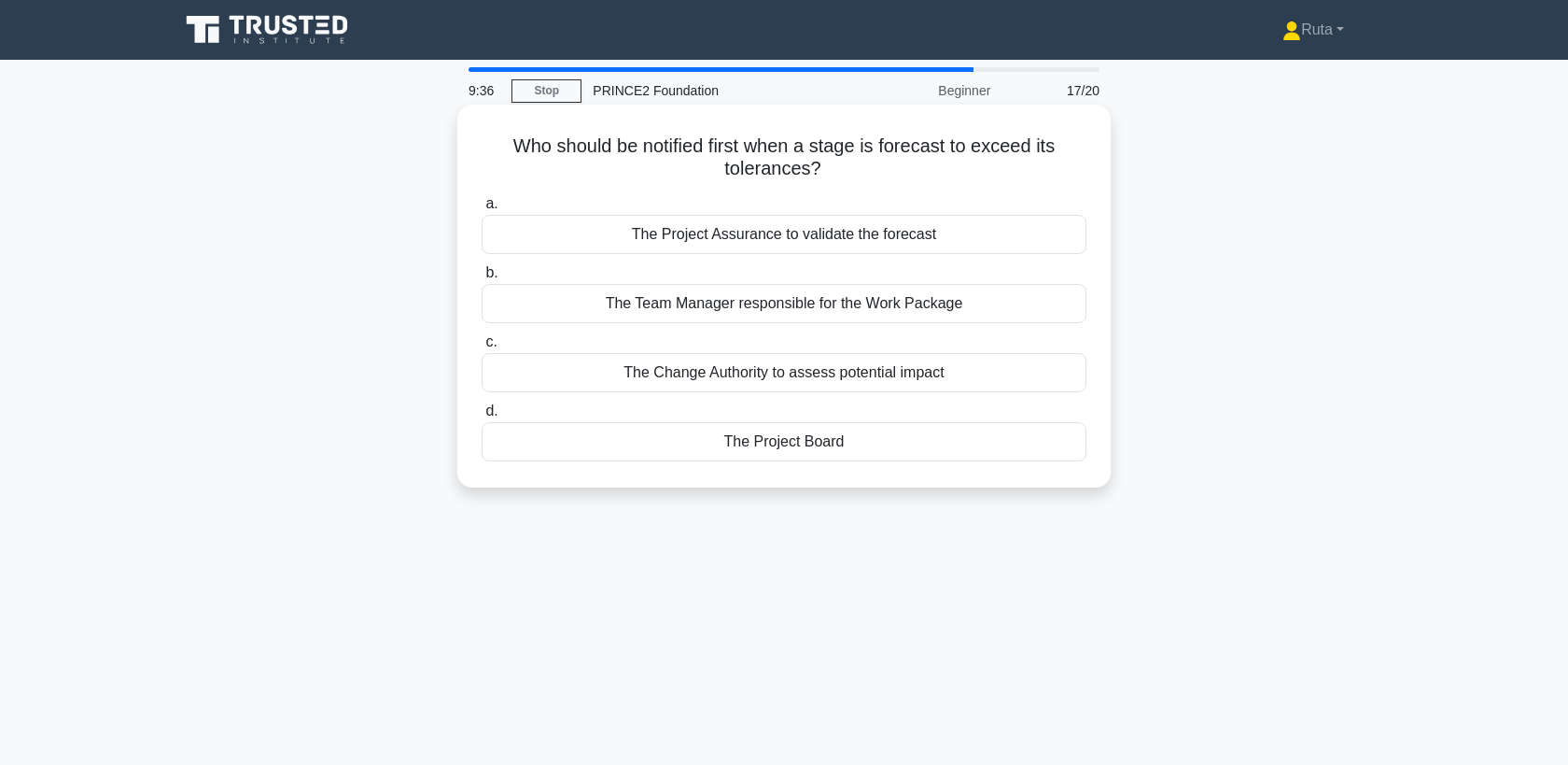
click at [726, 443] on div "The Project Board" at bounding box center [784, 441] width 605 height 39
click at [482, 417] on input "d. The Project Board" at bounding box center [482, 411] width 0 height 12
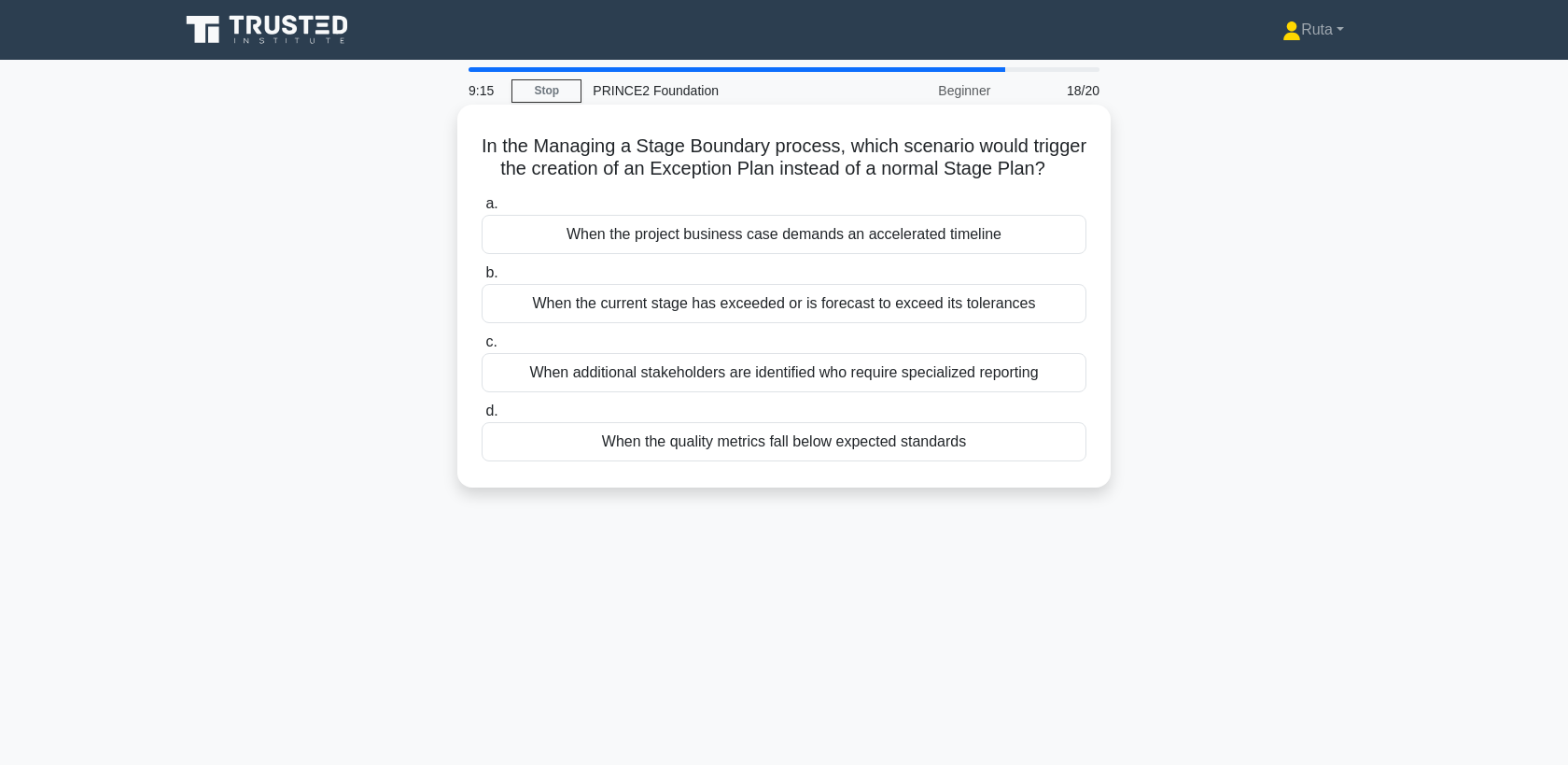
click at [732, 308] on div "When the current stage has exceeded or is forecast to exceed its tolerances" at bounding box center [784, 303] width 605 height 39
click at [482, 279] on input "b. When the current stage has exceeded or is forecast to exceed its tolerances" at bounding box center [482, 273] width 0 height 12
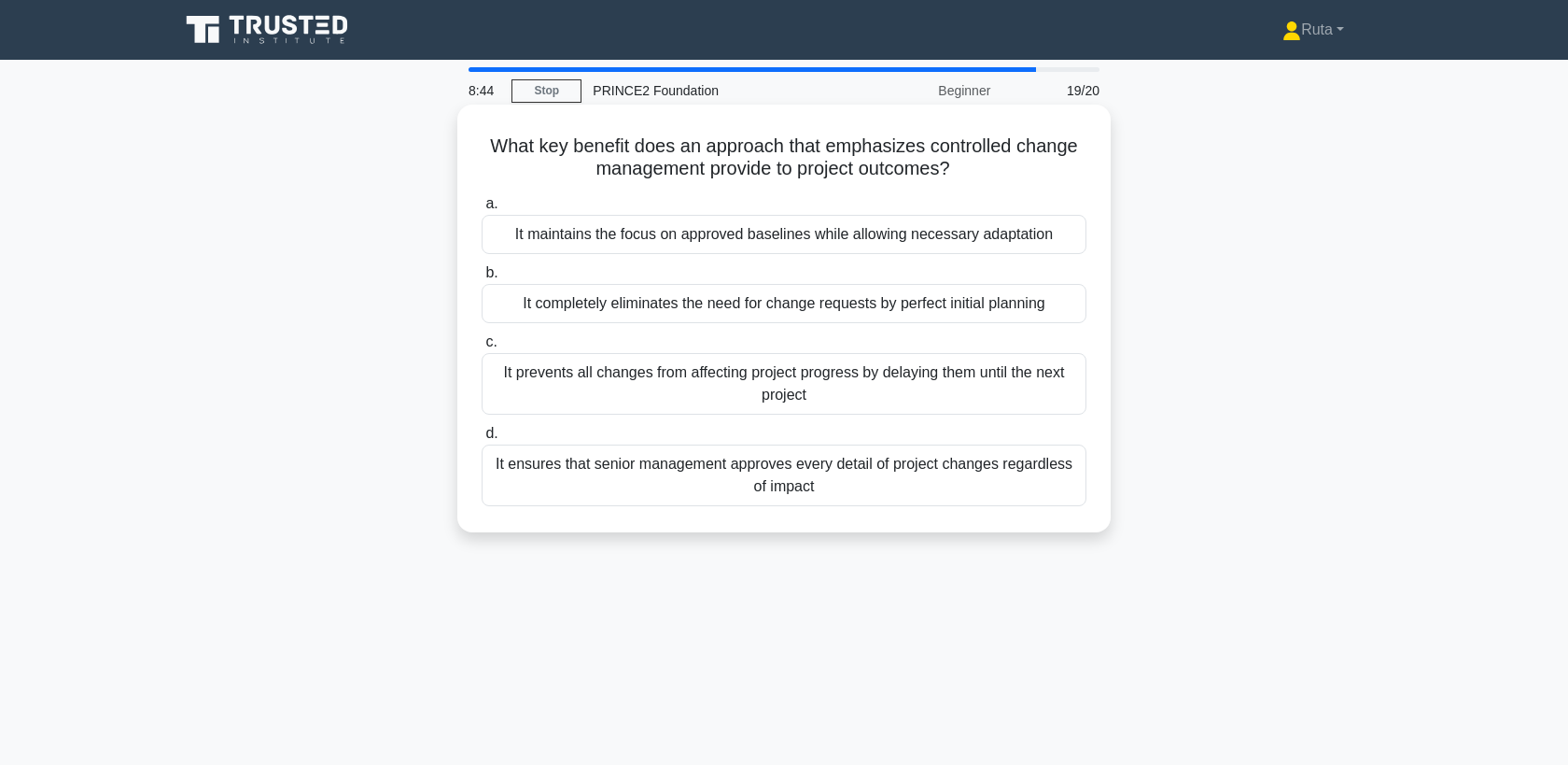
click at [756, 147] on h5 "What key benefit does an approach that emphasizes controlled change management …" at bounding box center [784, 157] width 608 height 47
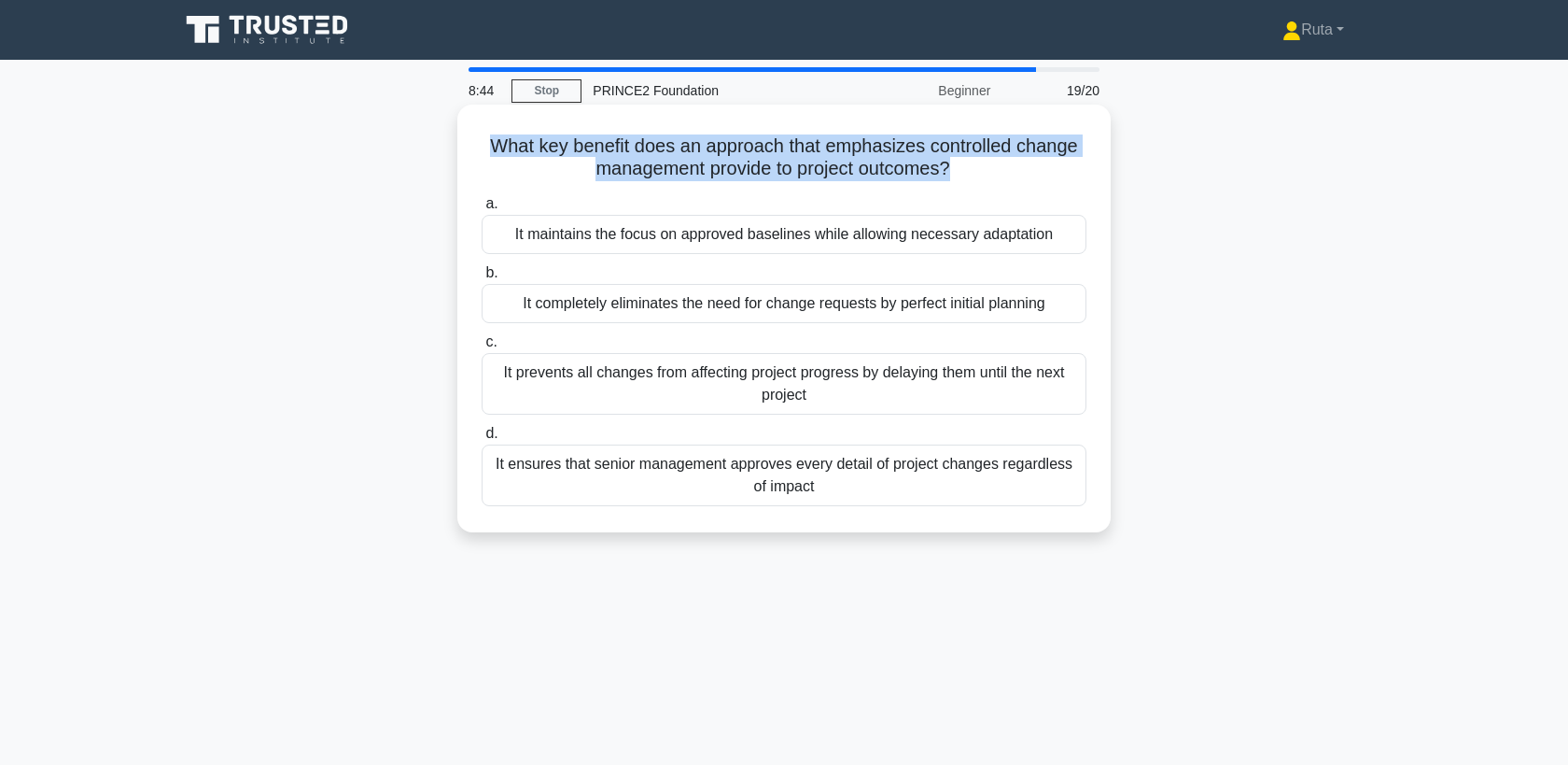
click at [756, 147] on h5 "What key benefit does an approach that emphasizes controlled change management …" at bounding box center [784, 157] width 608 height 47
copy div "What key benefit does an approach that emphasizes controlled change management …"
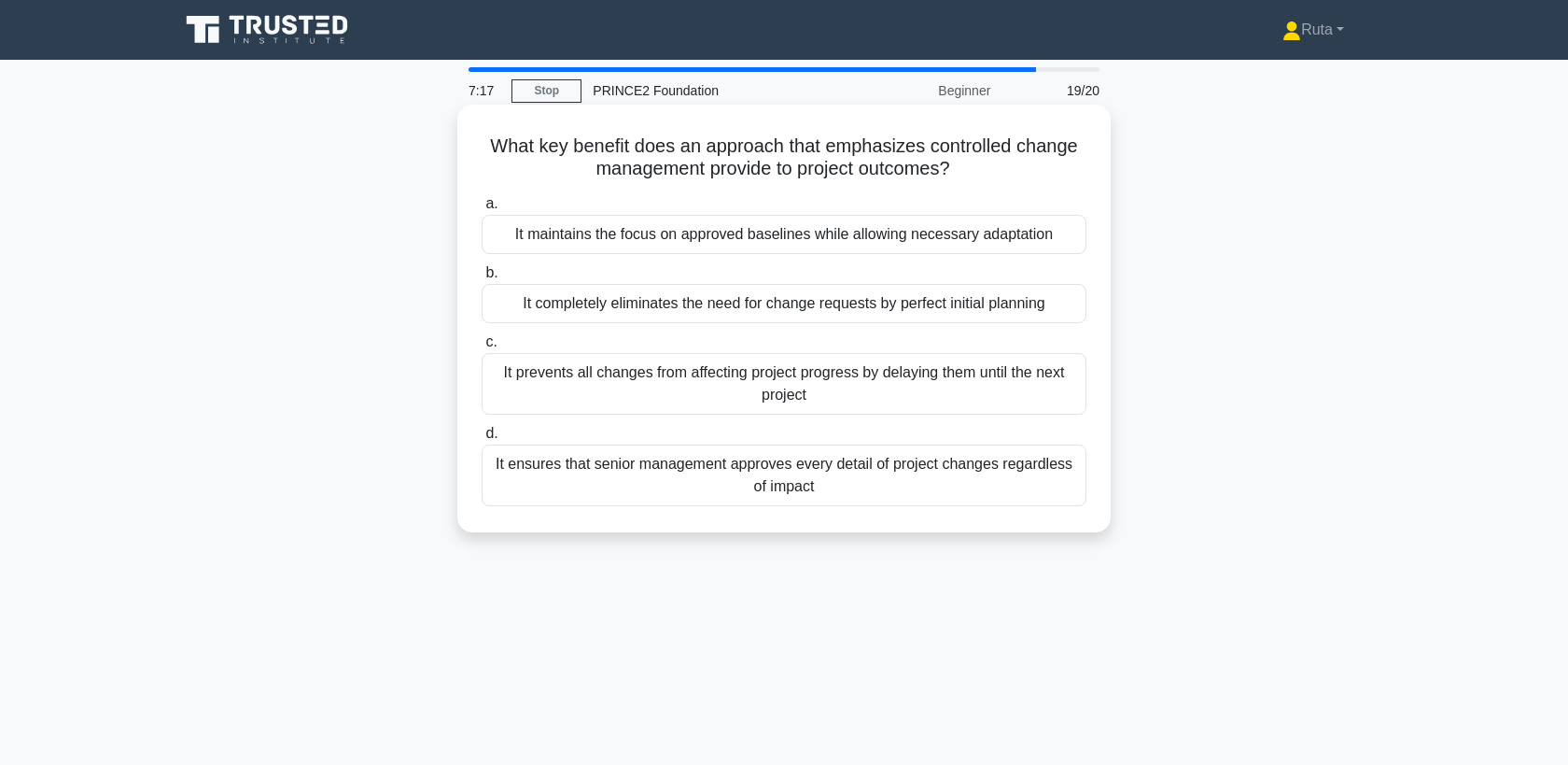
click at [652, 242] on div "It maintains the focus on approved baselines while allowing necessary adaptation" at bounding box center [784, 234] width 605 height 39
click at [482, 210] on input "a. It maintains the focus on approved baselines while allowing necessary adapta…" at bounding box center [482, 204] width 0 height 12
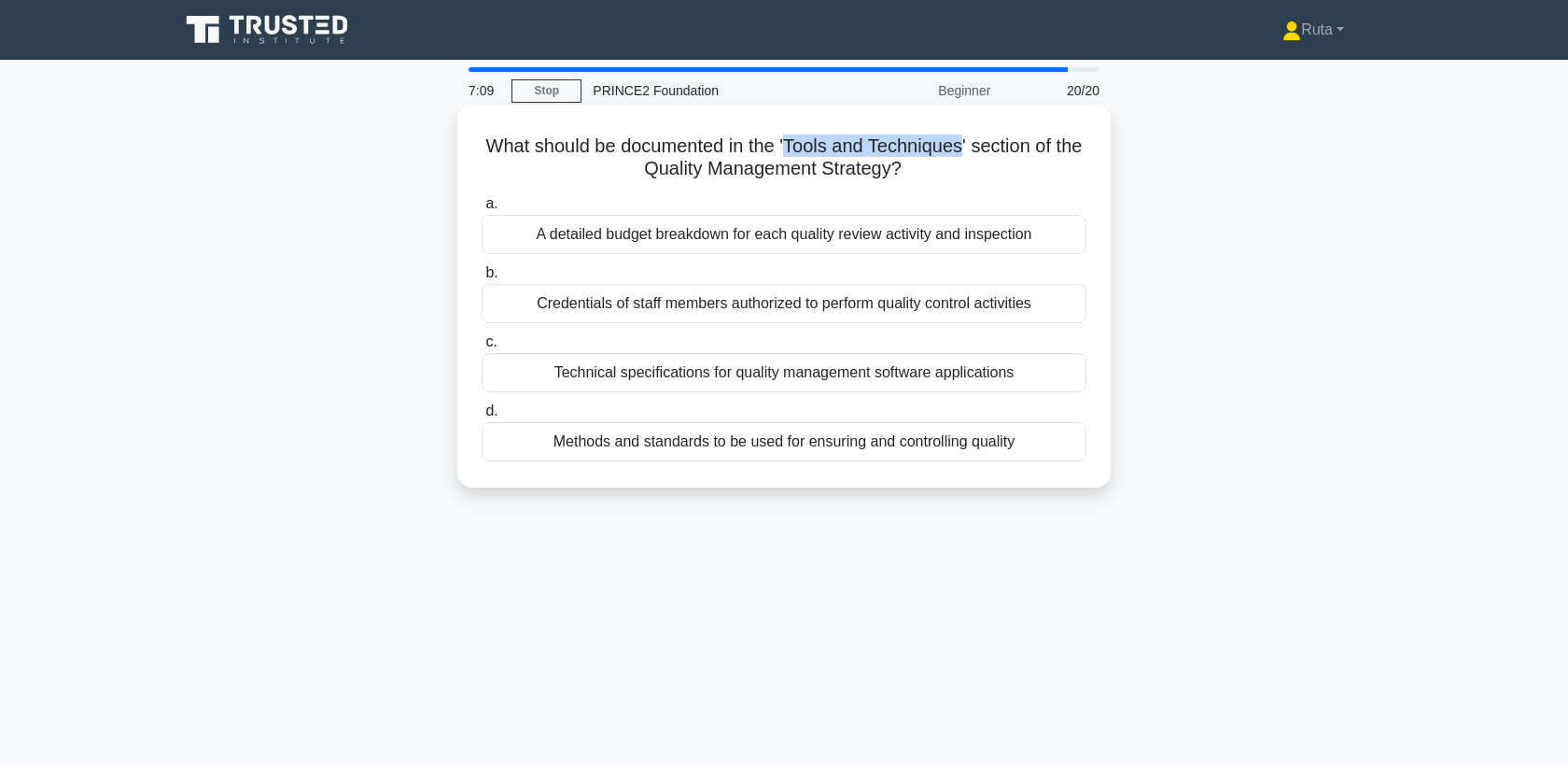
drag, startPoint x: 962, startPoint y: 143, endPoint x: 788, endPoint y: 142, distance: 174.0
click at [788, 142] on h5 "What should be documented in the 'Tools and Techniques' section of the Quality …" at bounding box center [784, 157] width 608 height 47
copy h5 "Tools and Techniques"
click at [592, 436] on div "Methods and standards to be used for ensuring and controlling quality" at bounding box center [784, 441] width 605 height 39
click at [482, 417] on input "d. Methods and standards to be used for ensuring and controlling quality" at bounding box center [482, 411] width 0 height 12
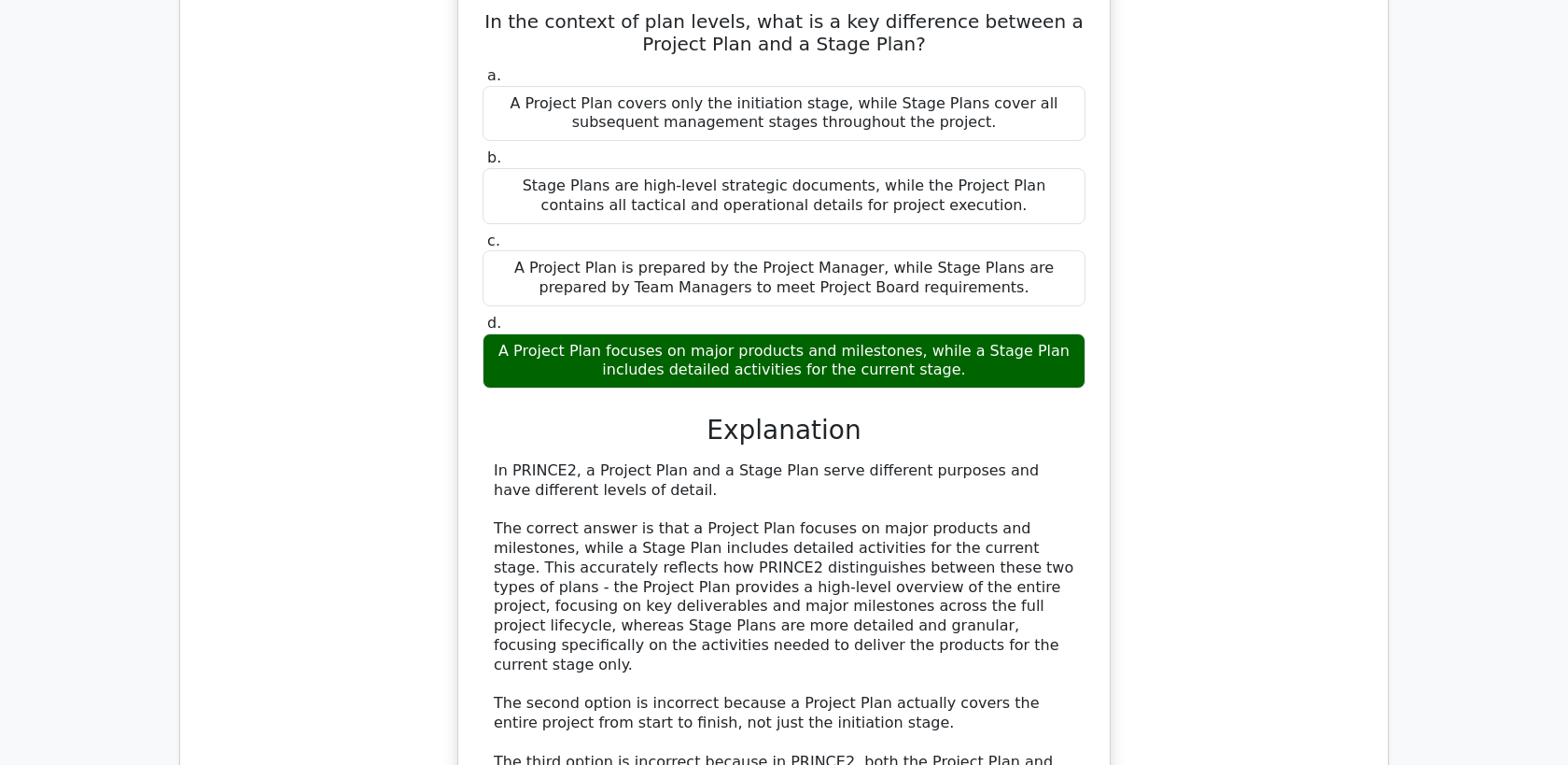
scroll to position [1108, 0]
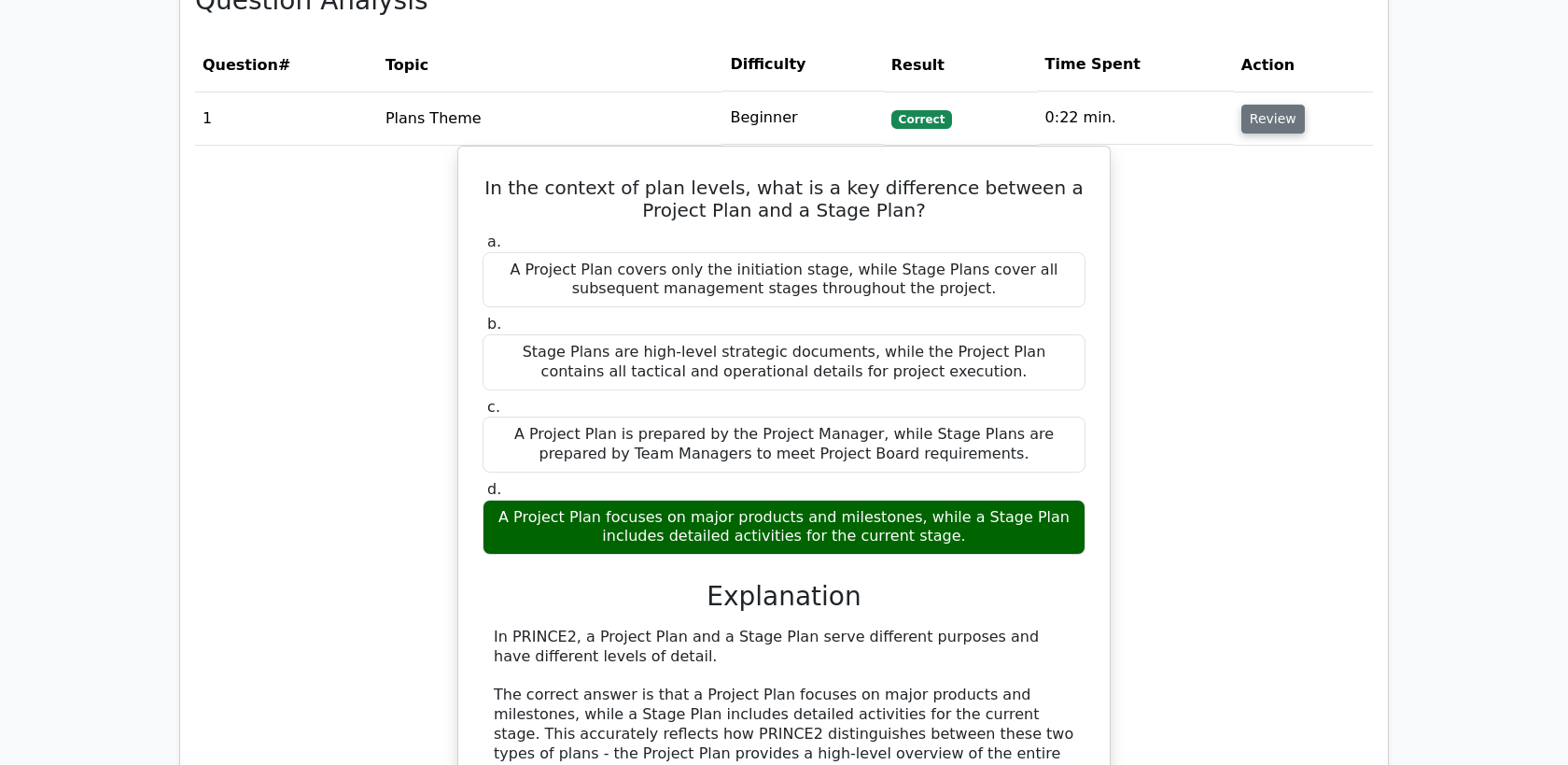
click at [1257, 118] on button "Review" at bounding box center [1273, 119] width 64 height 29
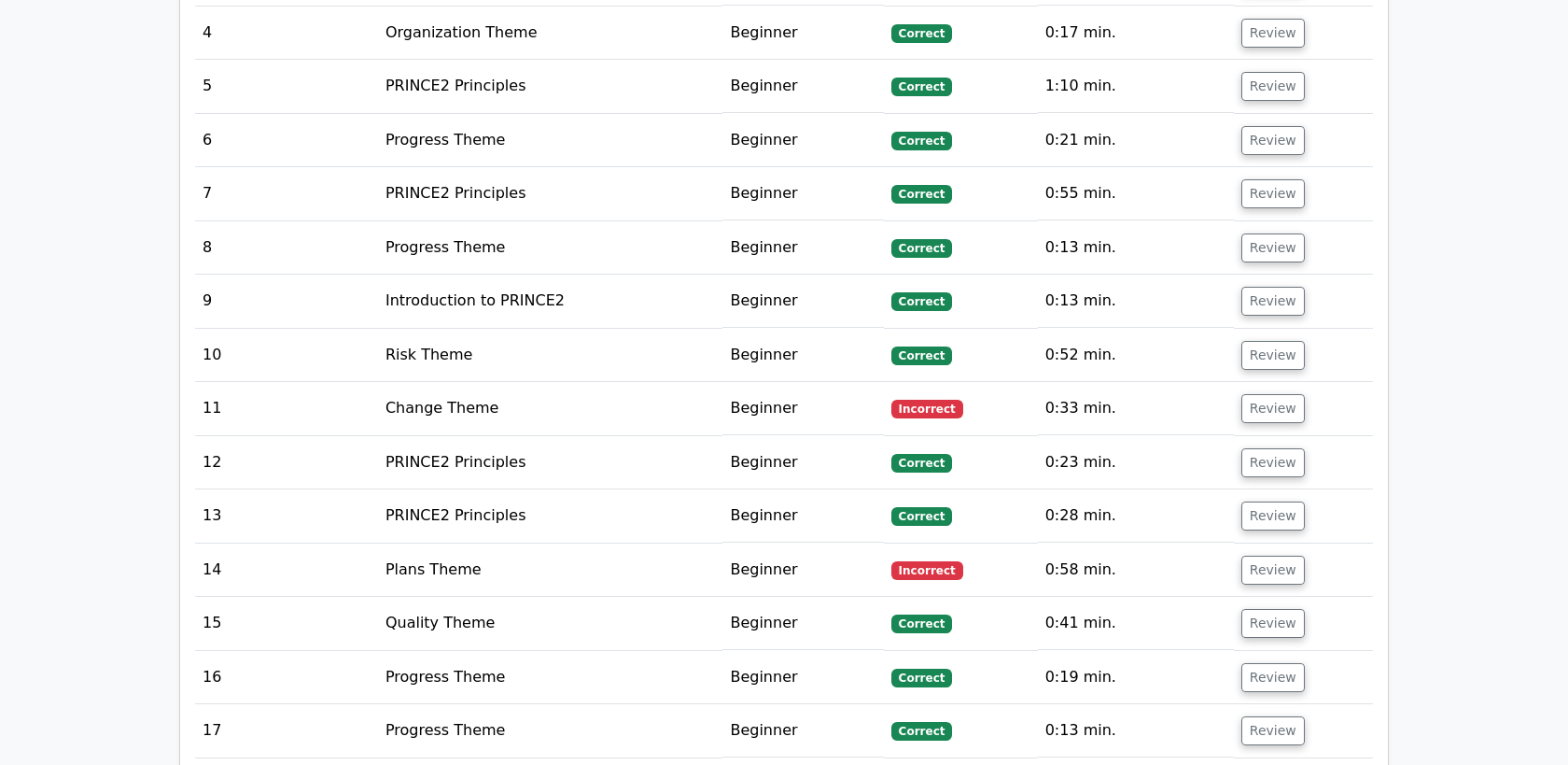
scroll to position [1569, 0]
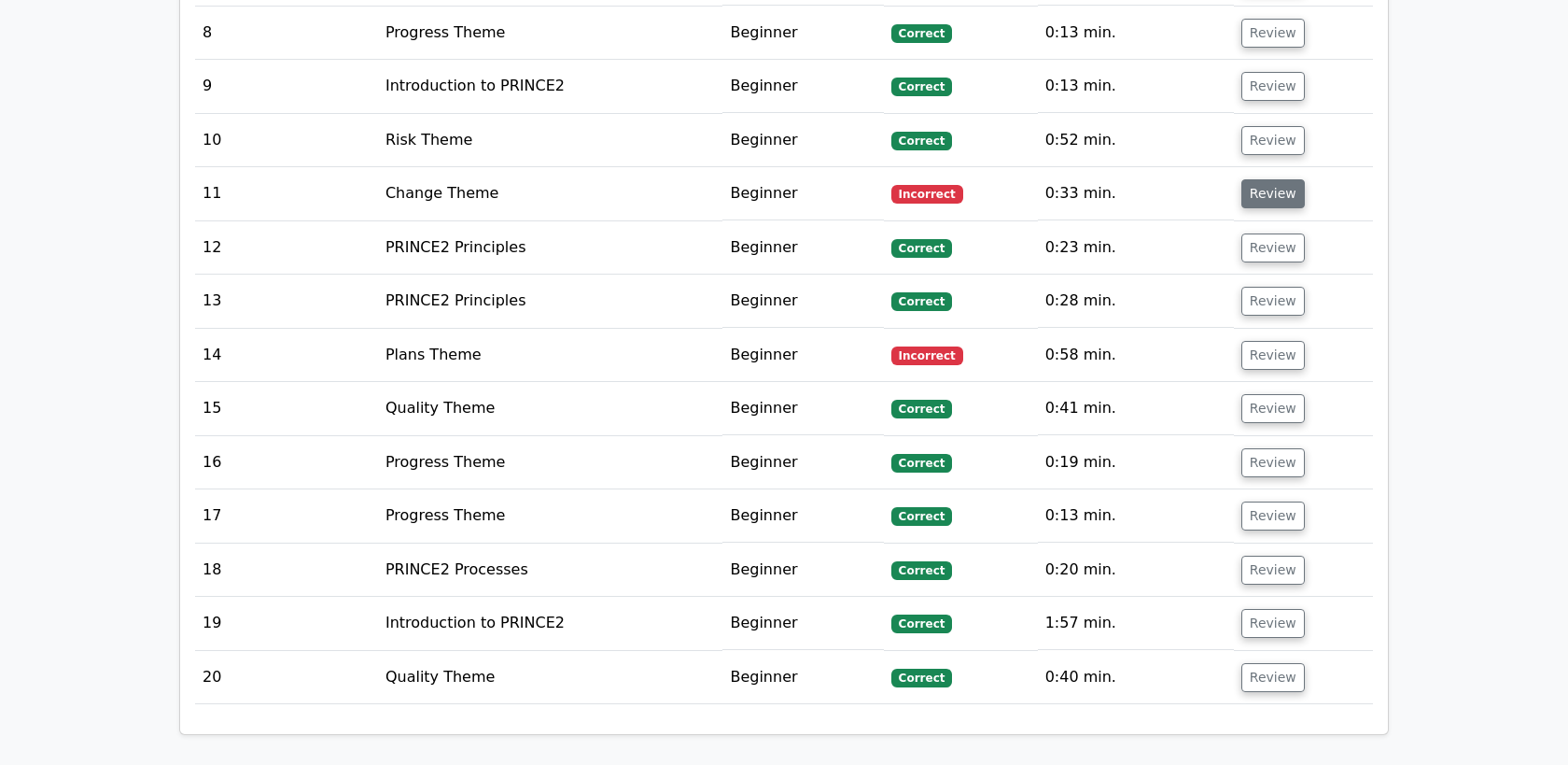
click at [1258, 195] on button "Review" at bounding box center [1273, 193] width 64 height 29
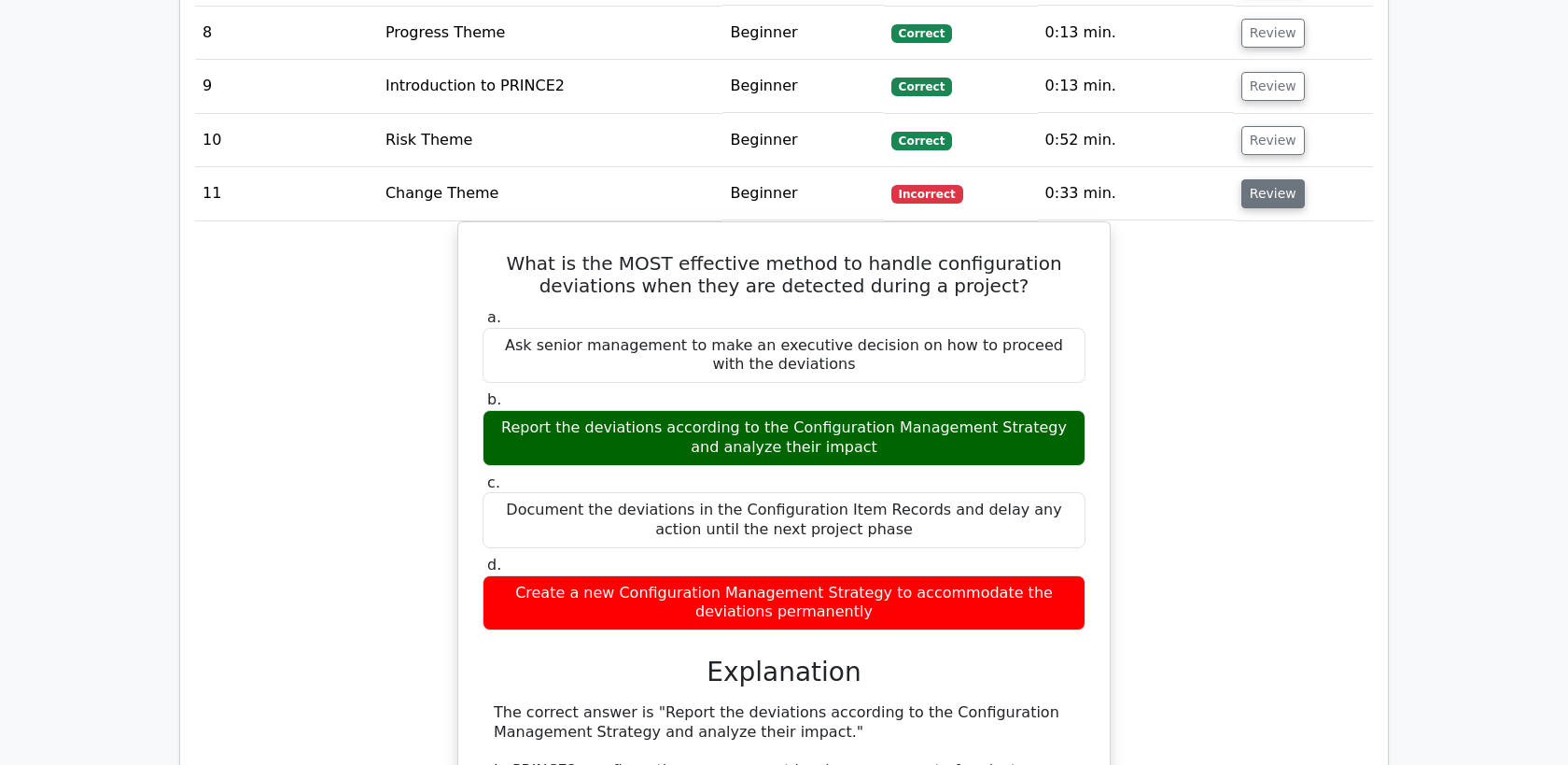
click at [1258, 195] on button "Review" at bounding box center [1273, 193] width 64 height 29
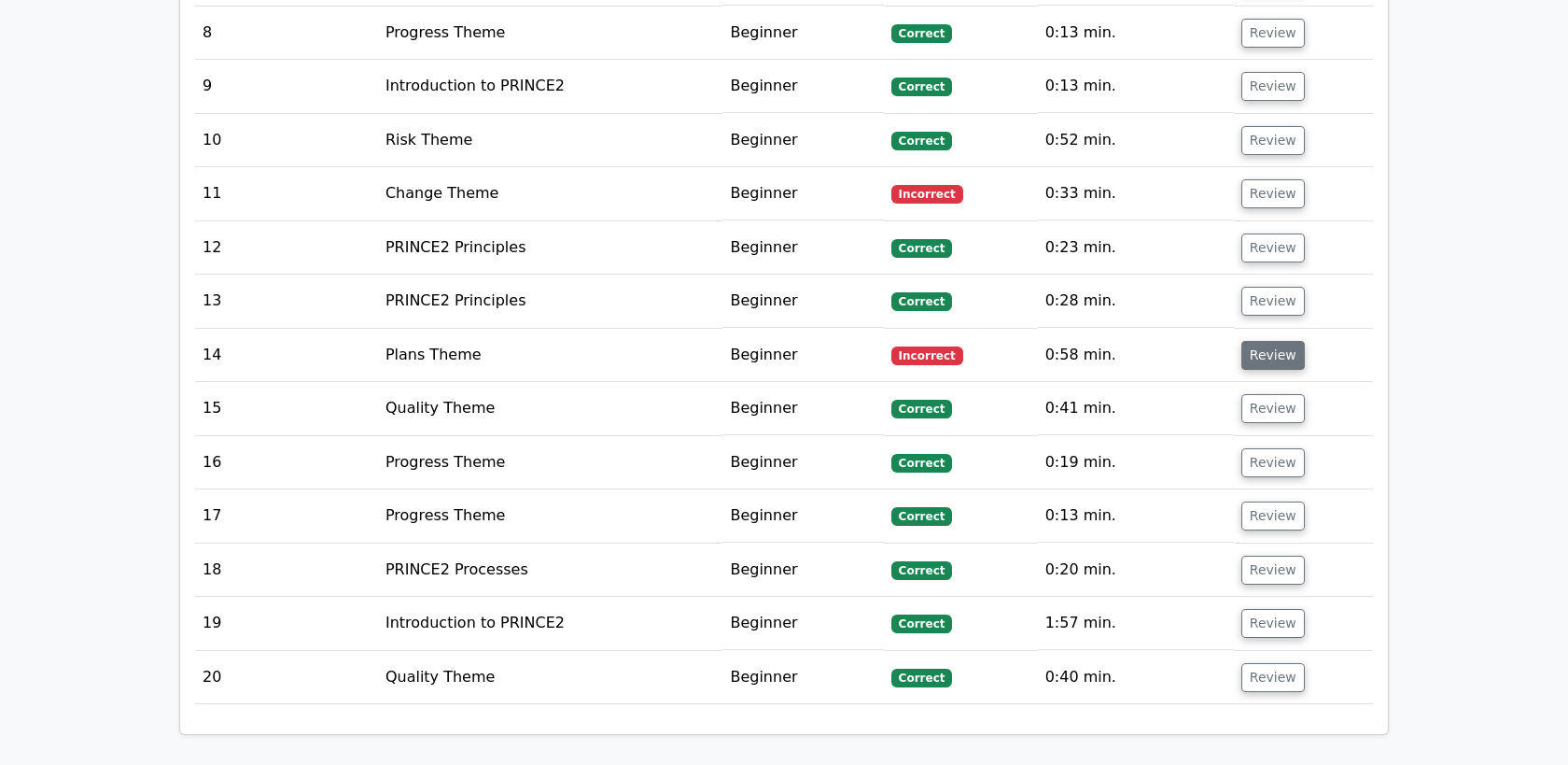
click at [1256, 349] on button "Review" at bounding box center [1273, 355] width 64 height 29
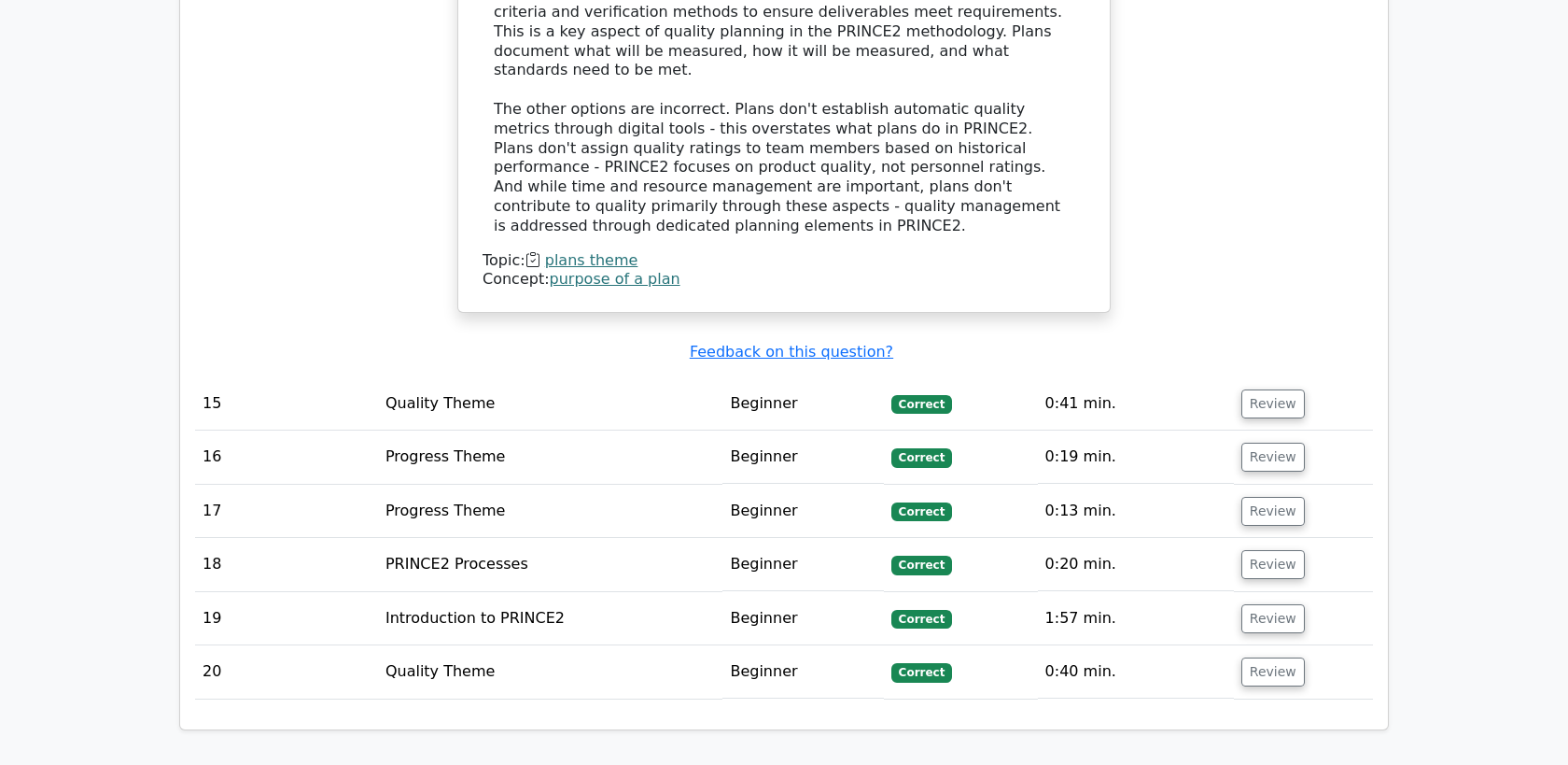
scroll to position [2625, 0]
